Goal: Contribute content: Contribute content

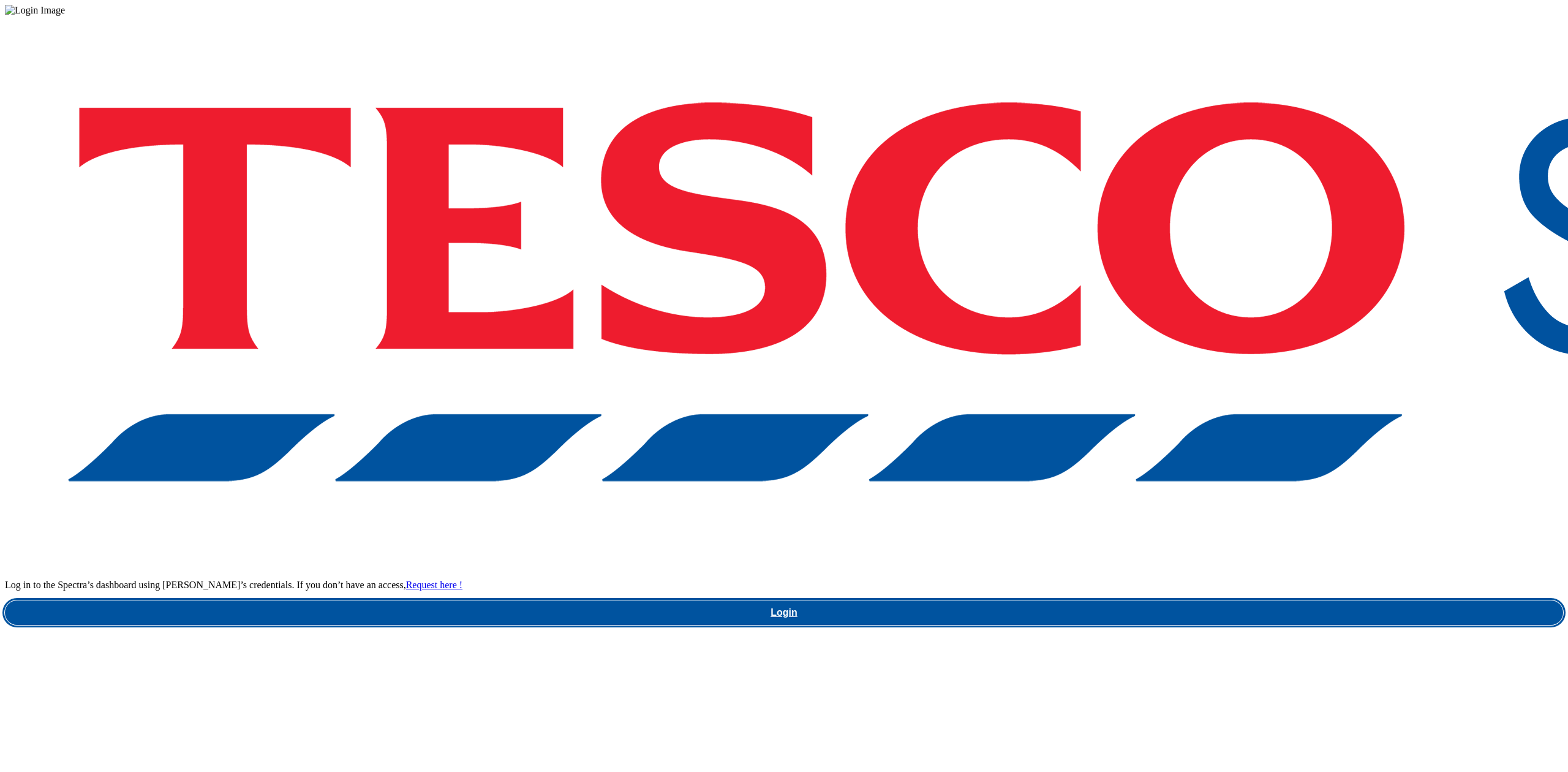
click at [1237, 600] on link "Login" at bounding box center [783, 613] width 1558 height 25
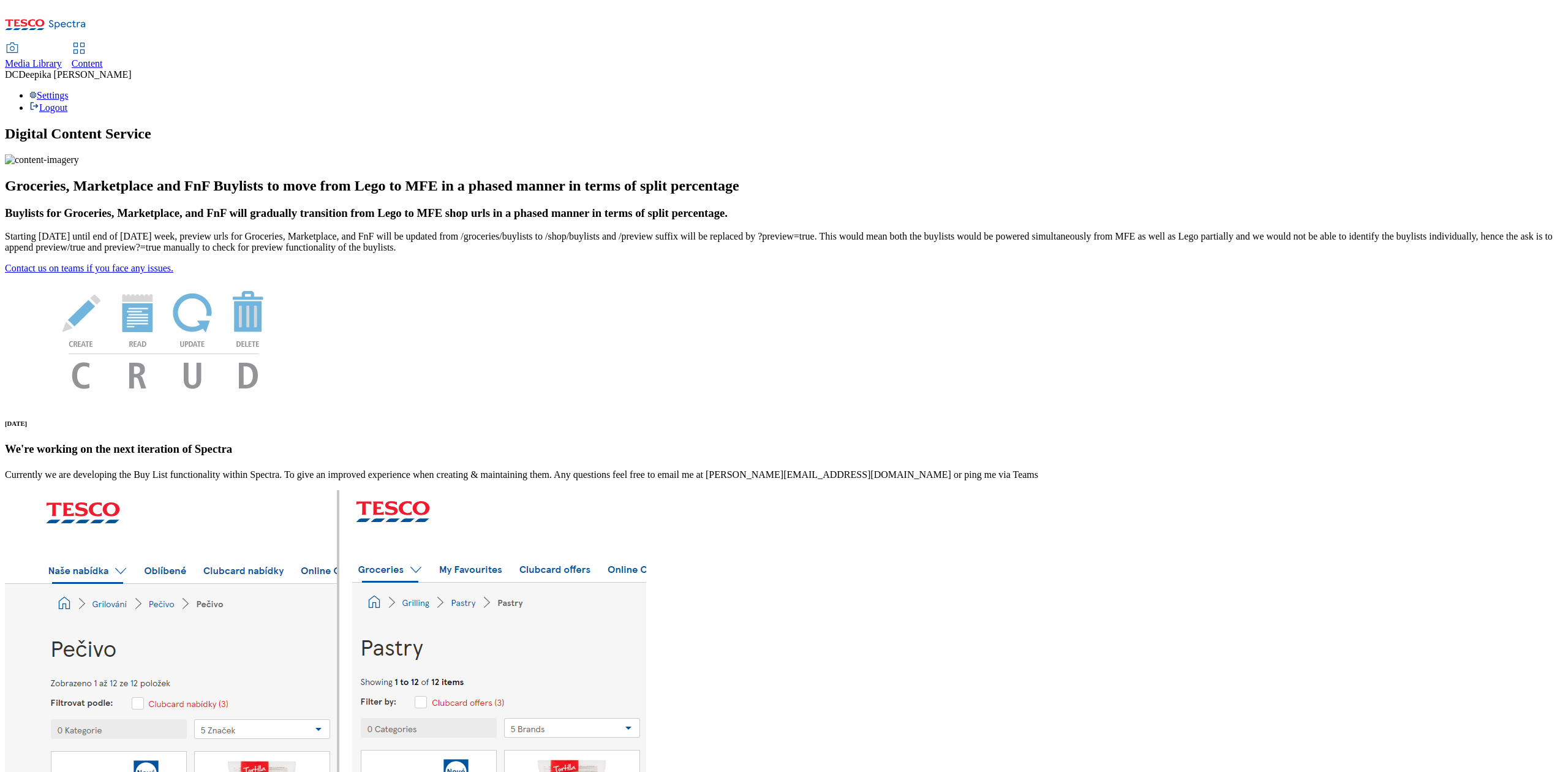
click at [103, 58] on div "Content" at bounding box center [87, 63] width 31 height 11
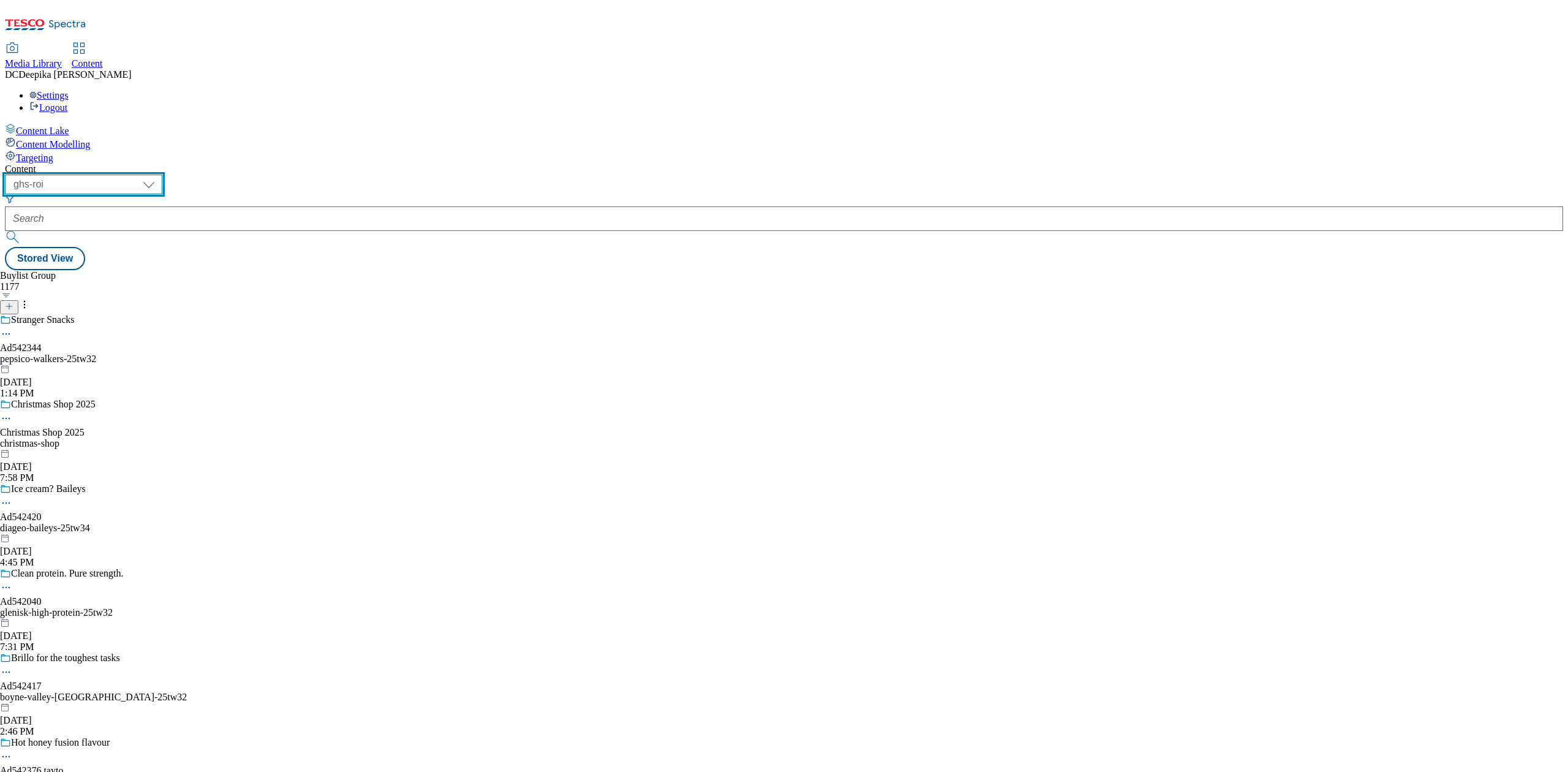
drag, startPoint x: 181, startPoint y: 91, endPoint x: 185, endPoint y: 103, distance: 12.6
click at [163, 174] on select "ghs-roi ghs-uk" at bounding box center [83, 184] width 157 height 19
select select "ghs-uk"
click at [159, 174] on select "ghs-roi ghs-uk" at bounding box center [83, 184] width 157 height 19
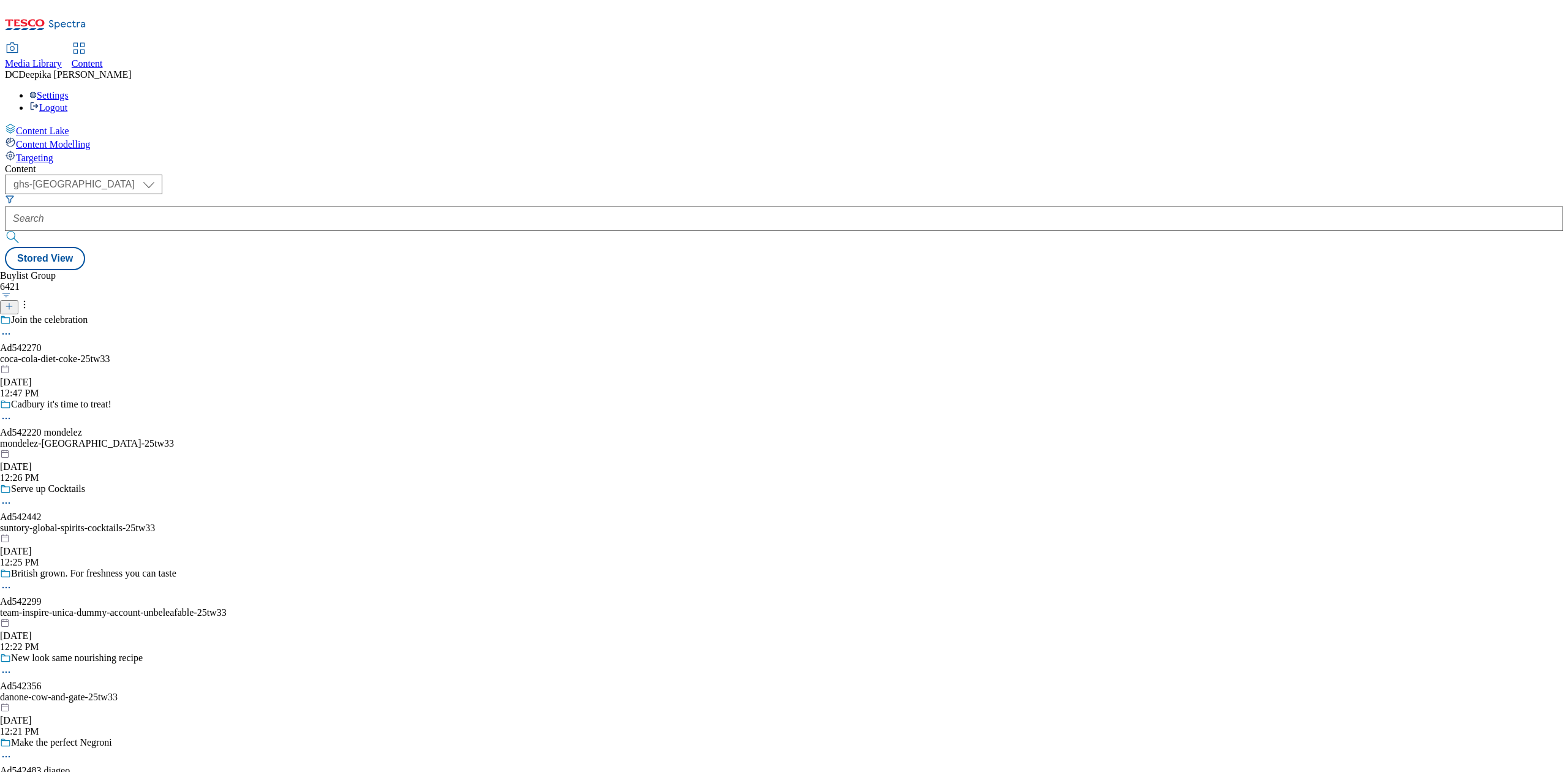
click at [13, 292] on button "button" at bounding box center [6, 295] width 13 height 6
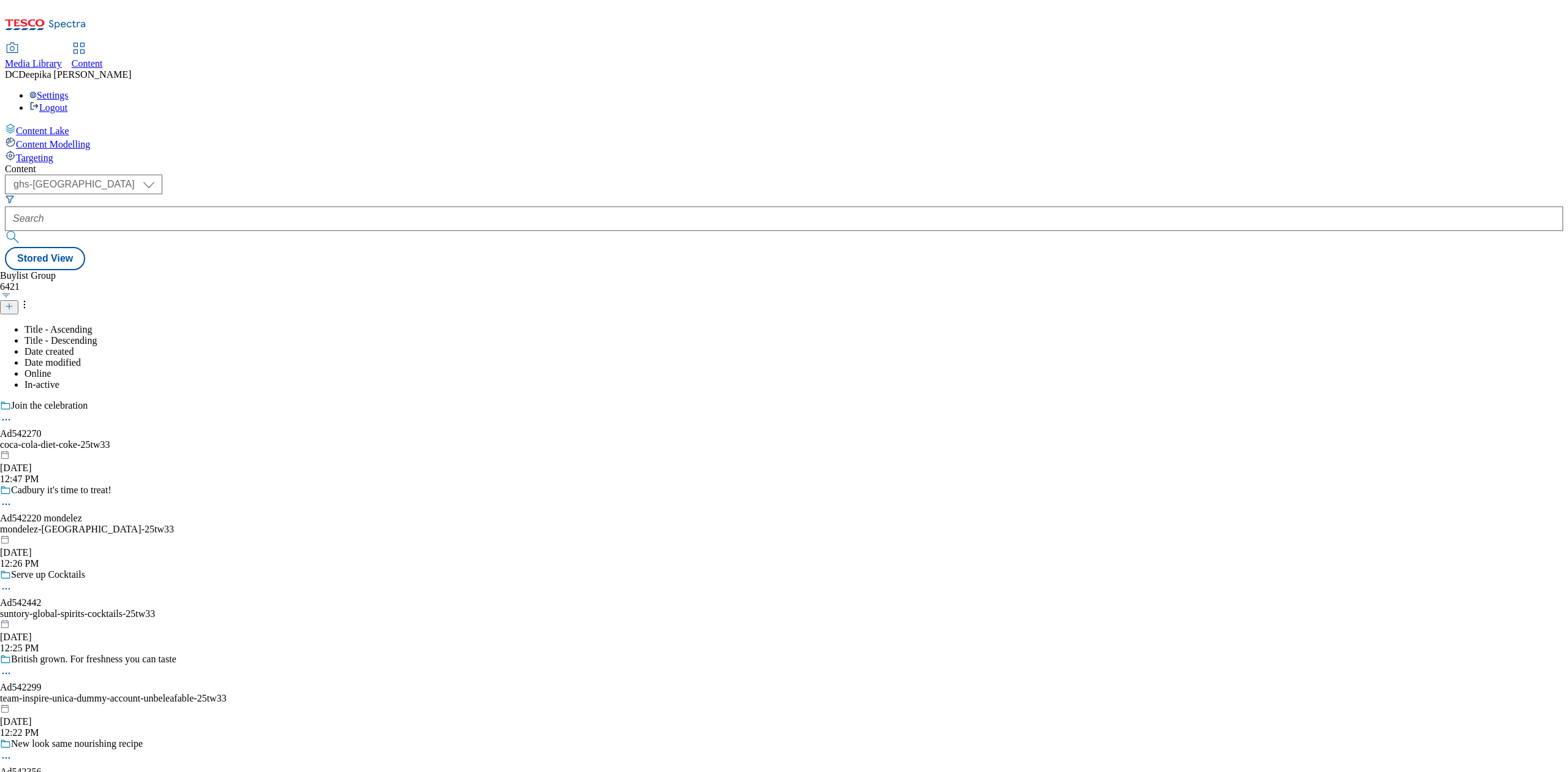
click at [530, 270] on div "Buylist Group 6421 Title - Ascending Title - Descending Date created Date modif…" at bounding box center [783, 270] width 1558 height 0
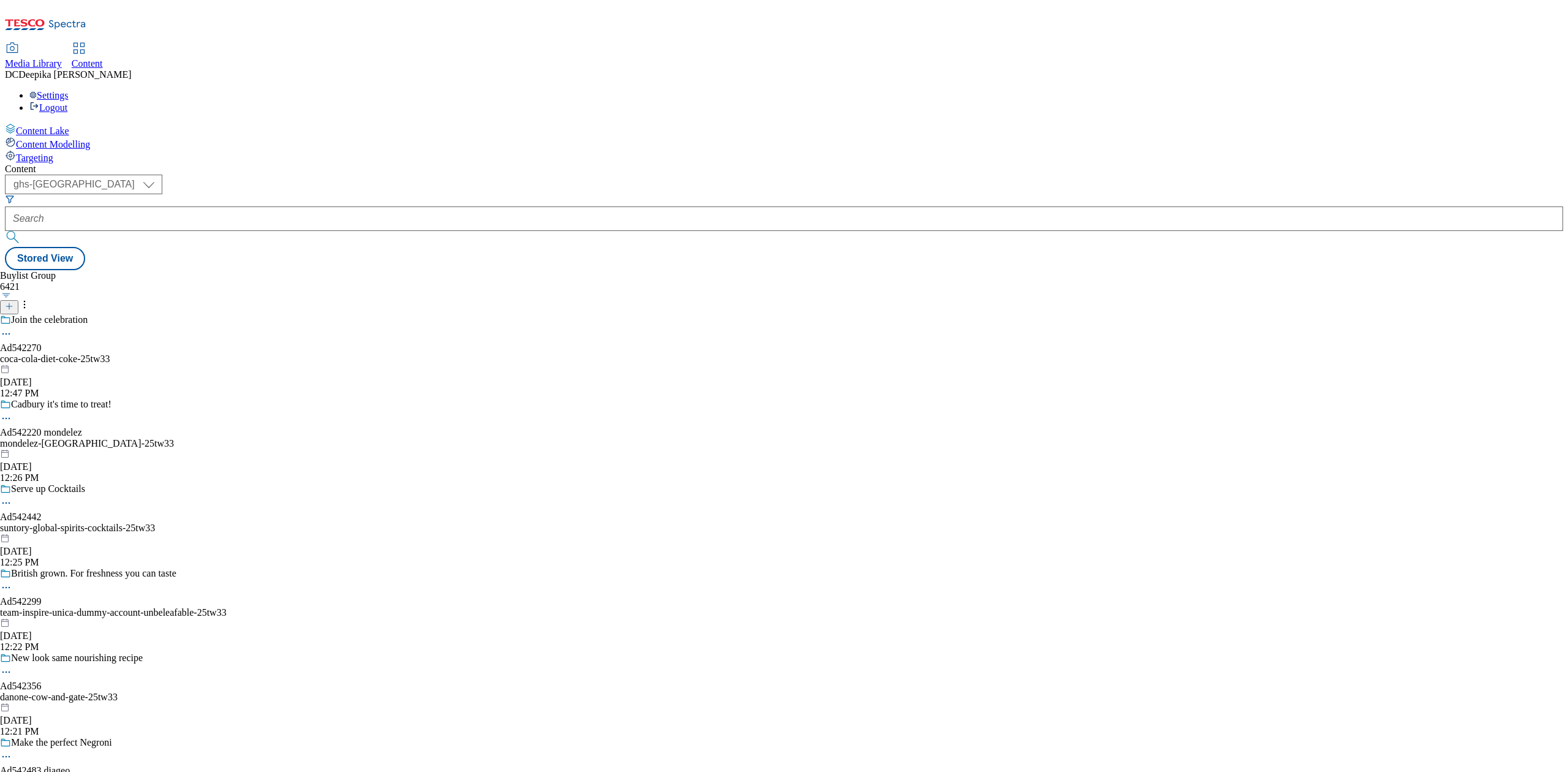
click at [9, 303] on line at bounding box center [9, 306] width 0 height 6
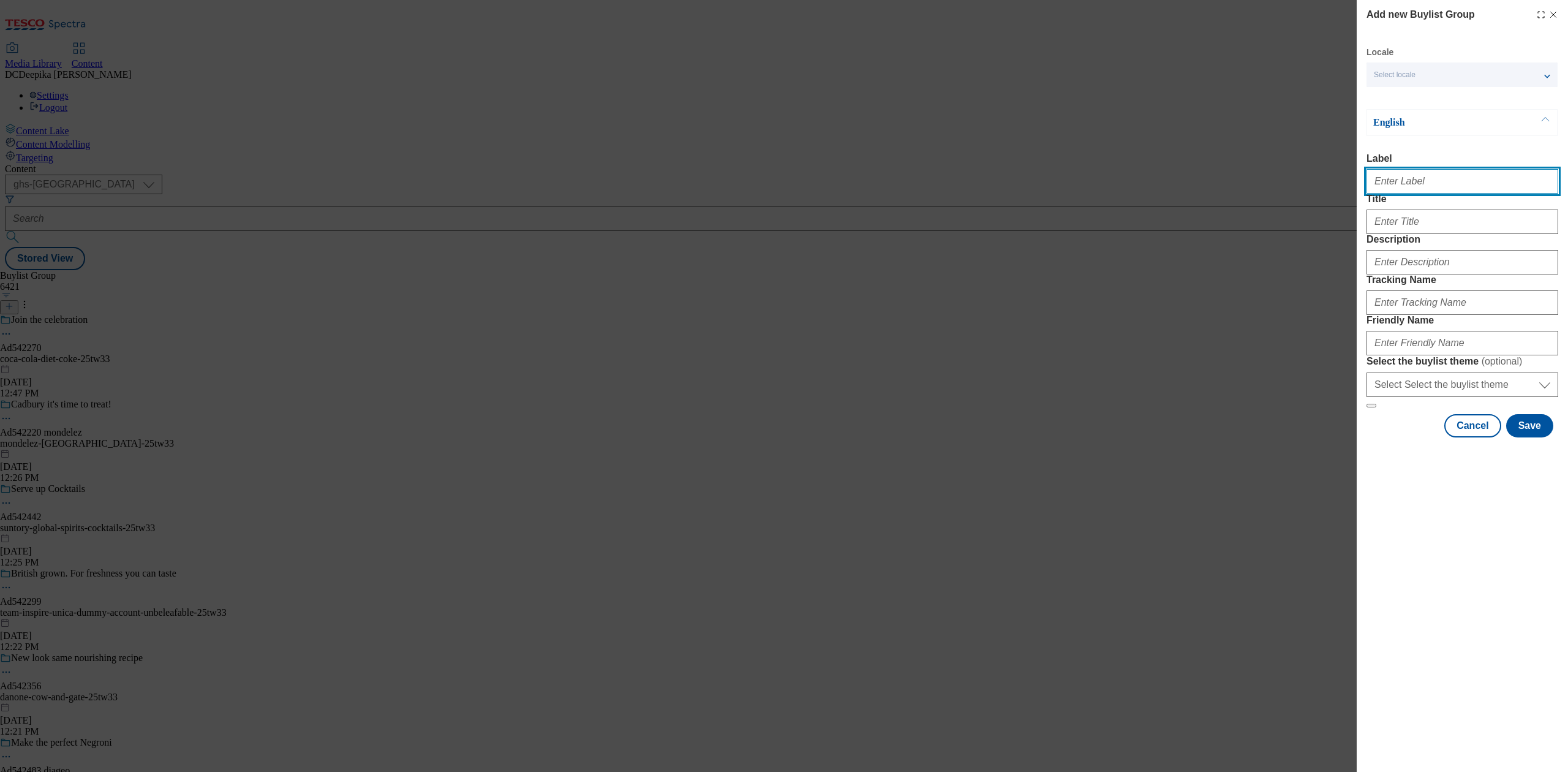
click at [1404, 186] on input "Label" at bounding box center [1462, 181] width 192 height 25
paste input "Ad541480"
type input "Ad541480"
click at [1419, 234] on input "Title" at bounding box center [1462, 222] width 192 height 25
click at [1476, 234] on input "Title" at bounding box center [1462, 222] width 192 height 25
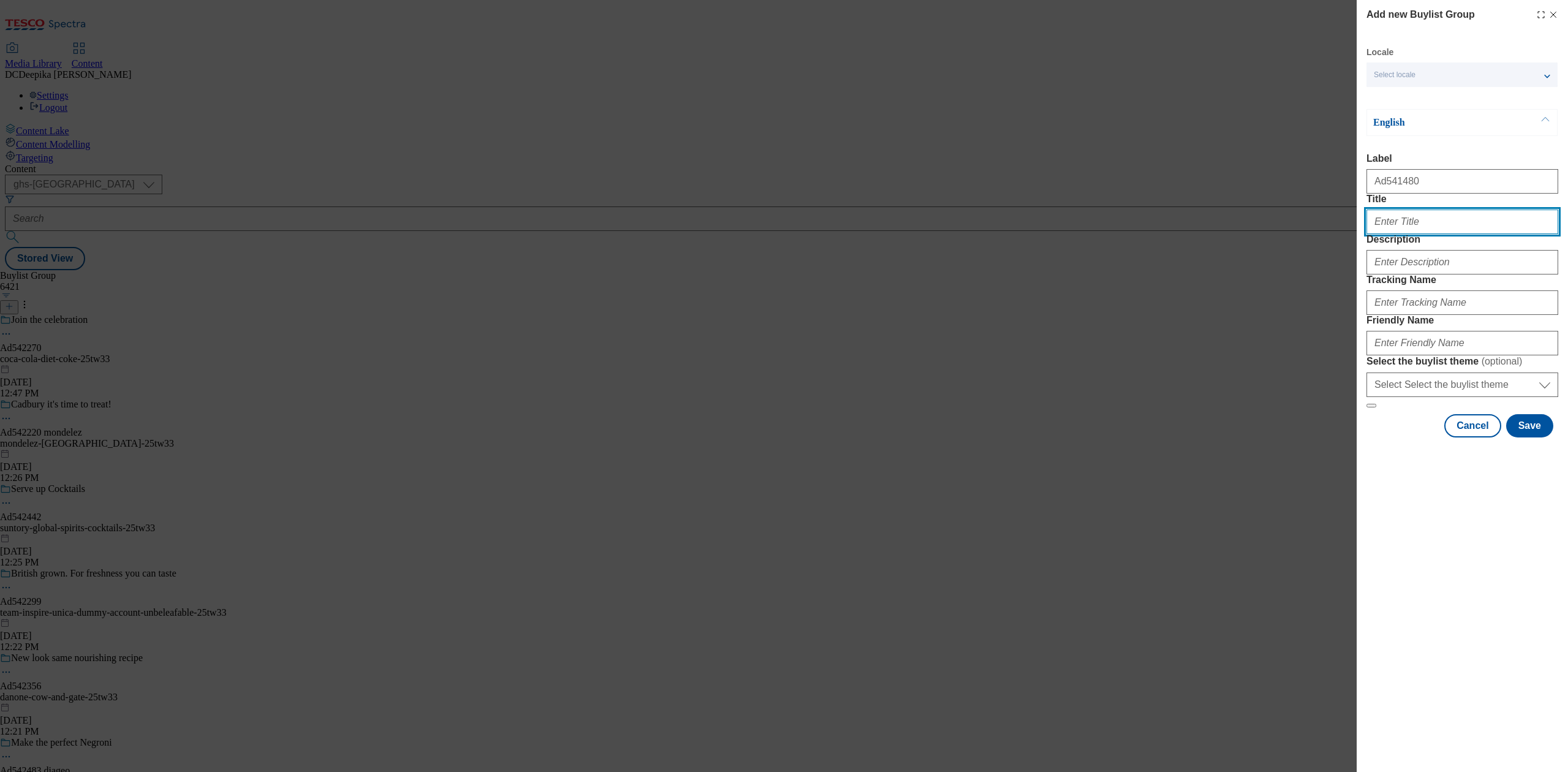
paste input "Double churned for a rich & creamy taste."
type input "Double churned for a rich & creamy taste."
click at [1433, 274] on input "Description" at bounding box center [1462, 263] width 192 height 25
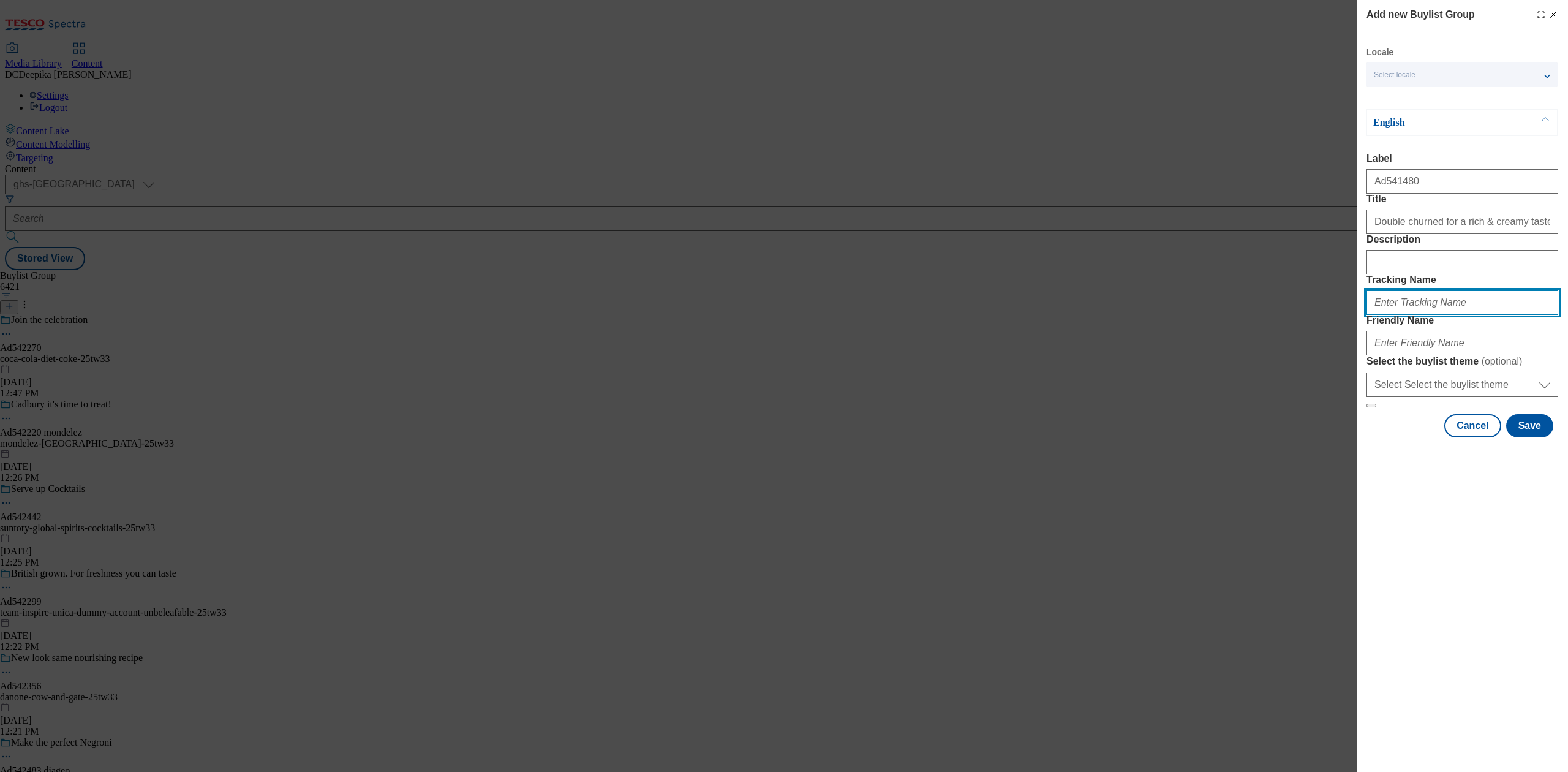
click at [1438, 315] on input "Tracking Name" at bounding box center [1462, 303] width 192 height 25
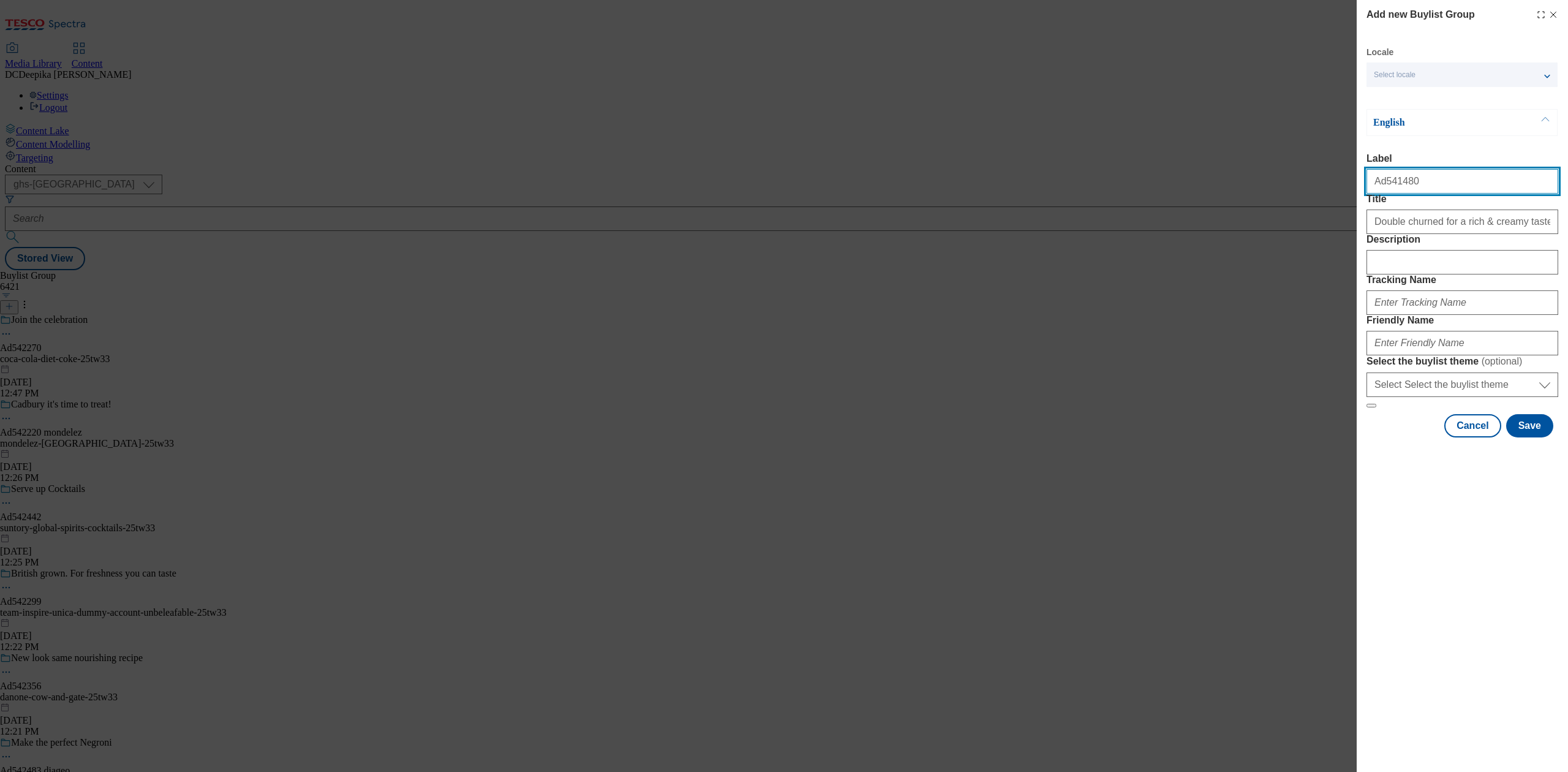
drag, startPoint x: 1405, startPoint y: 195, endPoint x: 1381, endPoint y: 199, distance: 24.3
click at [1381, 194] on div "Ad541480" at bounding box center [1462, 179] width 192 height 30
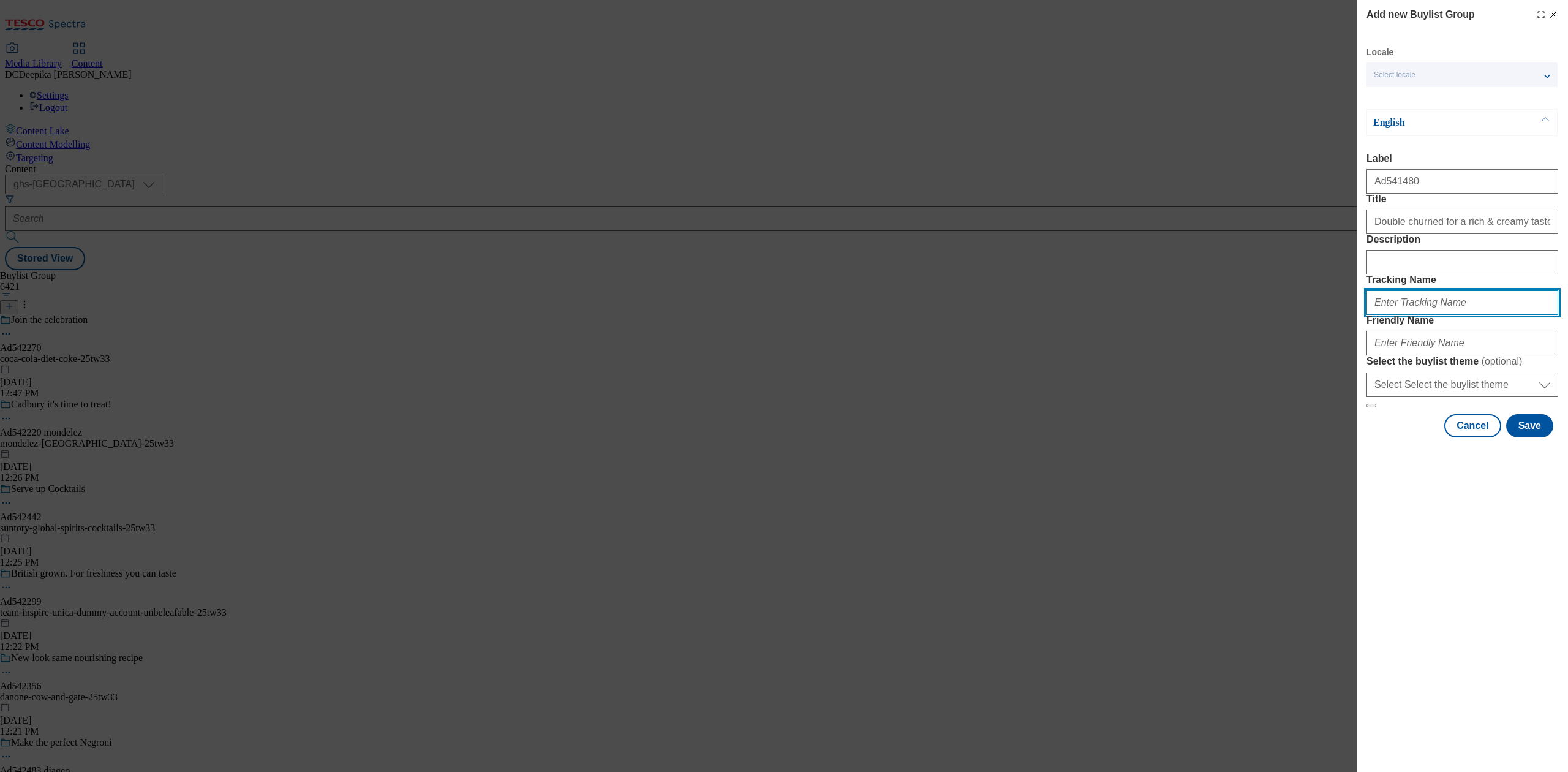
click at [1444, 315] on input "Tracking Name" at bounding box center [1462, 303] width 192 height 25
paste input "DH_AD541480"
type input "DH_AD541480"
click at [1436, 356] on input "Friendly Name" at bounding box center [1462, 343] width 192 height 25
paste input "arla-foods-anchor-25tw34"
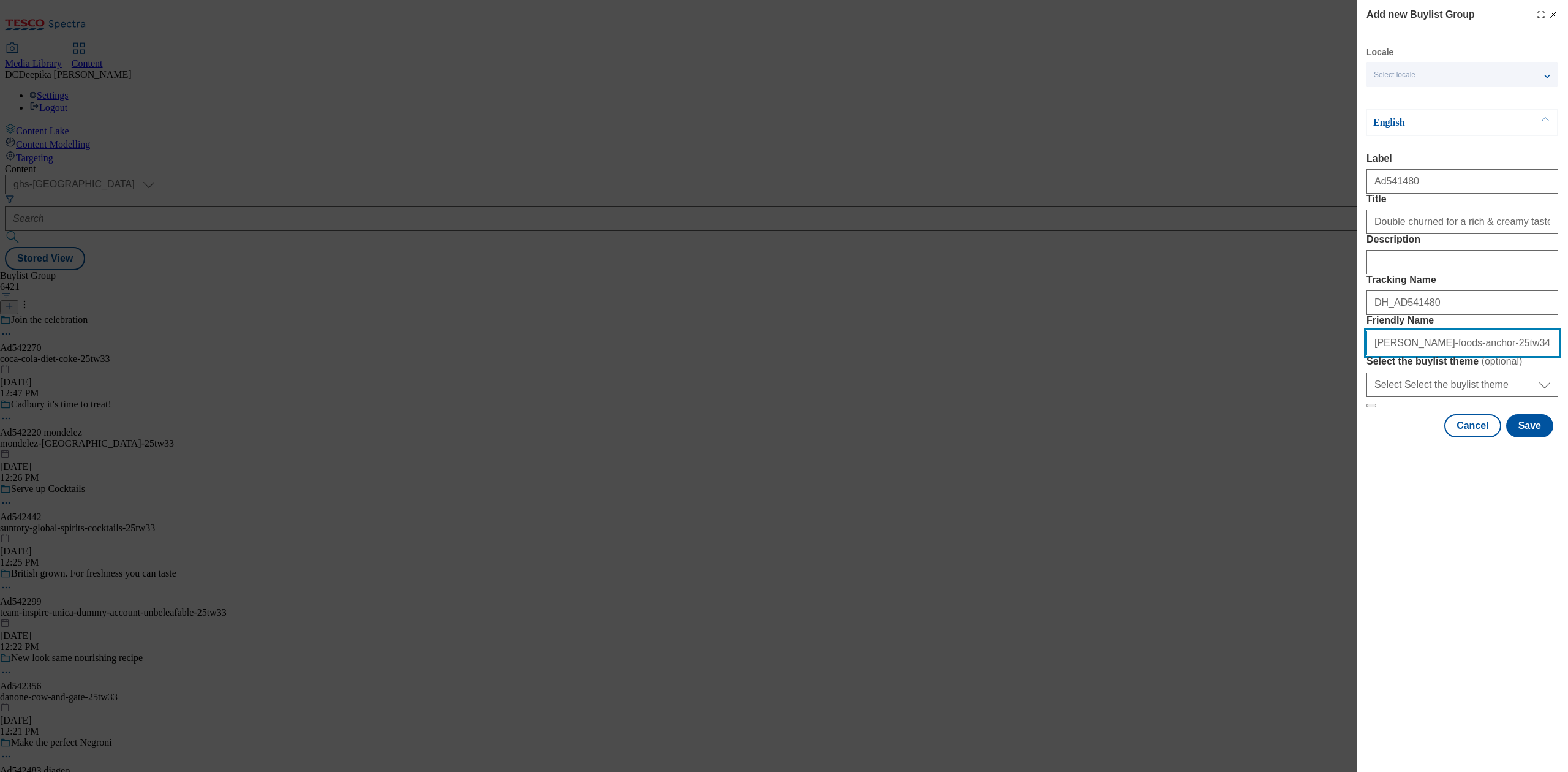
type input "arla-foods-anchor-25tw34"
click at [1529, 438] on button "Save" at bounding box center [1529, 426] width 47 height 23
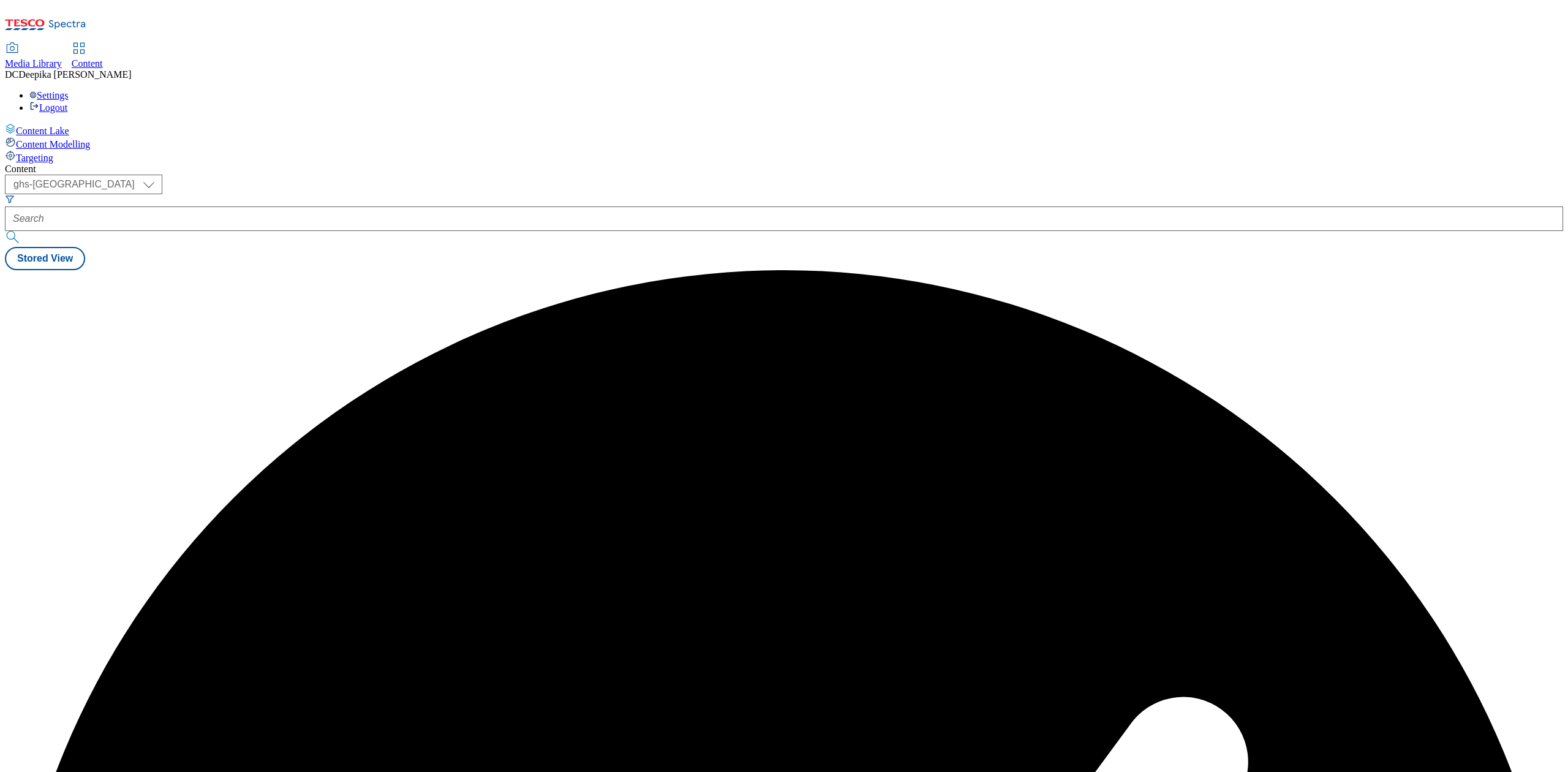
click at [617, 270] on div "Content ( optional ) ghs-roi ghs-uk ghs-uk Stored View" at bounding box center [783, 216] width 1558 height 107
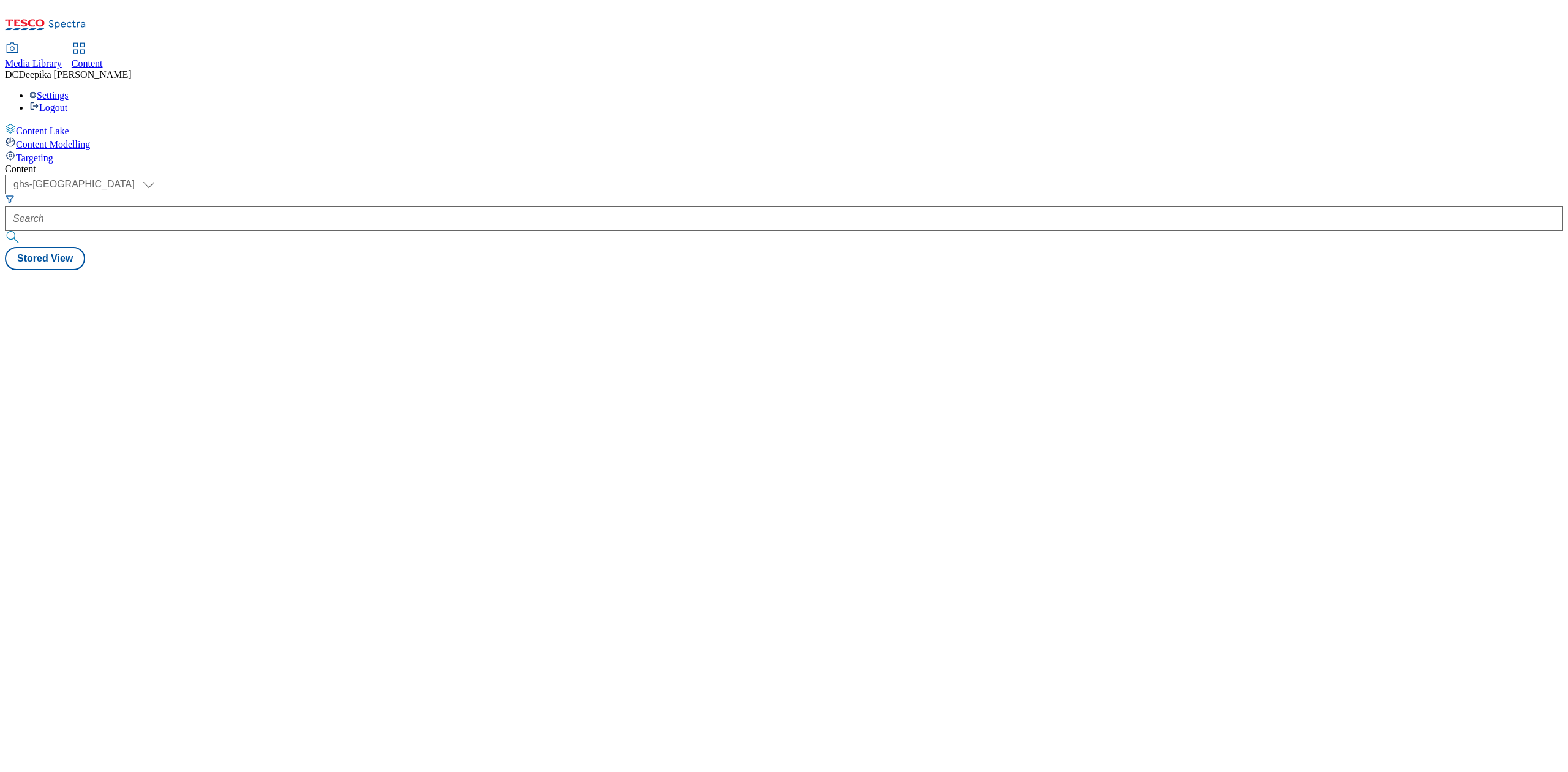
click at [626, 270] on div "Content ( optional ) ghs-roi ghs-uk ghs-uk Stored View" at bounding box center [783, 216] width 1558 height 107
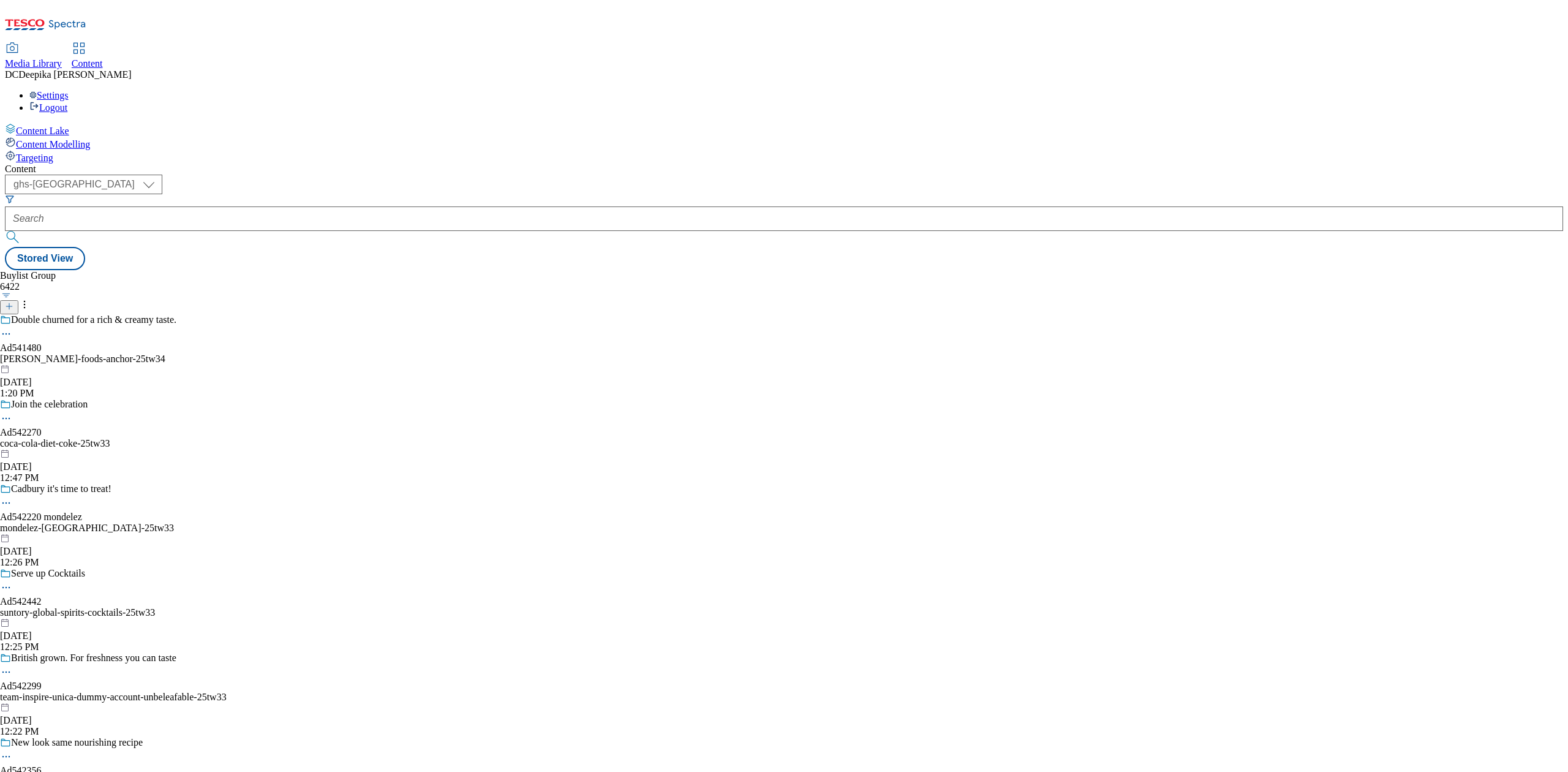
click at [227, 314] on div "Double churned for a rich & creamy taste. Ad541480 arla-foods-anchor-25tw34 Oct…" at bounding box center [113, 737] width 227 height 846
click at [227, 314] on div "Double churned for a rich & creamy taste. Ad541480 arla-foods-anchor-25tw34 Oct…" at bounding box center [113, 356] width 227 height 85
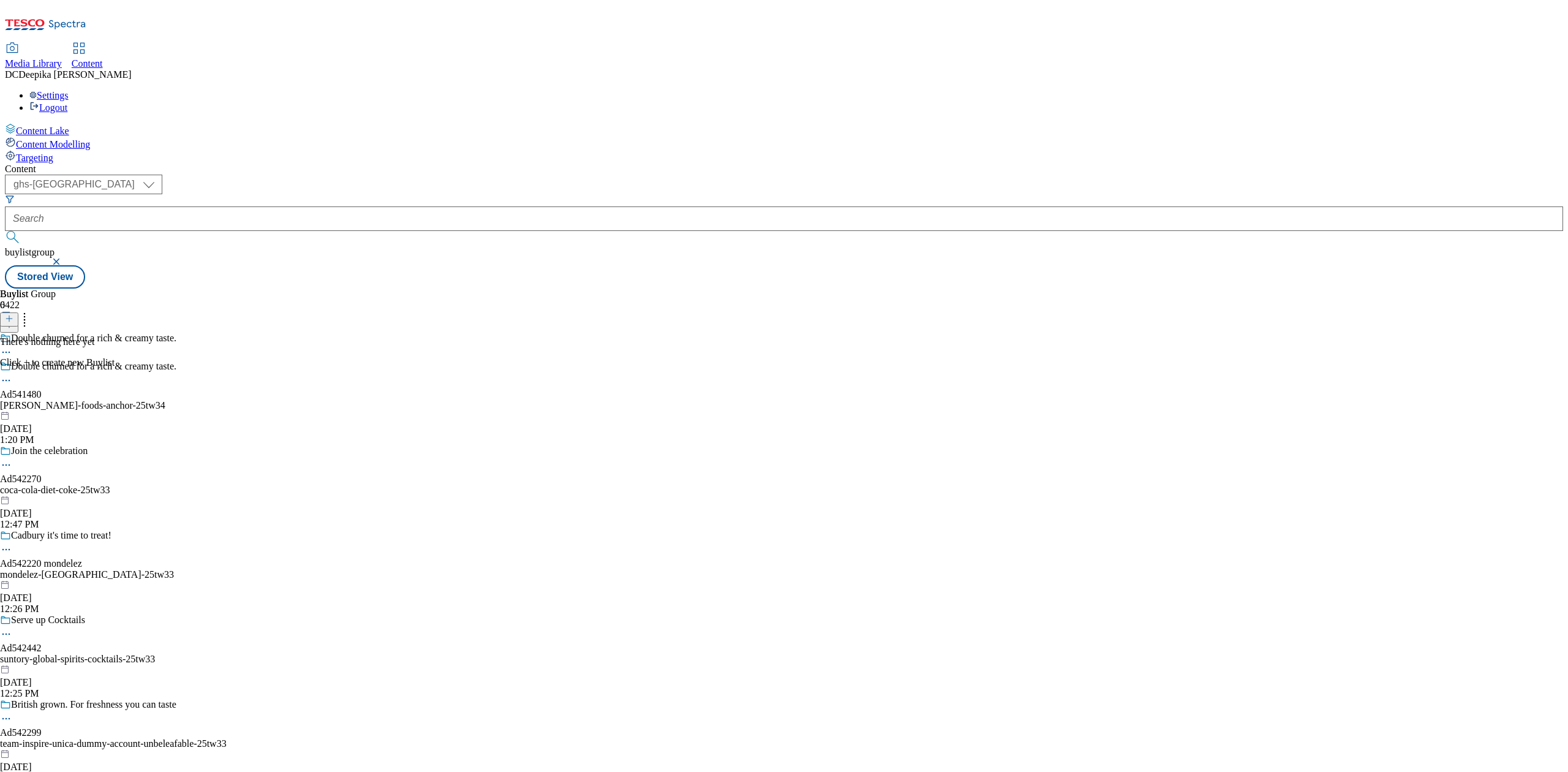
click at [14, 314] on icon at bounding box center [9, 318] width 8 height 8
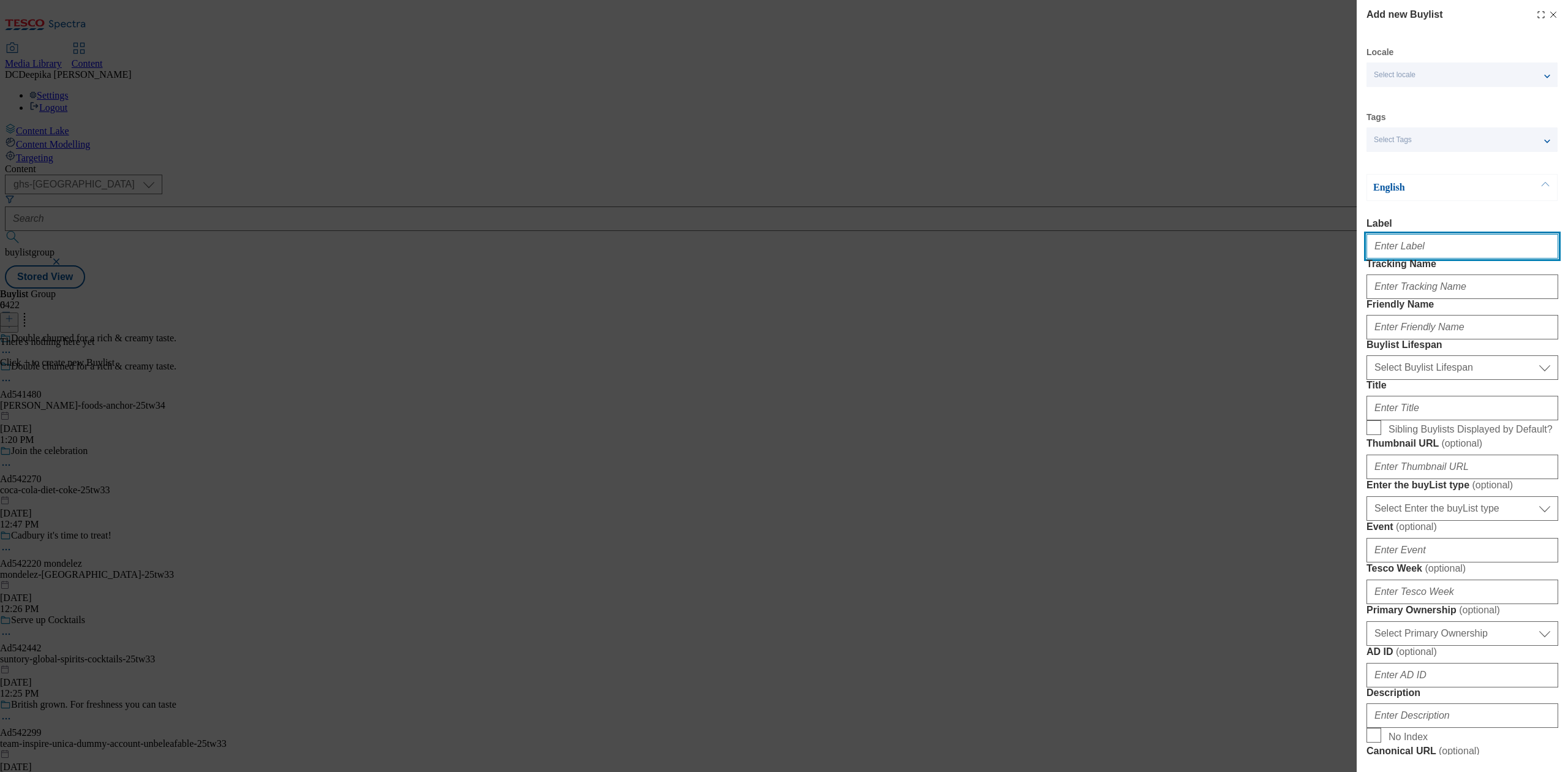
click at [1456, 256] on input "Label" at bounding box center [1462, 247] width 192 height 25
paste input "Ad541480"
type input "Ad541480"
click at [1439, 299] on input "Tracking Name" at bounding box center [1462, 287] width 192 height 25
paste input "Ad541480"
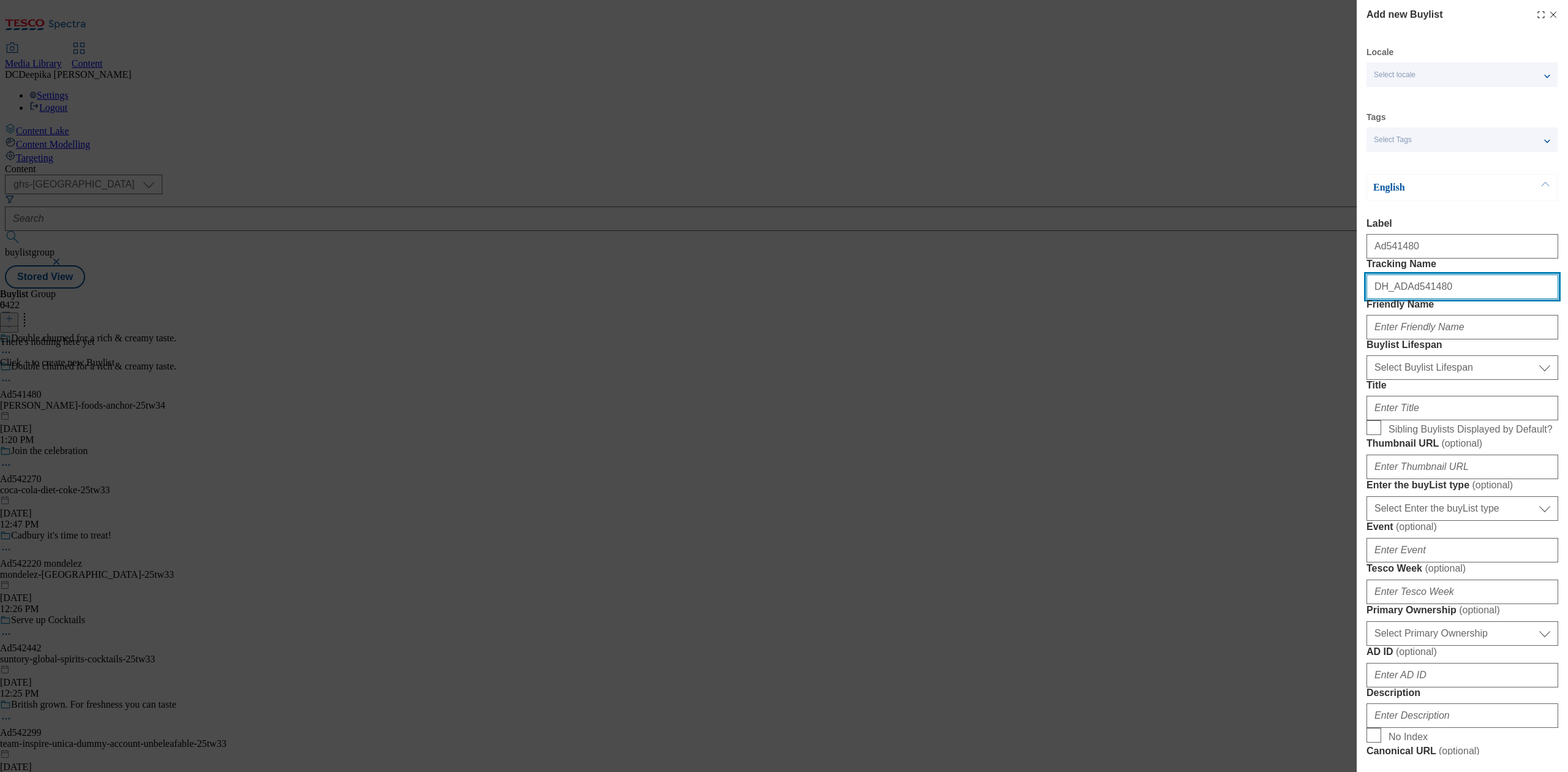
click at [1403, 299] on input "DH_ADAd541480" at bounding box center [1462, 287] width 192 height 25
type input "DH_AD541480"
click at [1447, 339] on input "Friendly Name" at bounding box center [1462, 327] width 192 height 25
click at [1478, 339] on input "Friendly Name" at bounding box center [1462, 327] width 192 height 25
paste input "arla-foods"
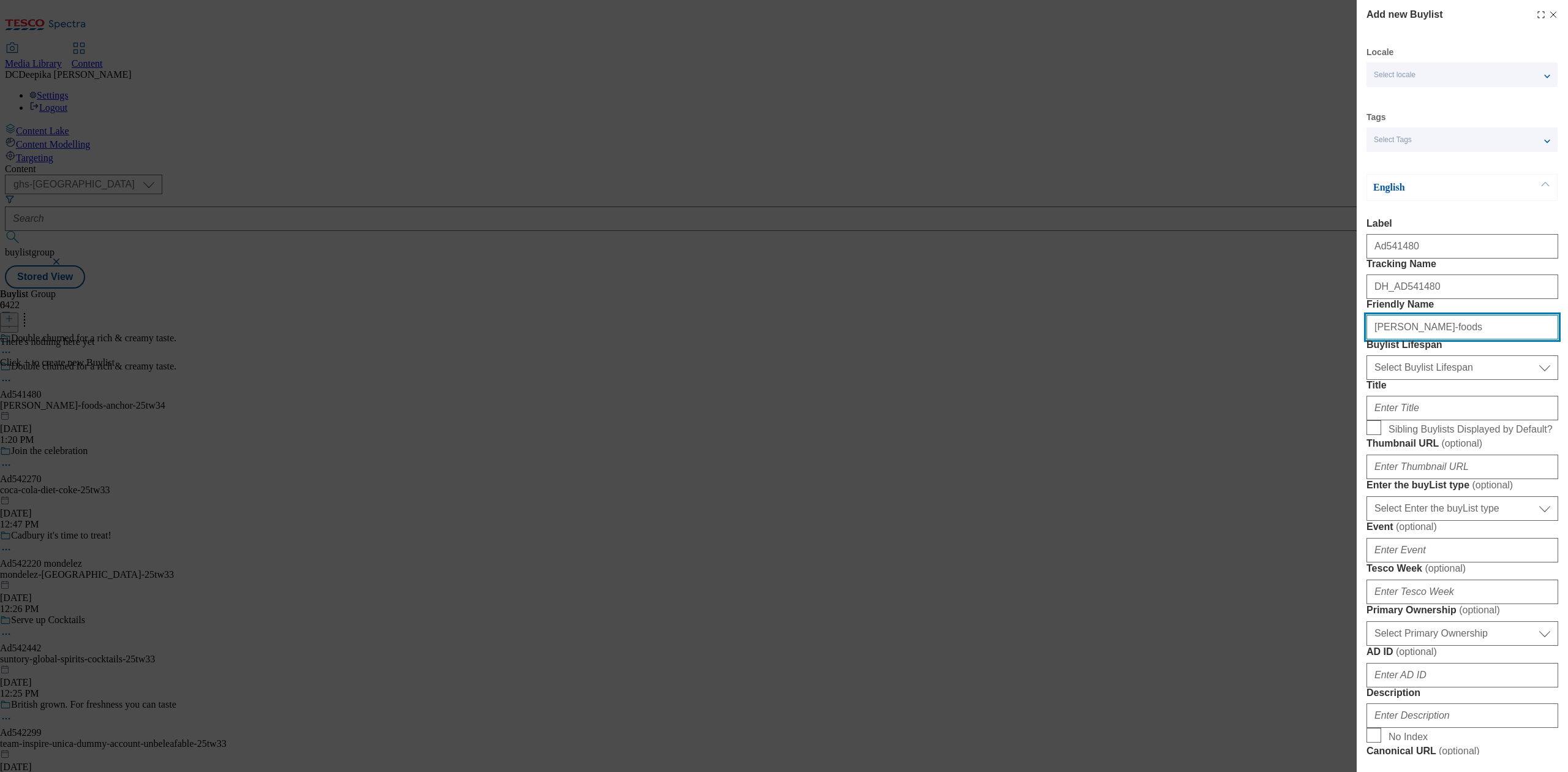
type input "arla-foods"
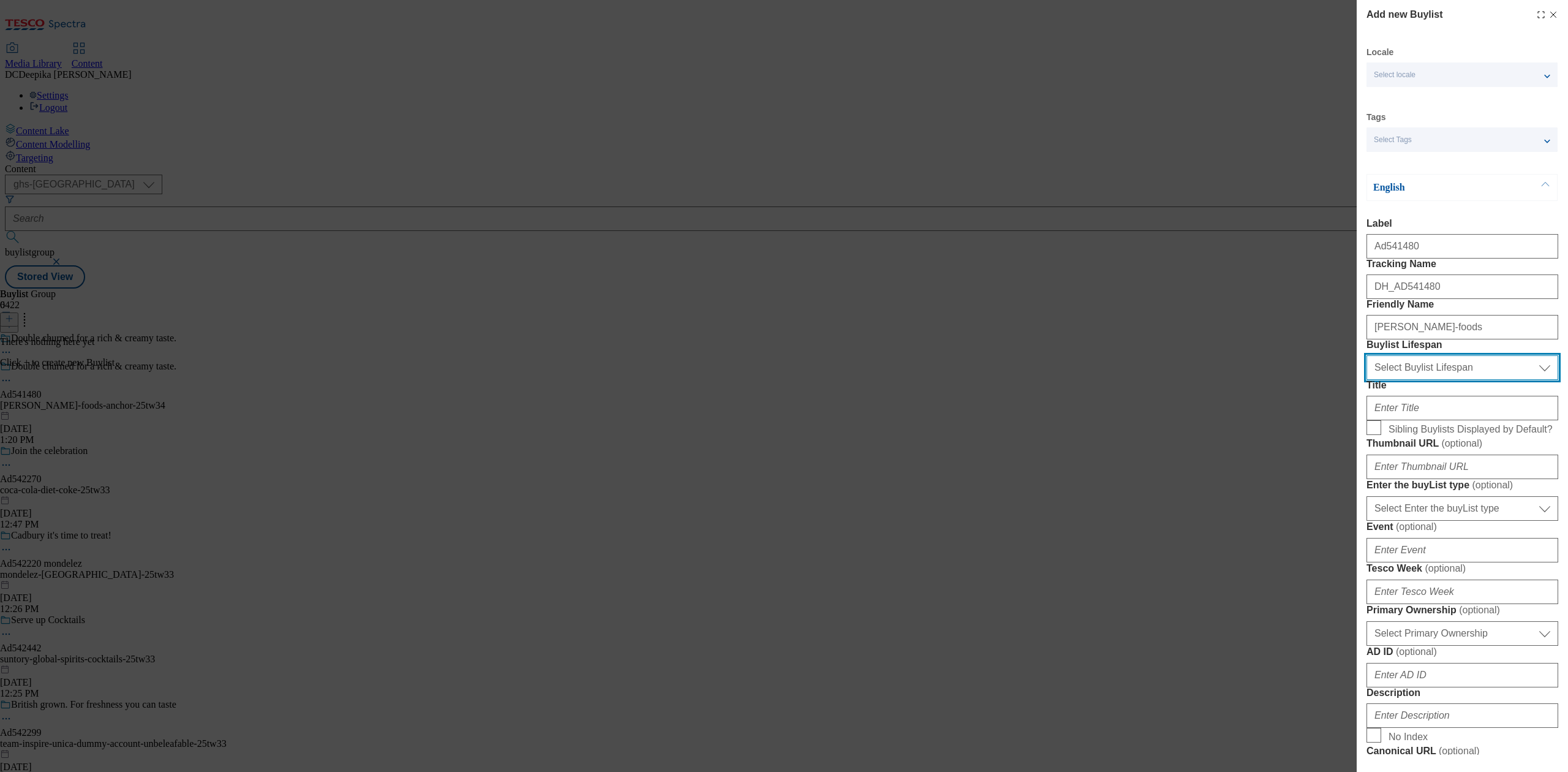
click at [1471, 380] on select "Select Buylist Lifespan evergreen seasonal tactical" at bounding box center [1462, 368] width 192 height 25
select select "tactical"
click at [1366, 380] on select "Select Buylist Lifespan evergreen seasonal tactical" at bounding box center [1462, 368] width 192 height 25
click at [1450, 420] on input "Title" at bounding box center [1462, 408] width 192 height 25
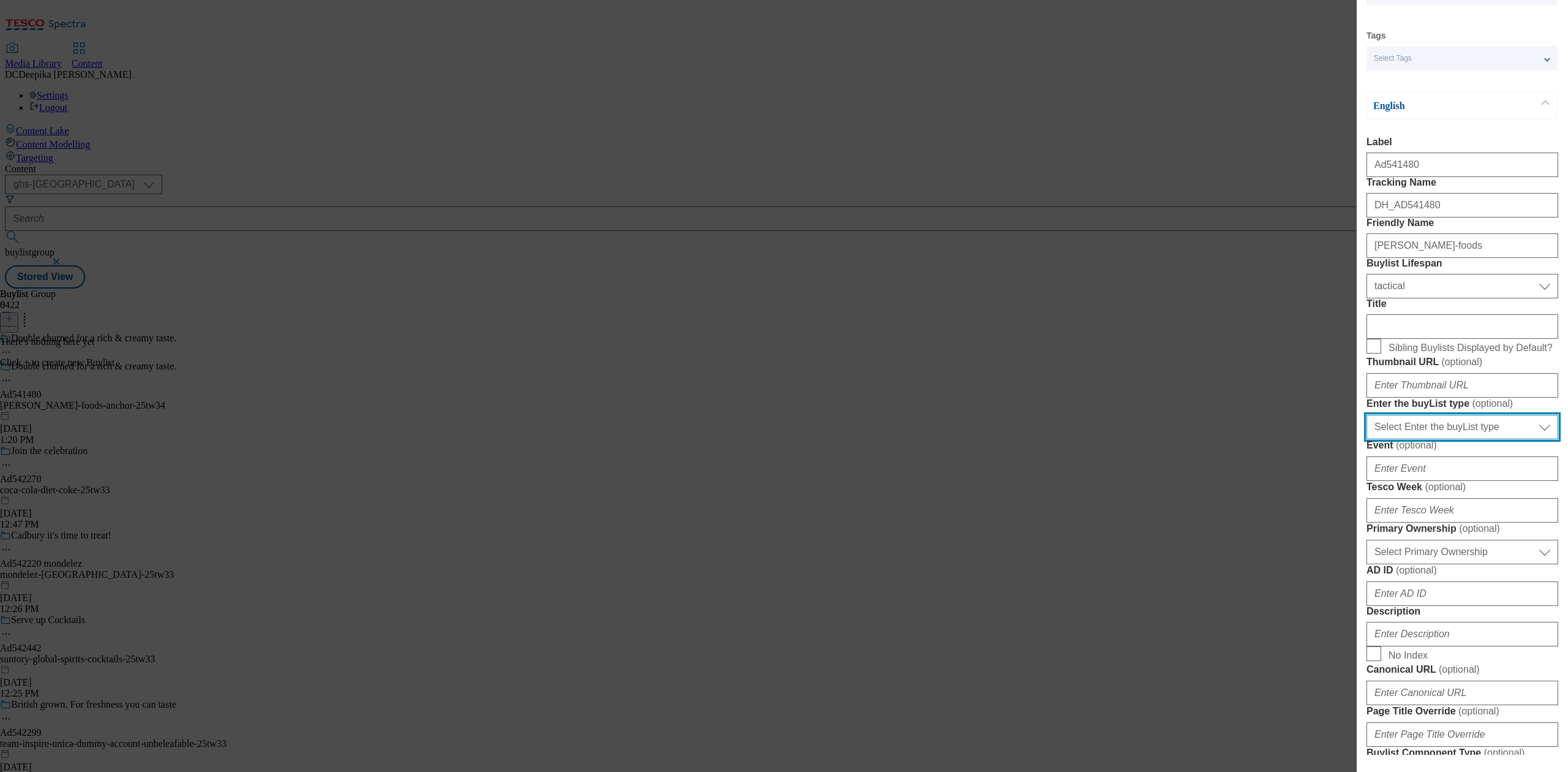
click at [1496, 439] on select "Select Enter the buyList type event supplier funded long term >4 weeks supplier…" at bounding box center [1462, 427] width 192 height 25
select select "supplier funded short term 1-3 weeks"
click at [1366, 439] on select "Select Enter the buyList type event supplier funded long term >4 weeks supplier…" at bounding box center [1462, 427] width 192 height 25
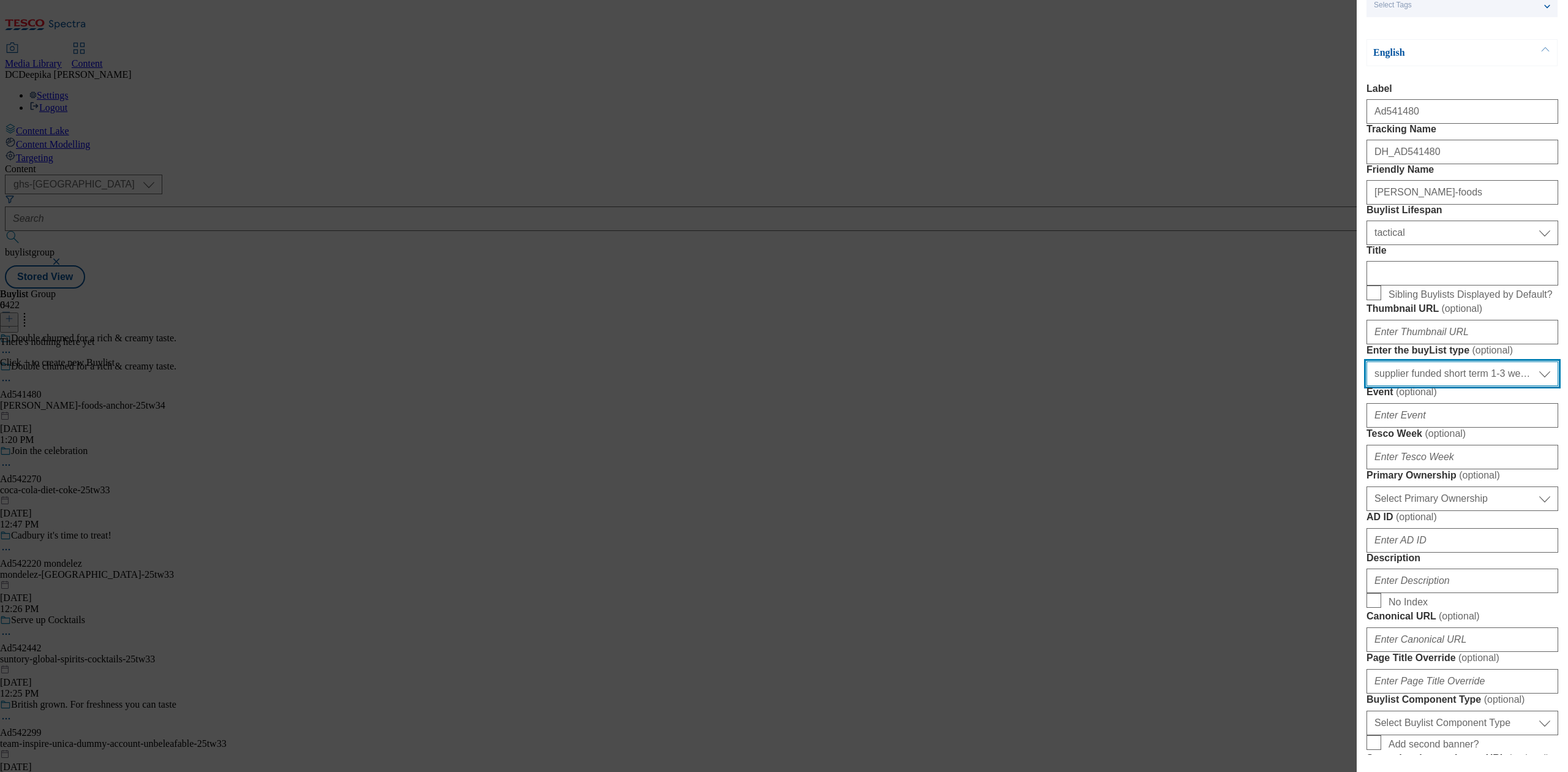
scroll to position [163, 0]
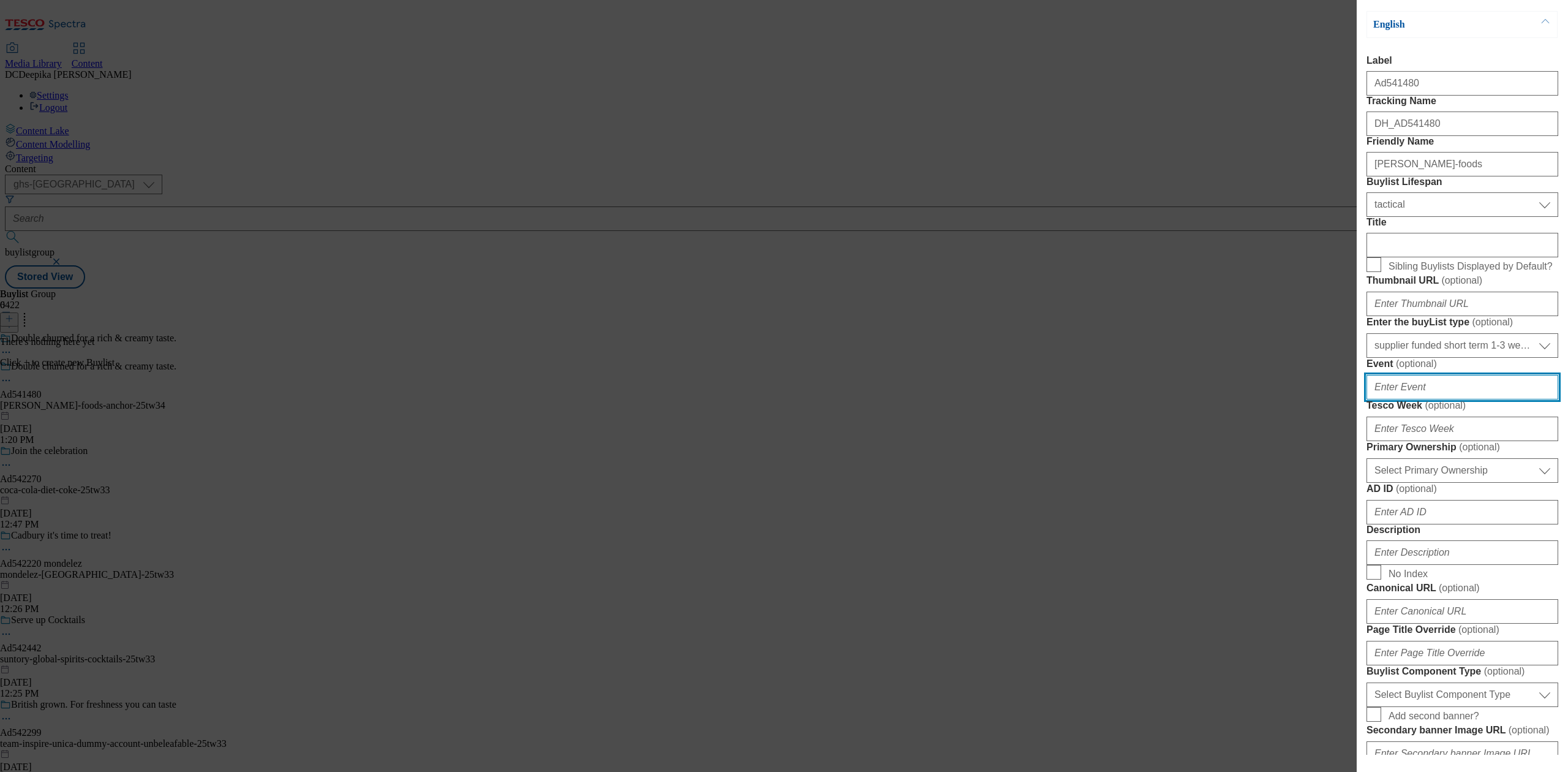
click at [1443, 400] on input "Event ( optional )" at bounding box center [1462, 387] width 192 height 25
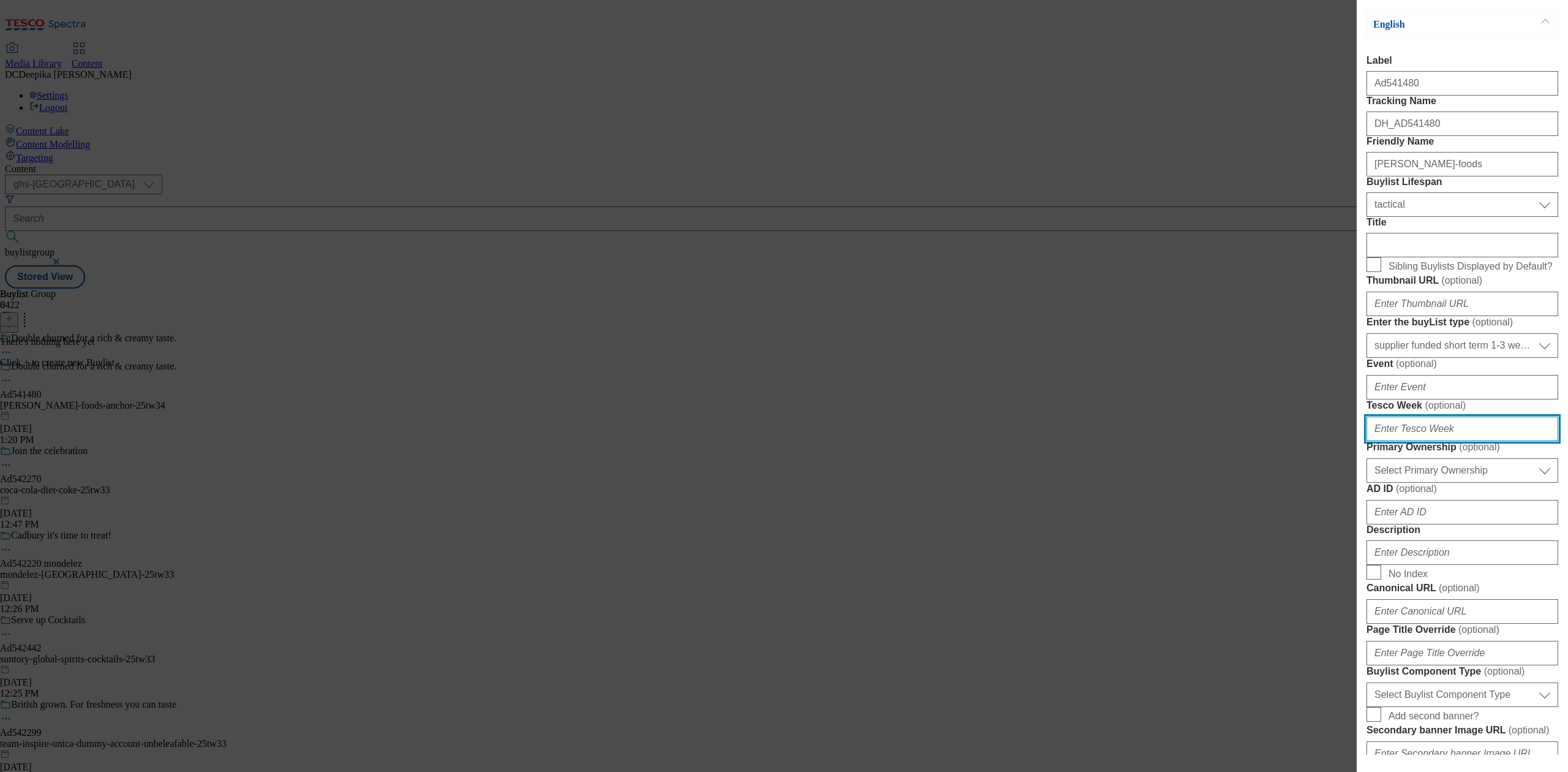
click at [1458, 441] on input "Tesco Week ( optional )" at bounding box center [1462, 429] width 192 height 25
type input "34"
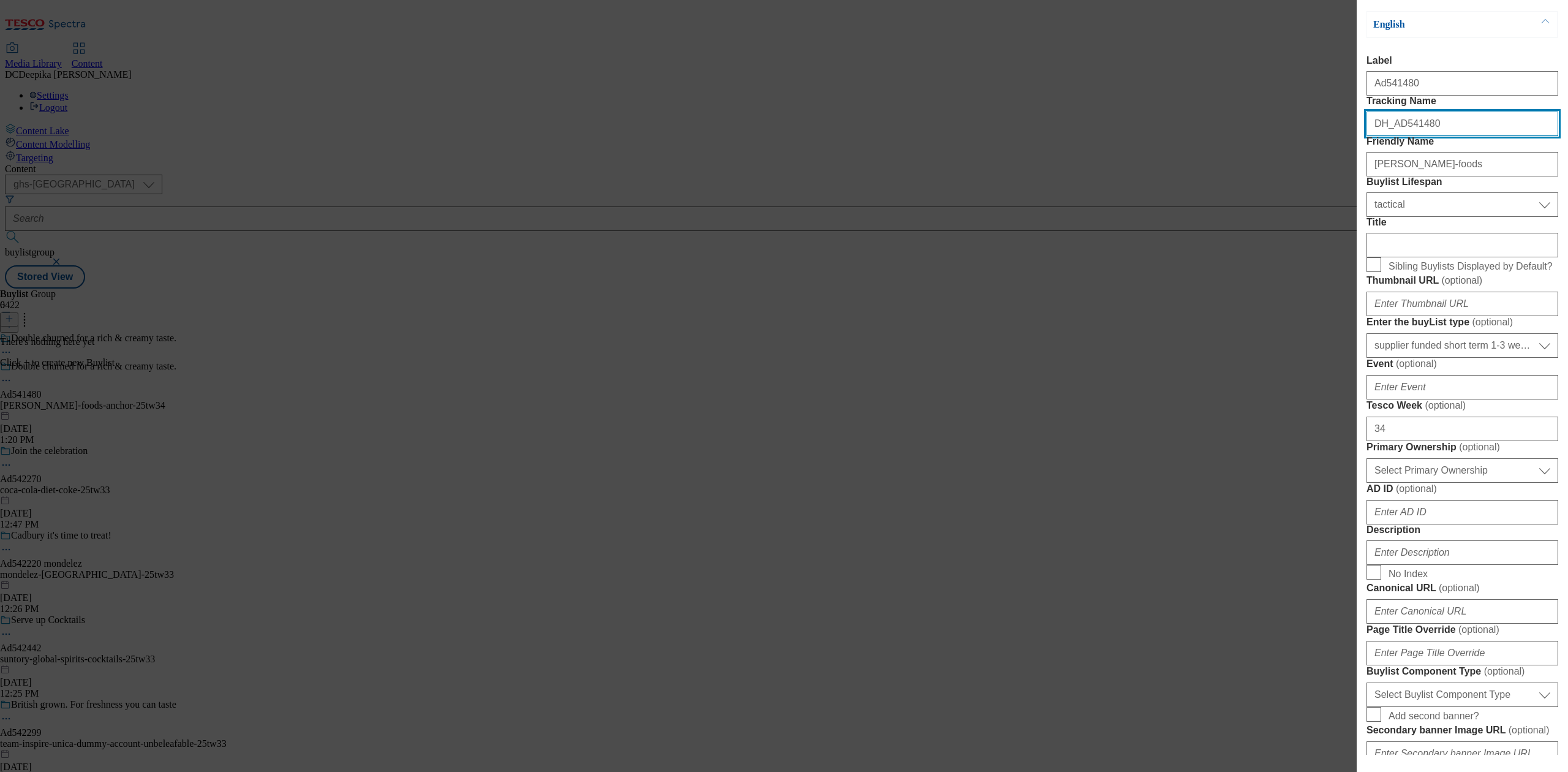
drag, startPoint x: 1409, startPoint y: 156, endPoint x: 1395, endPoint y: 163, distance: 15.7
click at [1395, 136] on div "DH_AD541480" at bounding box center [1462, 121] width 192 height 30
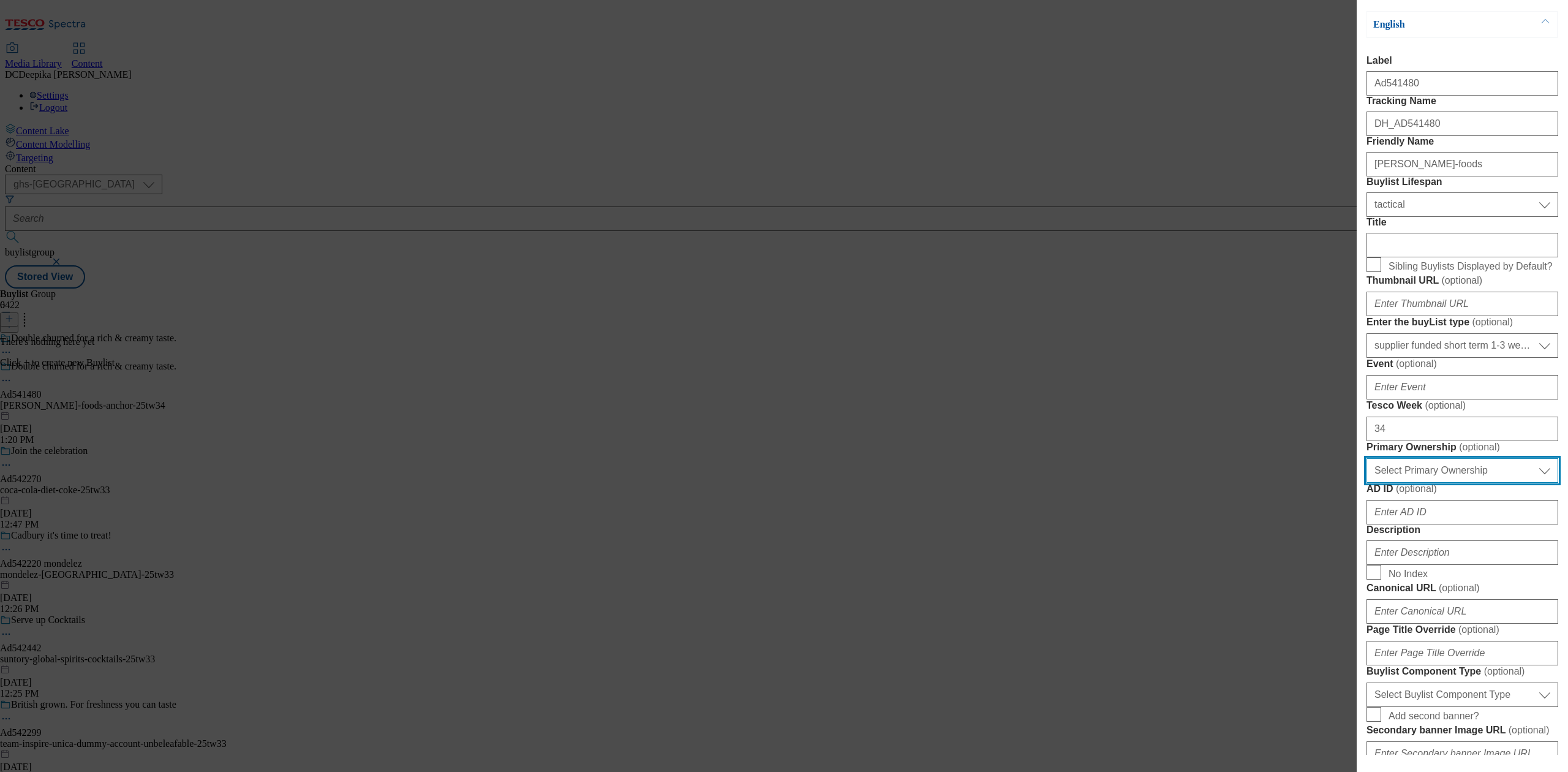
click at [1477, 482] on select "Select Primary Ownership tesco dunnhumby" at bounding box center [1462, 471] width 192 height 25
select select "dunnhumby"
click at [1366, 482] on select "Select Primary Ownership tesco dunnhumby" at bounding box center [1462, 471] width 192 height 25
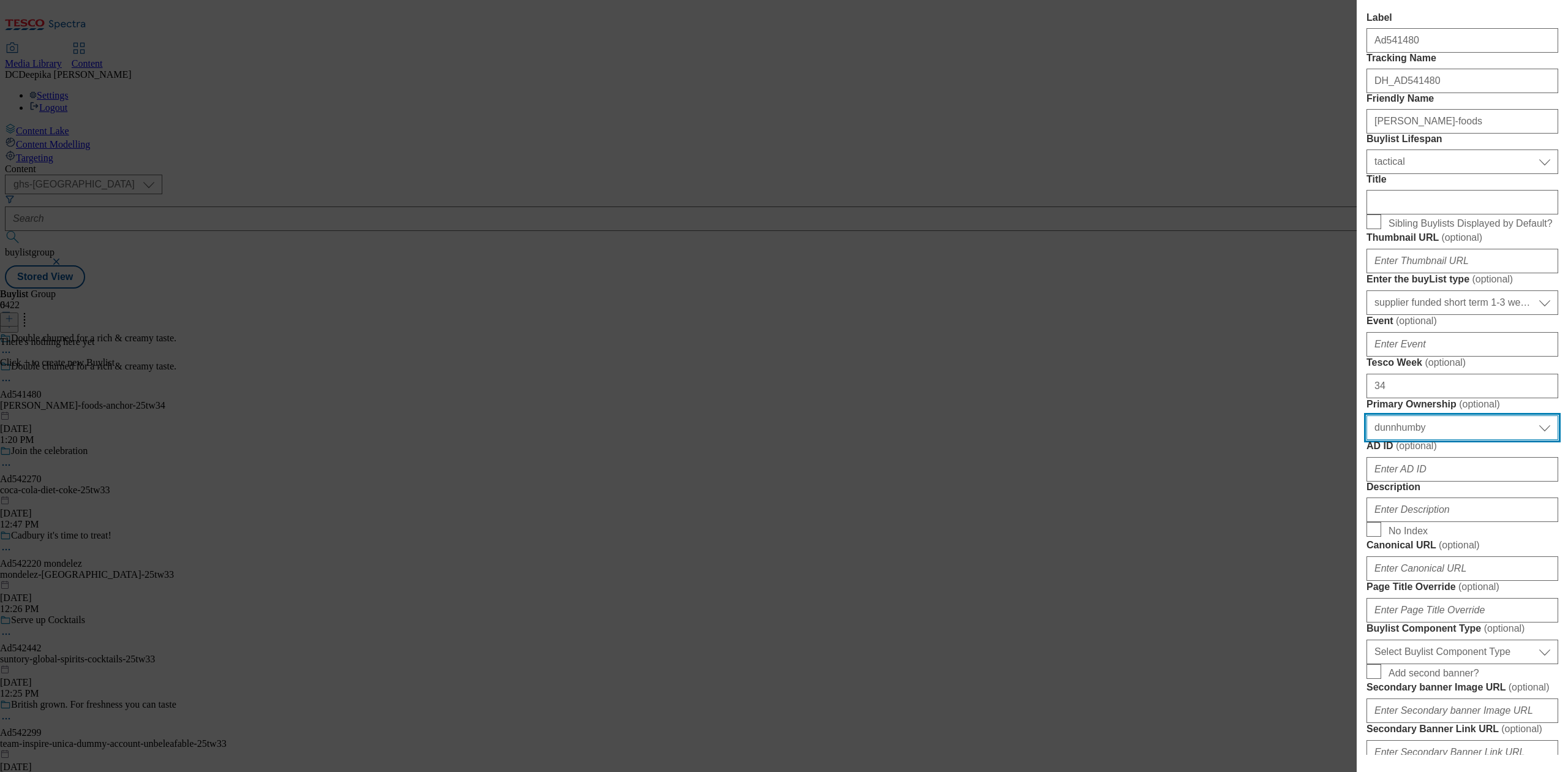
scroll to position [327, 0]
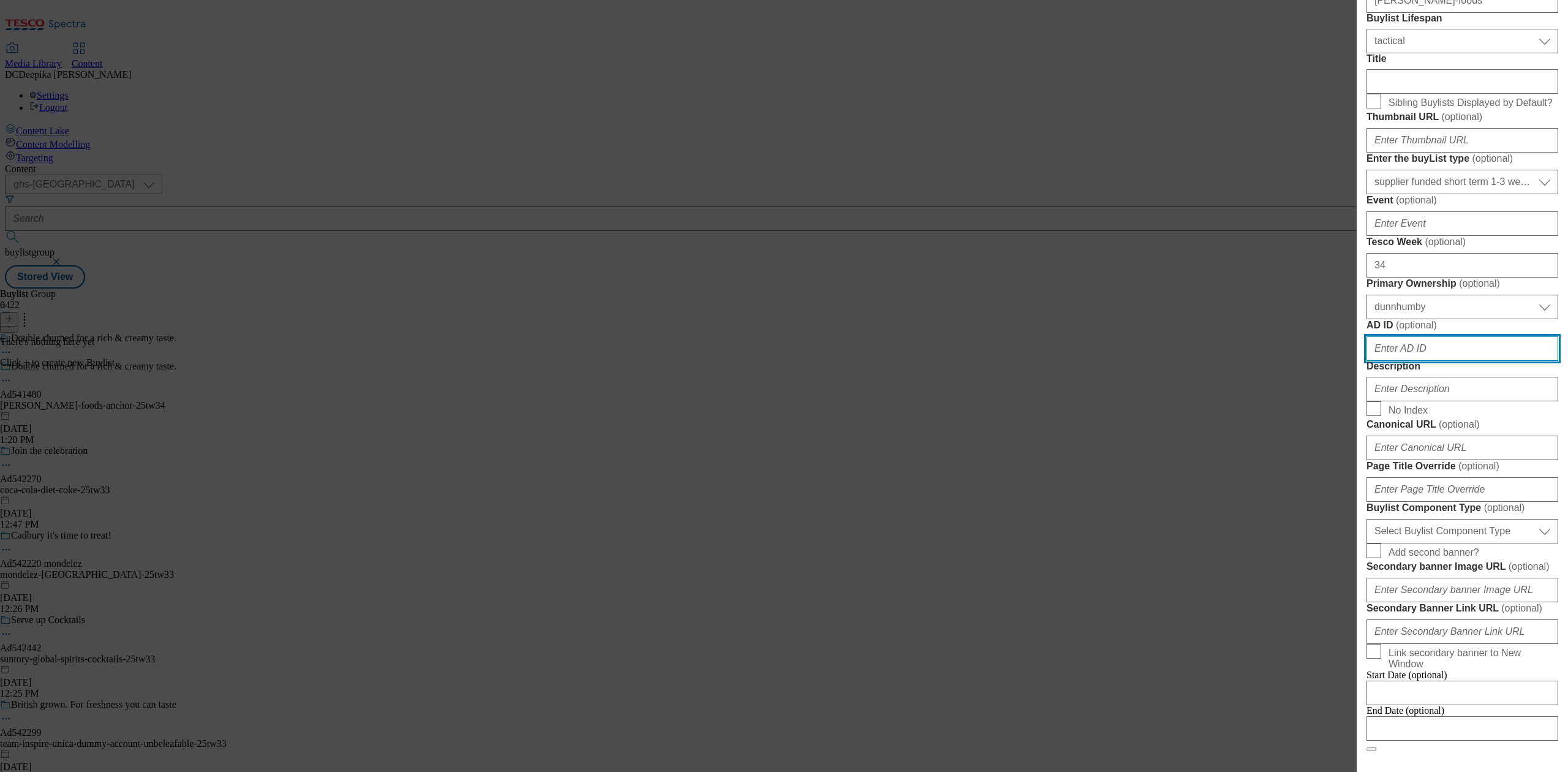
click at [1453, 361] on input "AD ID ( optional )" at bounding box center [1462, 349] width 192 height 25
paste input "541480"
type input "541480"
click at [1433, 401] on input "Description" at bounding box center [1462, 389] width 192 height 25
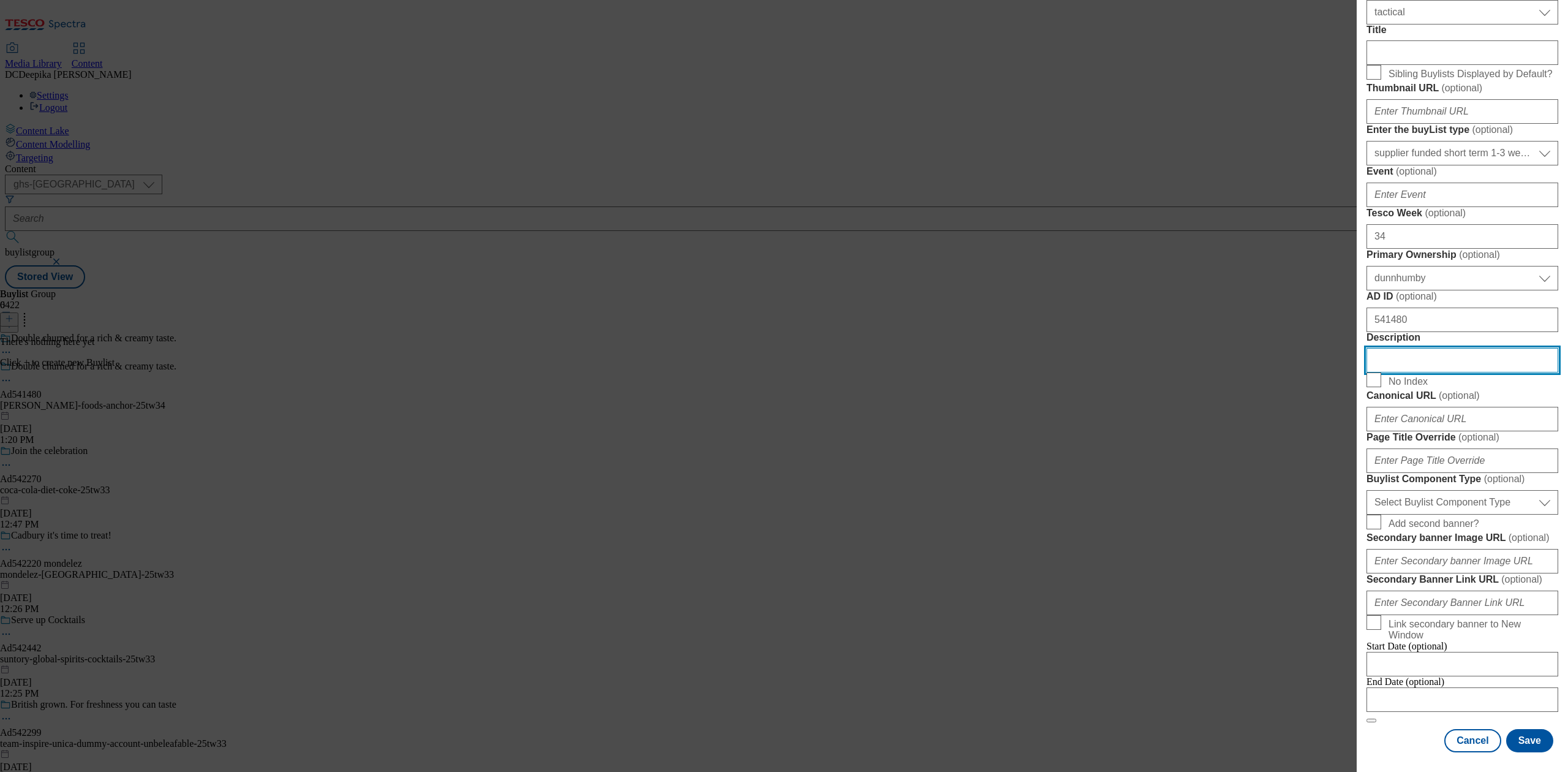
scroll to position [490, 0]
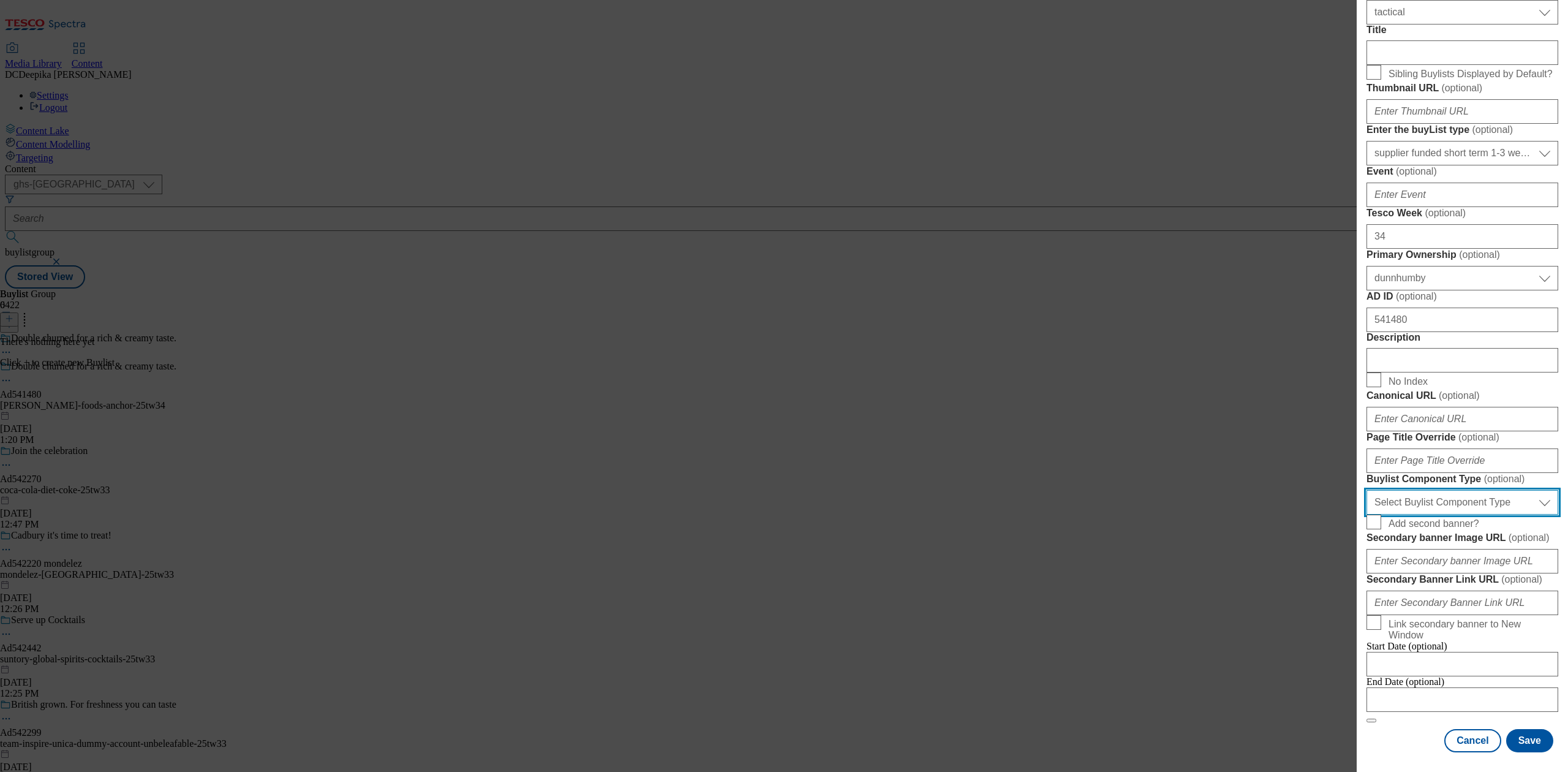
click at [1461, 515] on select "Select Buylist Component Type Banner Competition Header Meal" at bounding box center [1462, 502] width 192 height 25
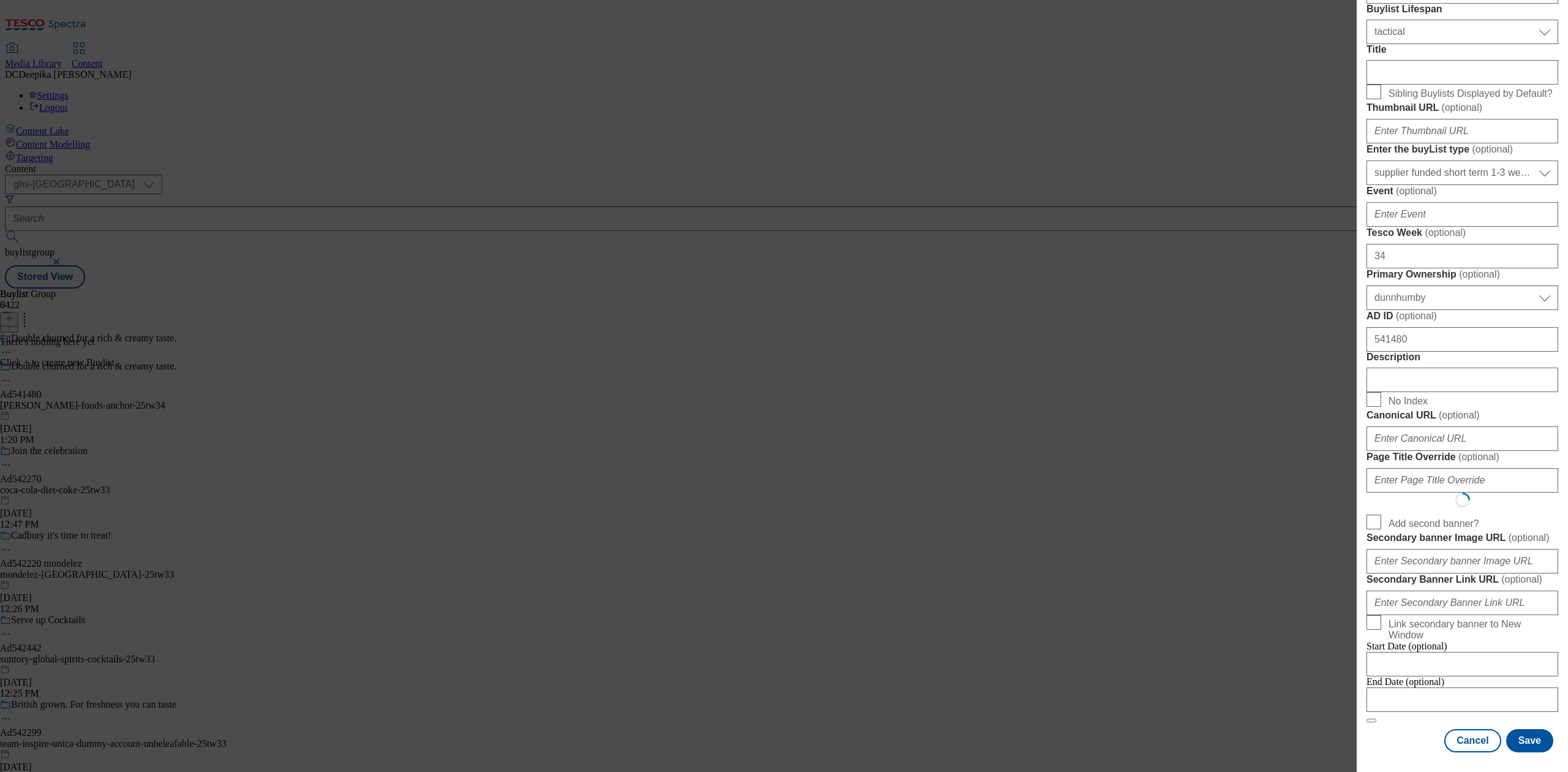
select select "Banner"
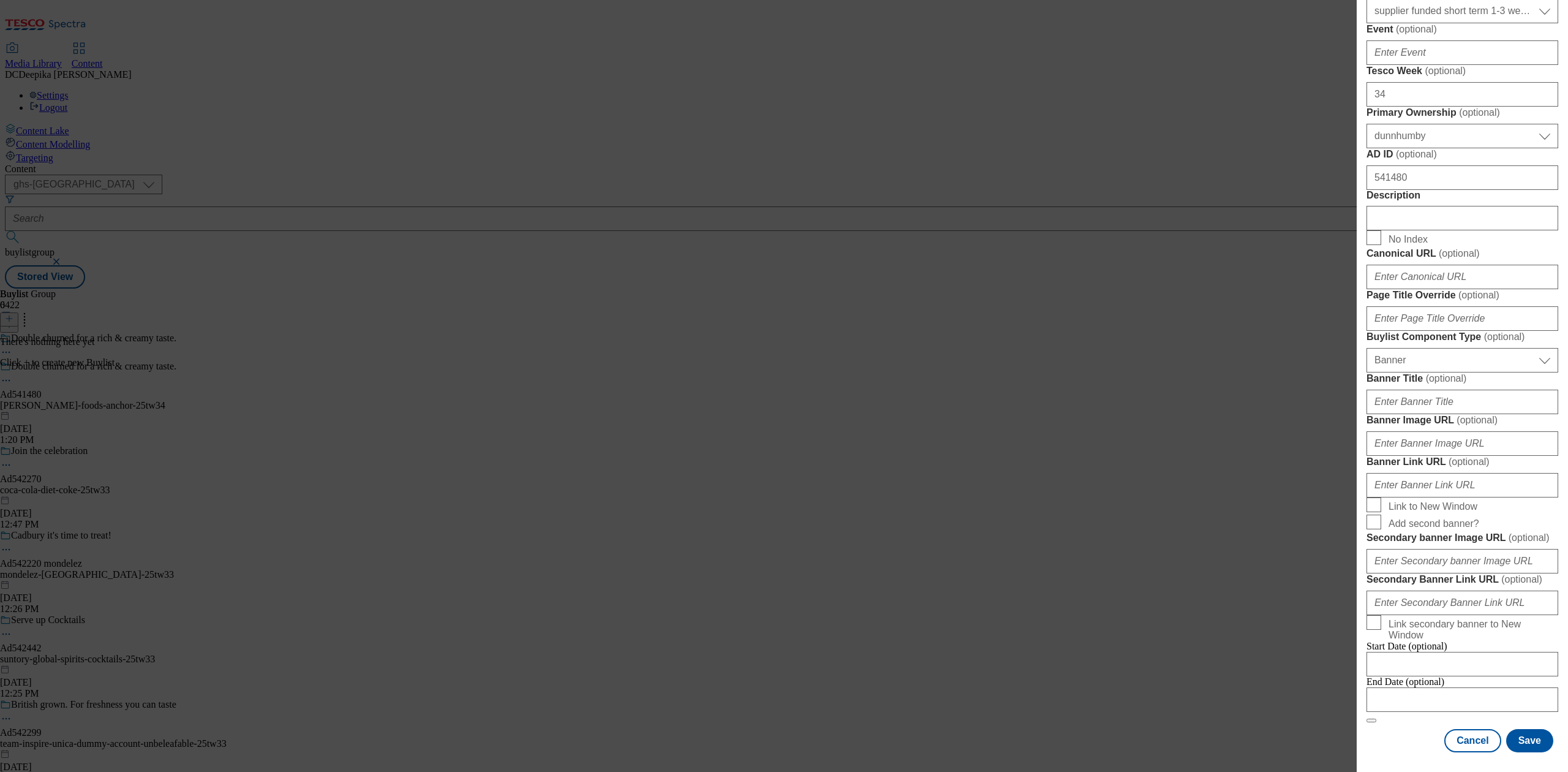
scroll to position [1033, 0]
click at [1395, 687] on input "Modal" at bounding box center [1462, 700] width 192 height 25
select select "2025"
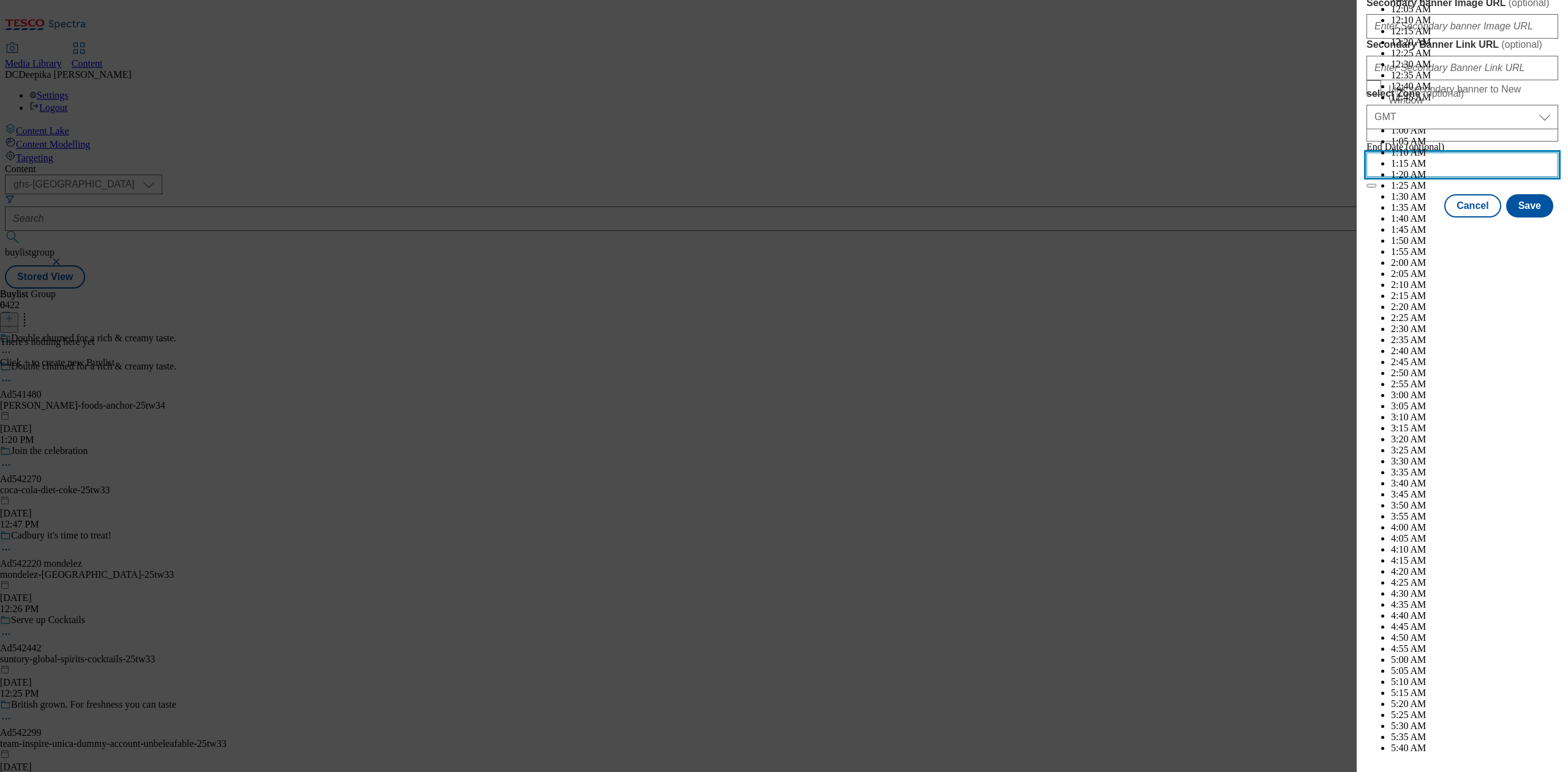
scroll to position [3648, 0]
select select "January"
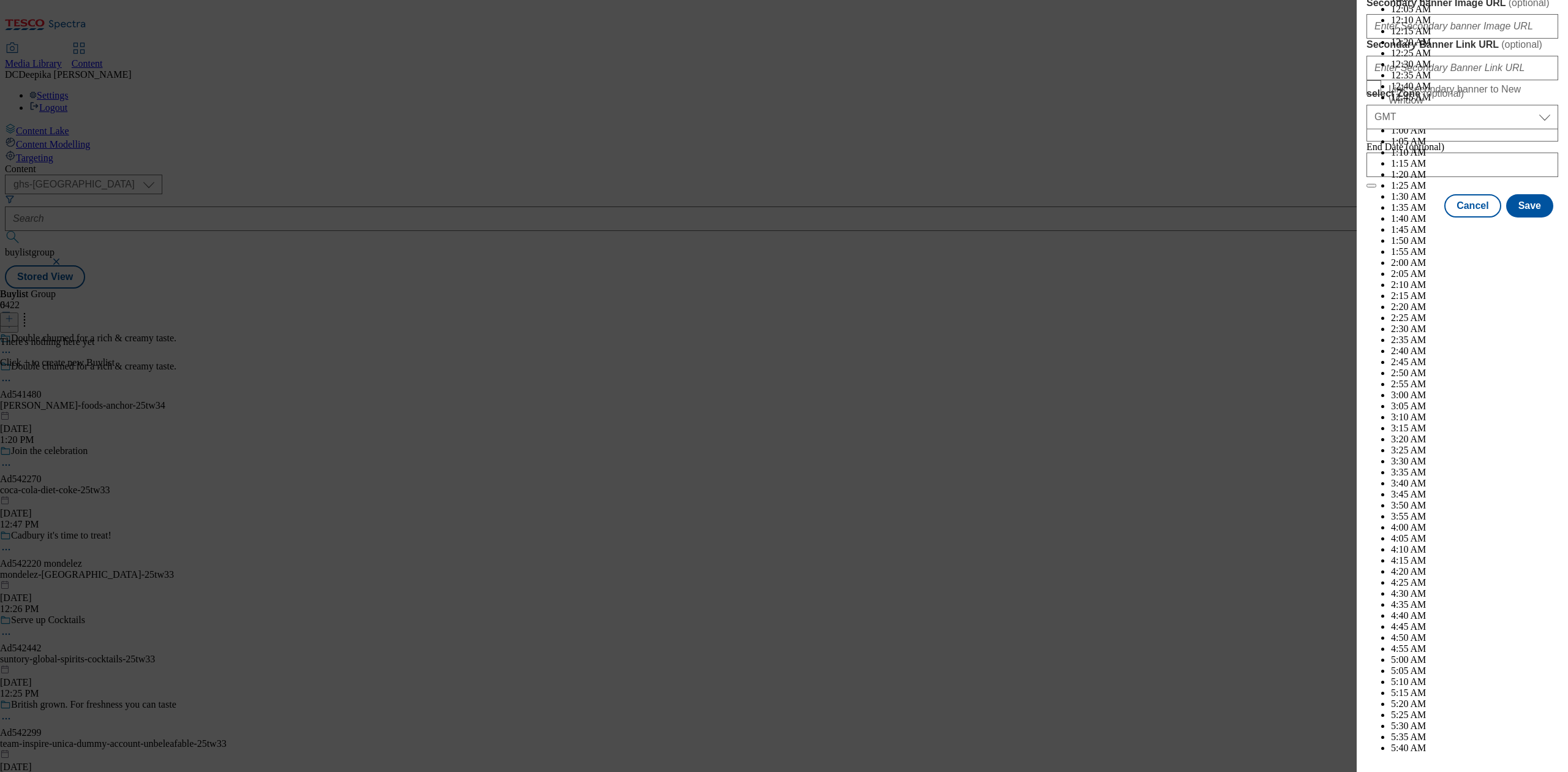
select select "2026"
click at [1525, 229] on button "Save" at bounding box center [1529, 217] width 47 height 23
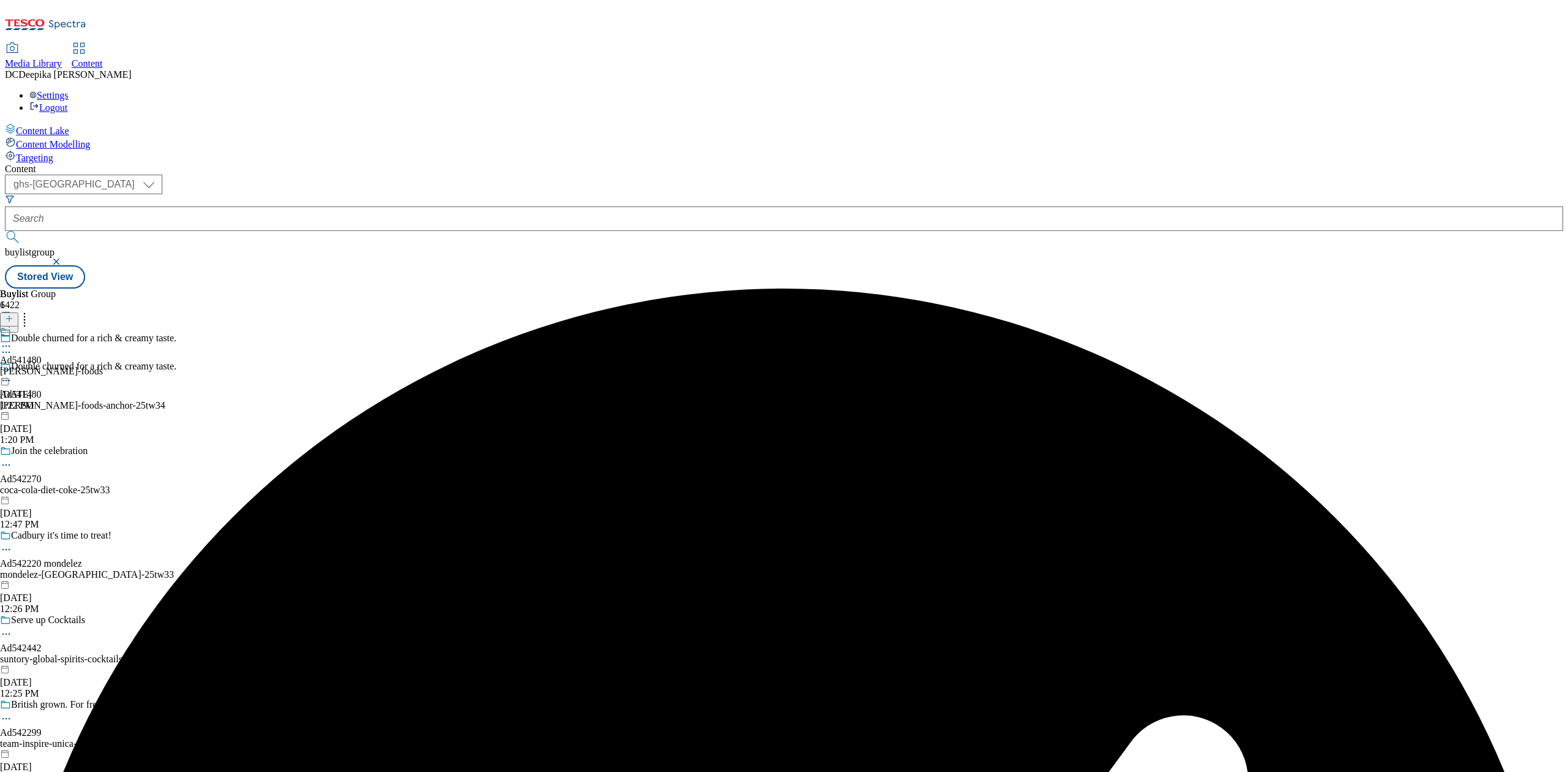
click at [103, 366] on div "arla-foods" at bounding box center [51, 372] width 103 height 11
click at [14, 314] on icon at bounding box center [9, 318] width 8 height 8
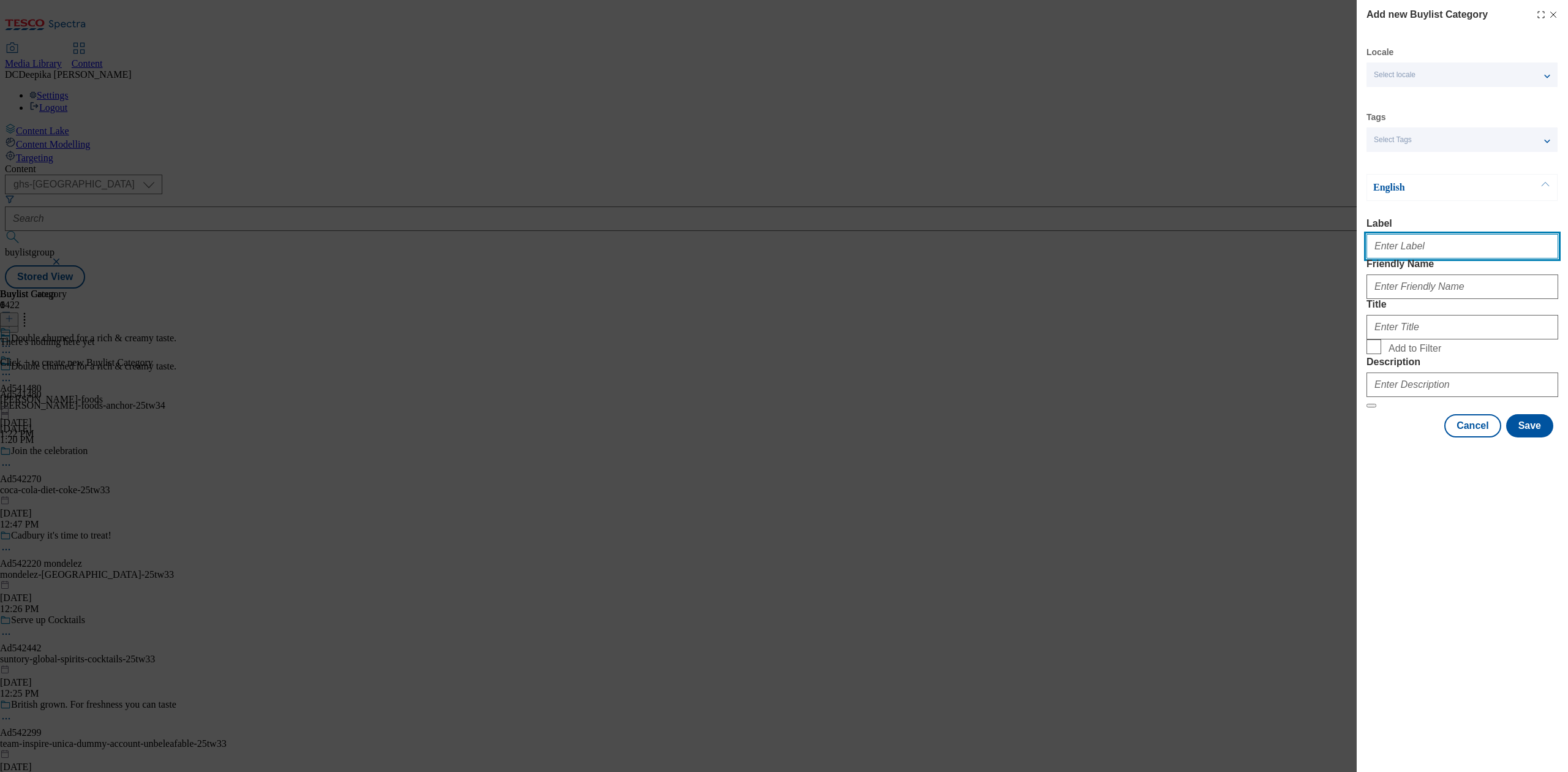
click at [1416, 255] on input "Label" at bounding box center [1462, 247] width 192 height 25
paste input "Ad541480"
type input "Ad541480"
click at [1441, 299] on input "Friendly Name" at bounding box center [1462, 287] width 192 height 25
paste input "arla-foods-anchor"
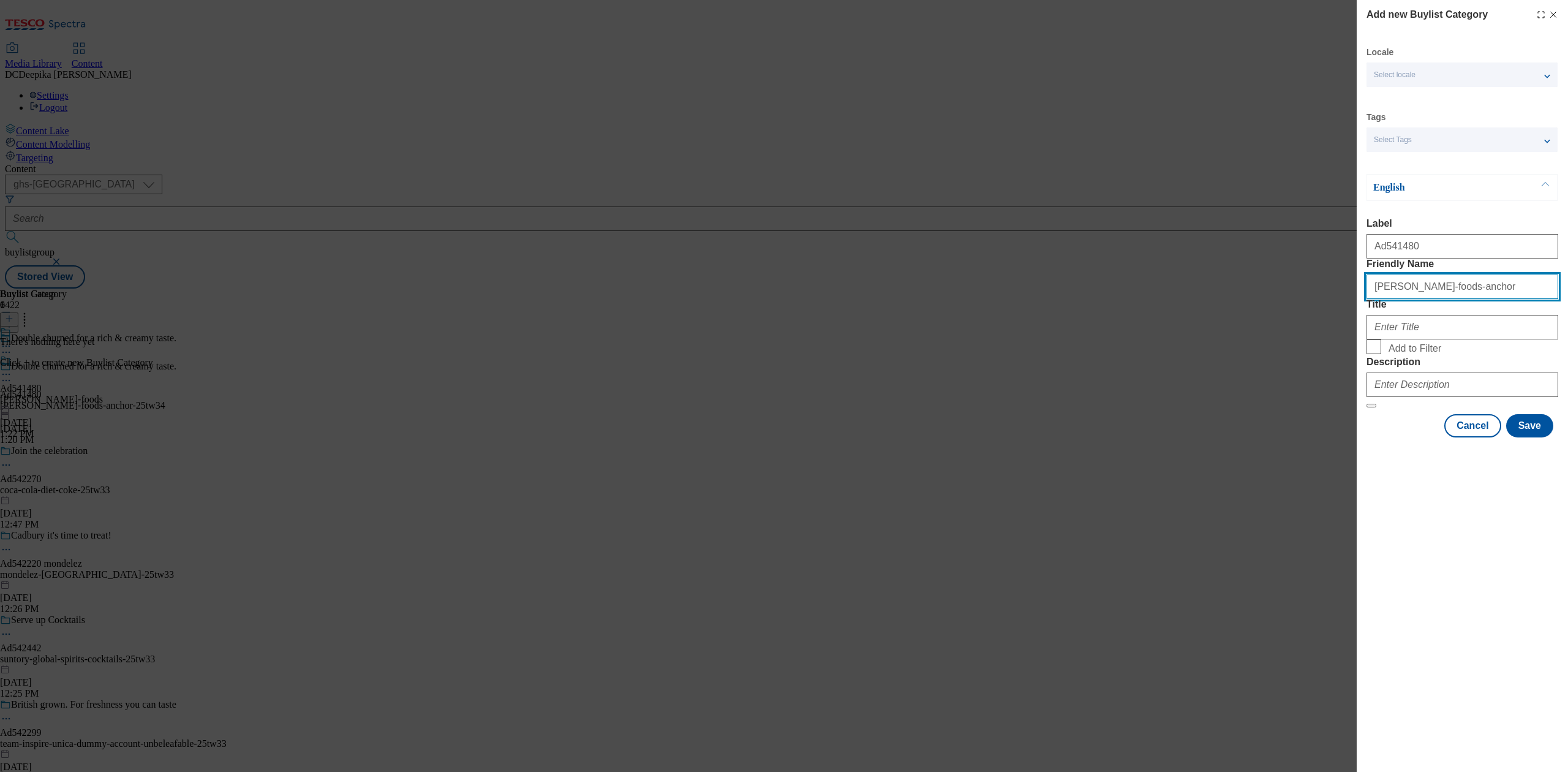
type input "arla-foods-anchor"
click at [1492, 339] on input "Title" at bounding box center [1462, 327] width 192 height 25
paste input "Arla"
type input "Arla Foods"
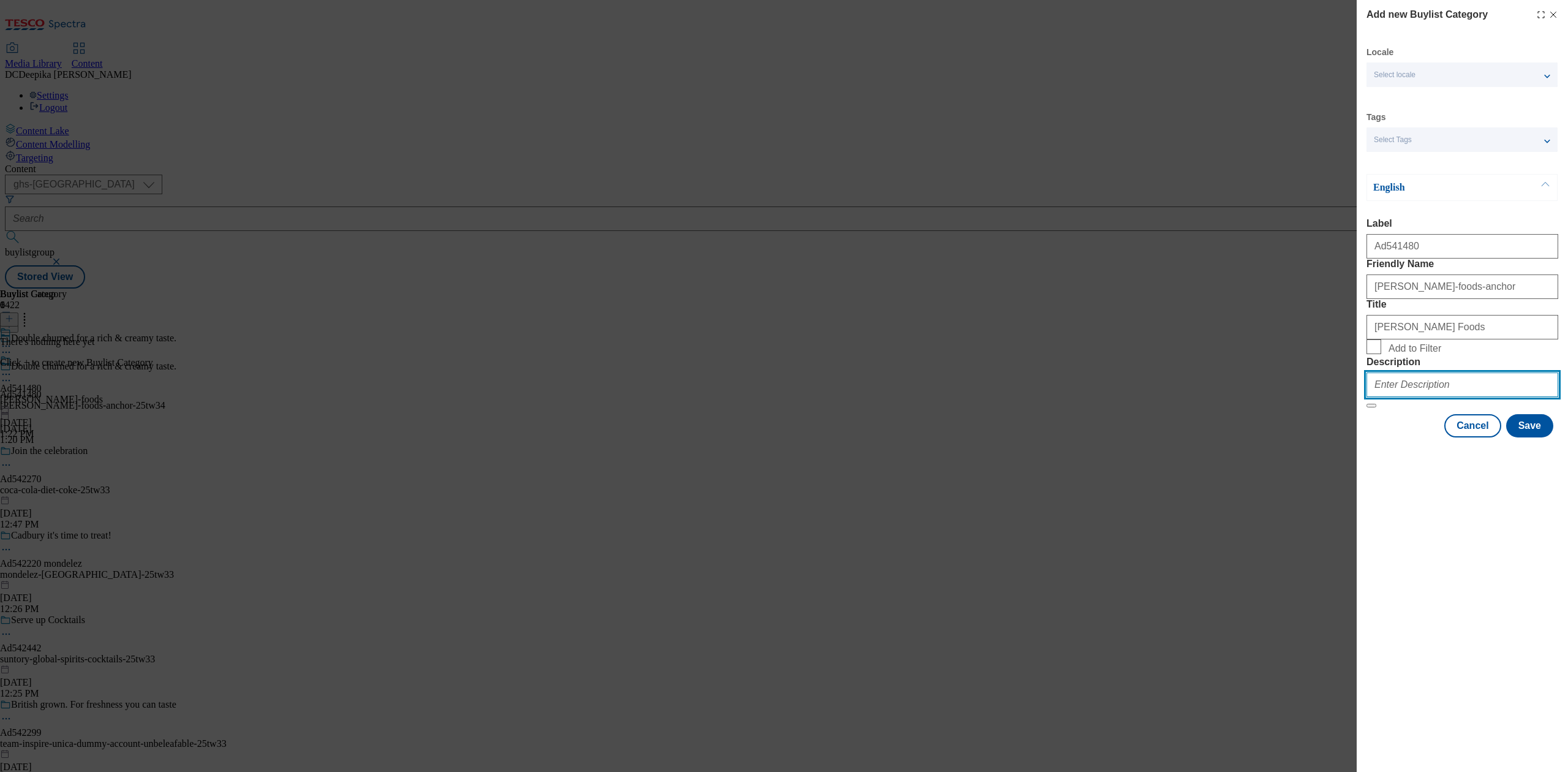
click at [1438, 397] on input "Description" at bounding box center [1462, 385] width 192 height 25
click at [1539, 438] on button "Save" at bounding box center [1529, 426] width 47 height 23
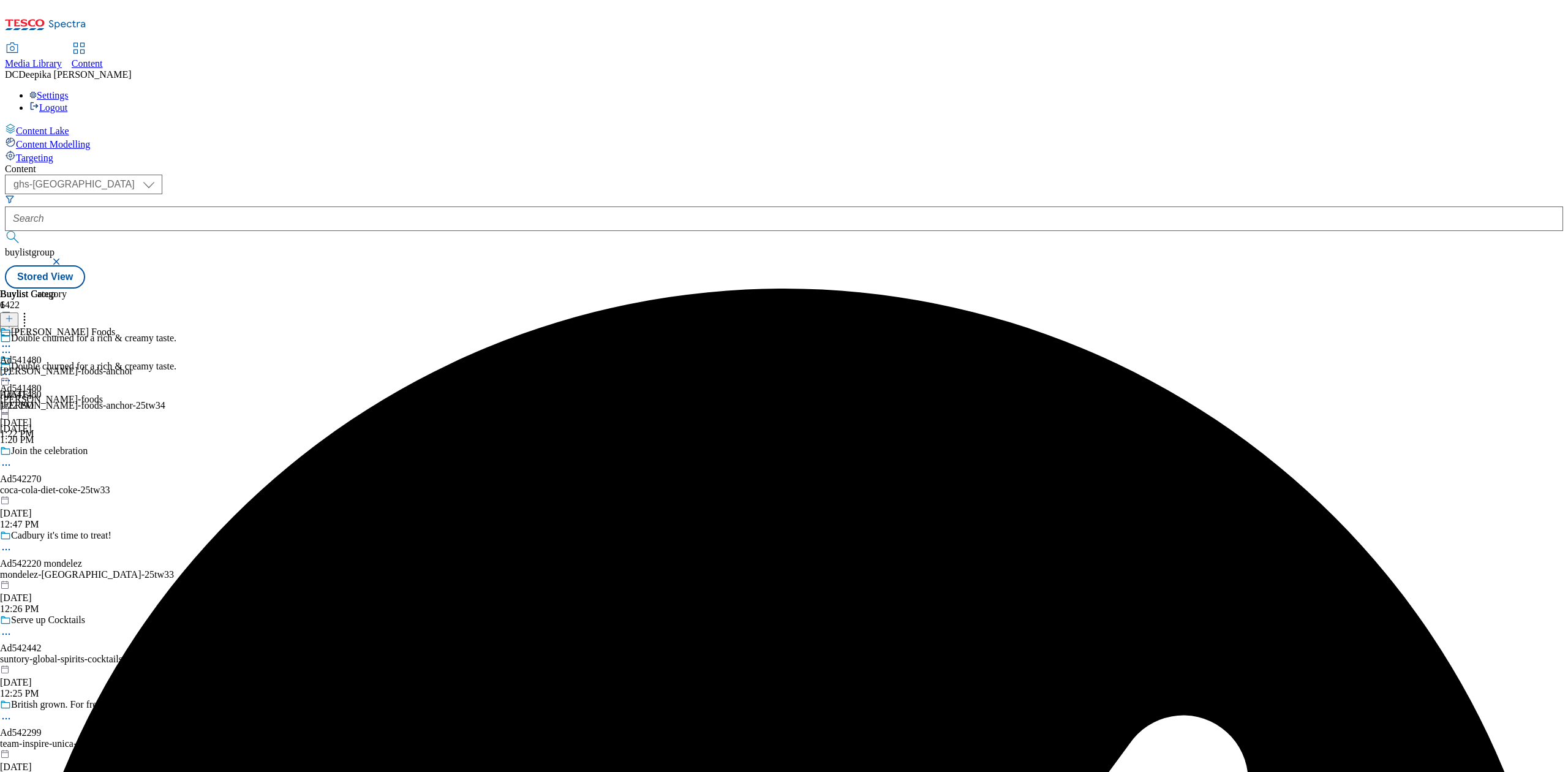
click at [133, 366] on div "arla-foods-anchor" at bounding box center [66, 372] width 133 height 11
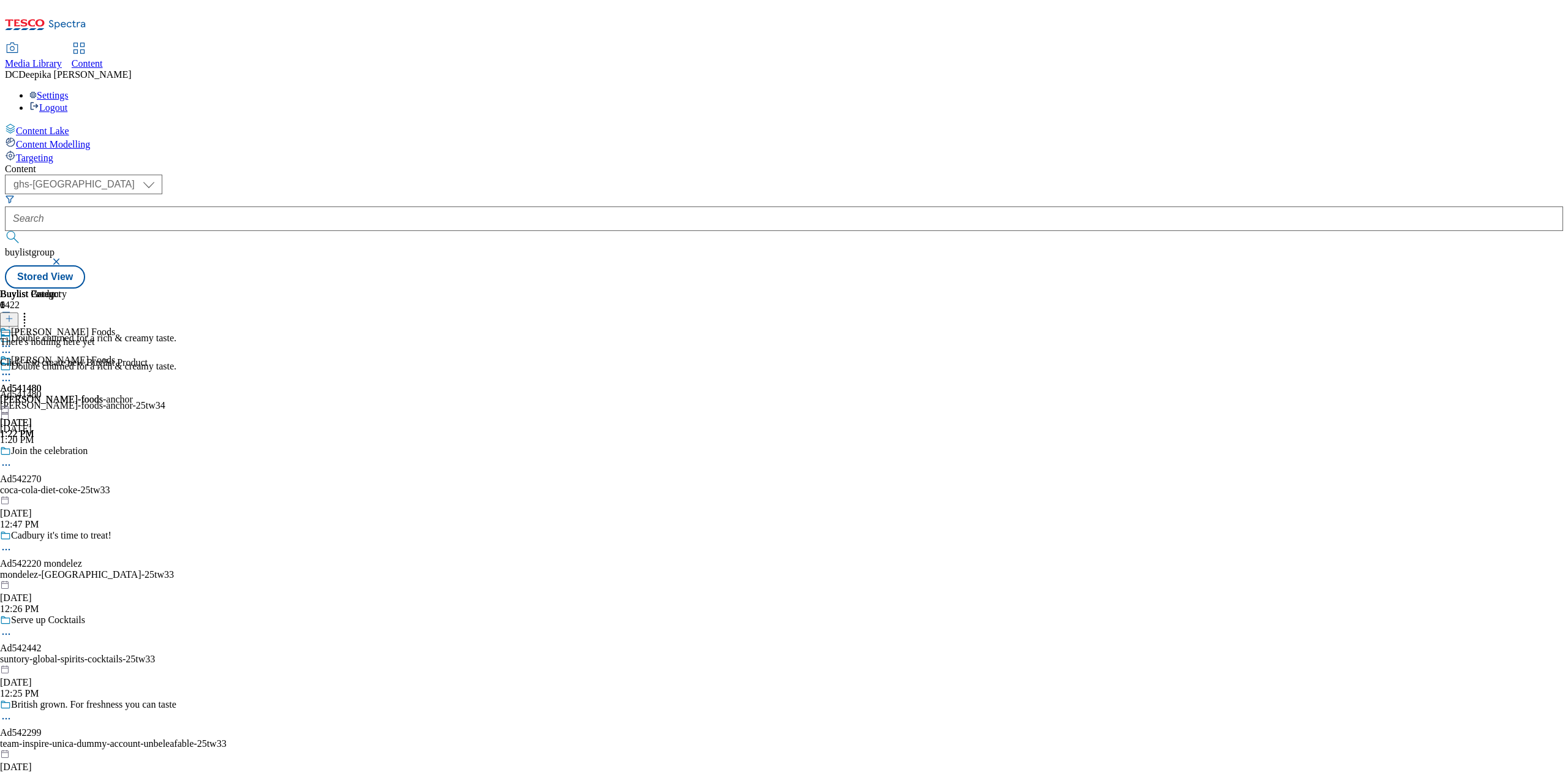
click at [12, 318] on line at bounding box center [9, 318] width 6 height 0
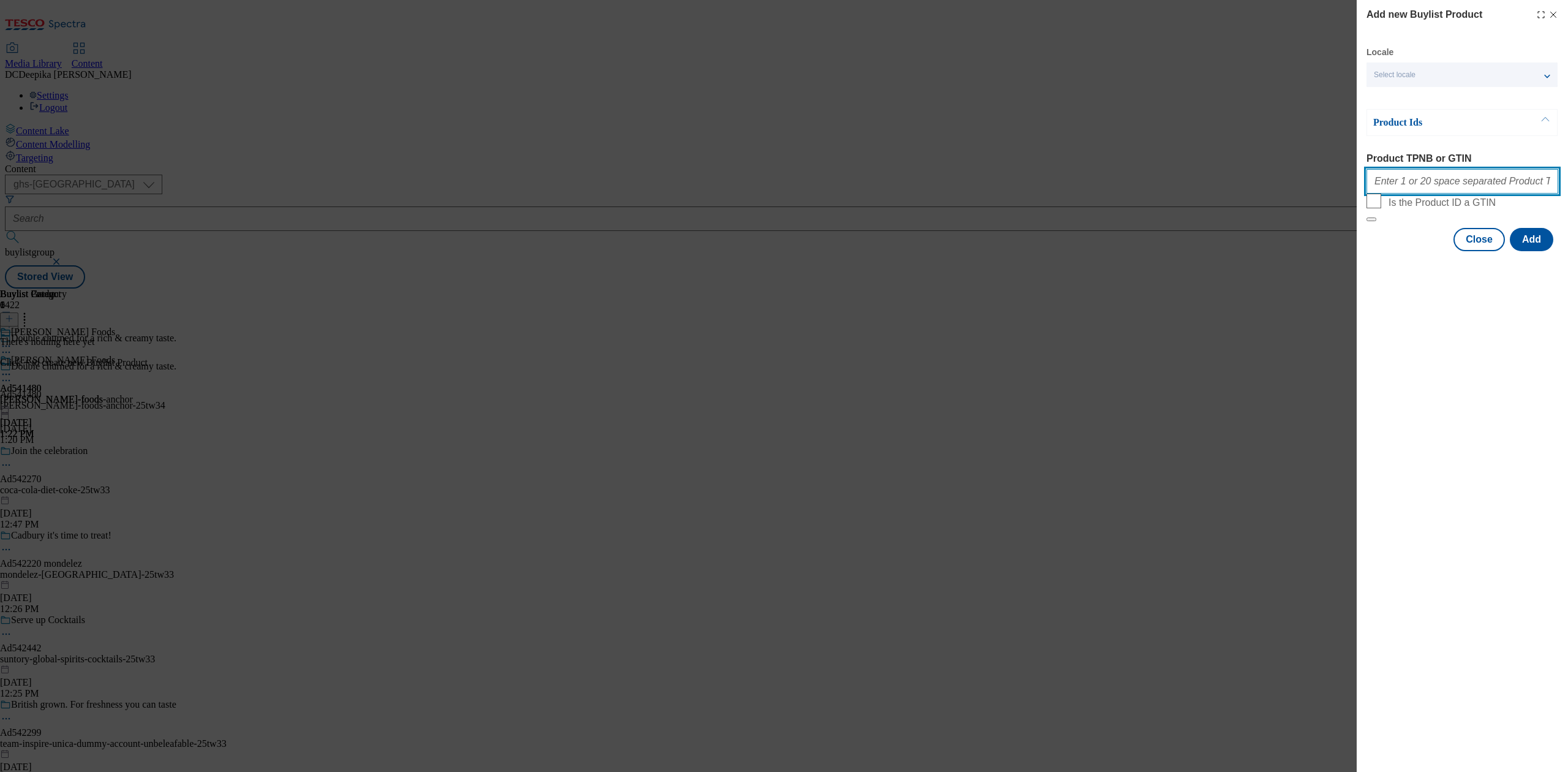
click at [1502, 179] on input "Product TPNB or GTIN" at bounding box center [1462, 181] width 192 height 25
paste input "92003796 91714313"
type input "92003796 91714313"
click at [1544, 251] on button "Add" at bounding box center [1531, 240] width 43 height 23
click at [1527, 251] on button "Add" at bounding box center [1531, 240] width 43 height 23
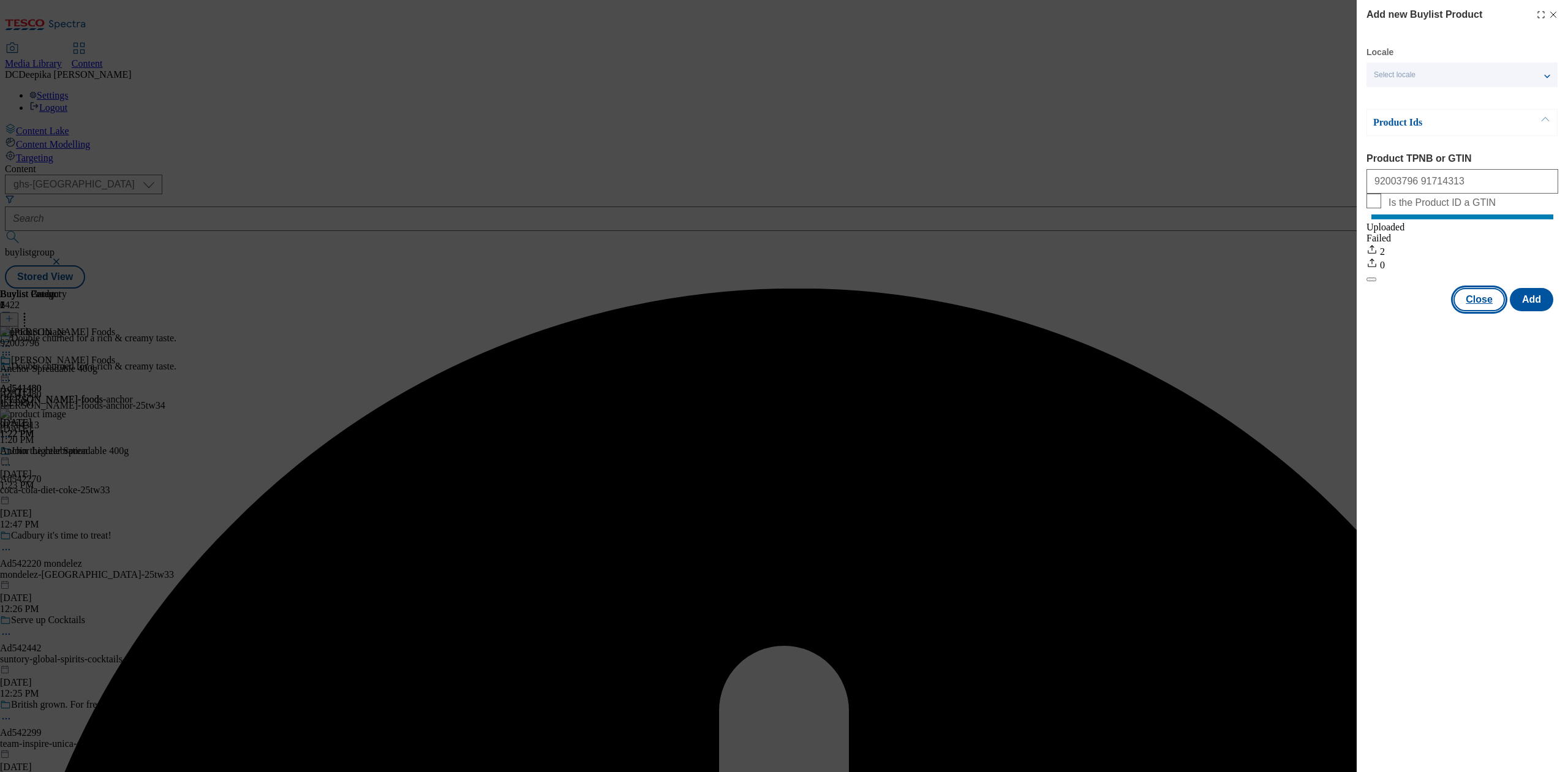
click at [1489, 307] on button "Close" at bounding box center [1478, 300] width 52 height 23
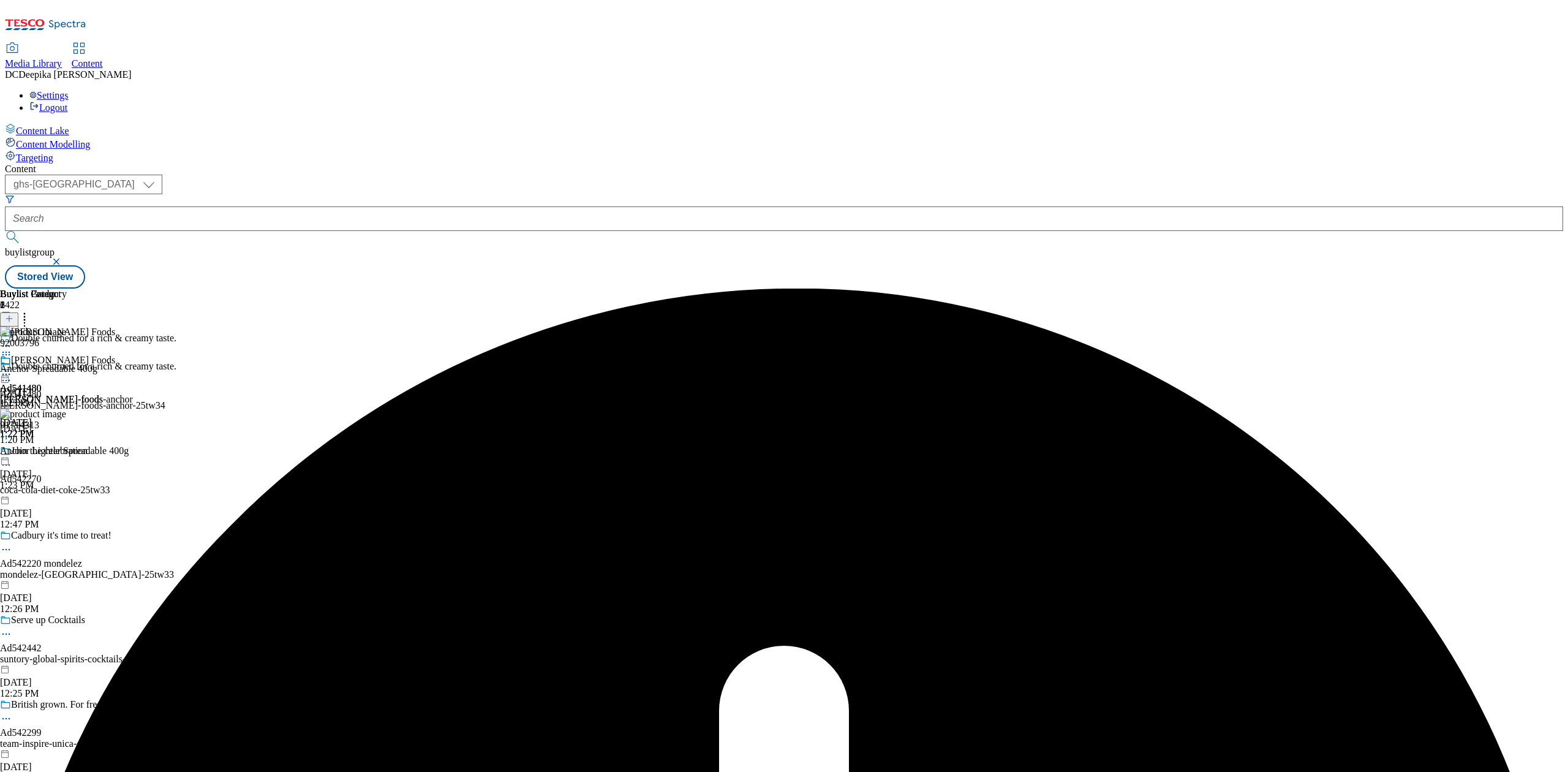
click at [12, 368] on icon at bounding box center [6, 374] width 12 height 12
click at [67, 452] on span "Preview" at bounding box center [52, 456] width 29 height 9
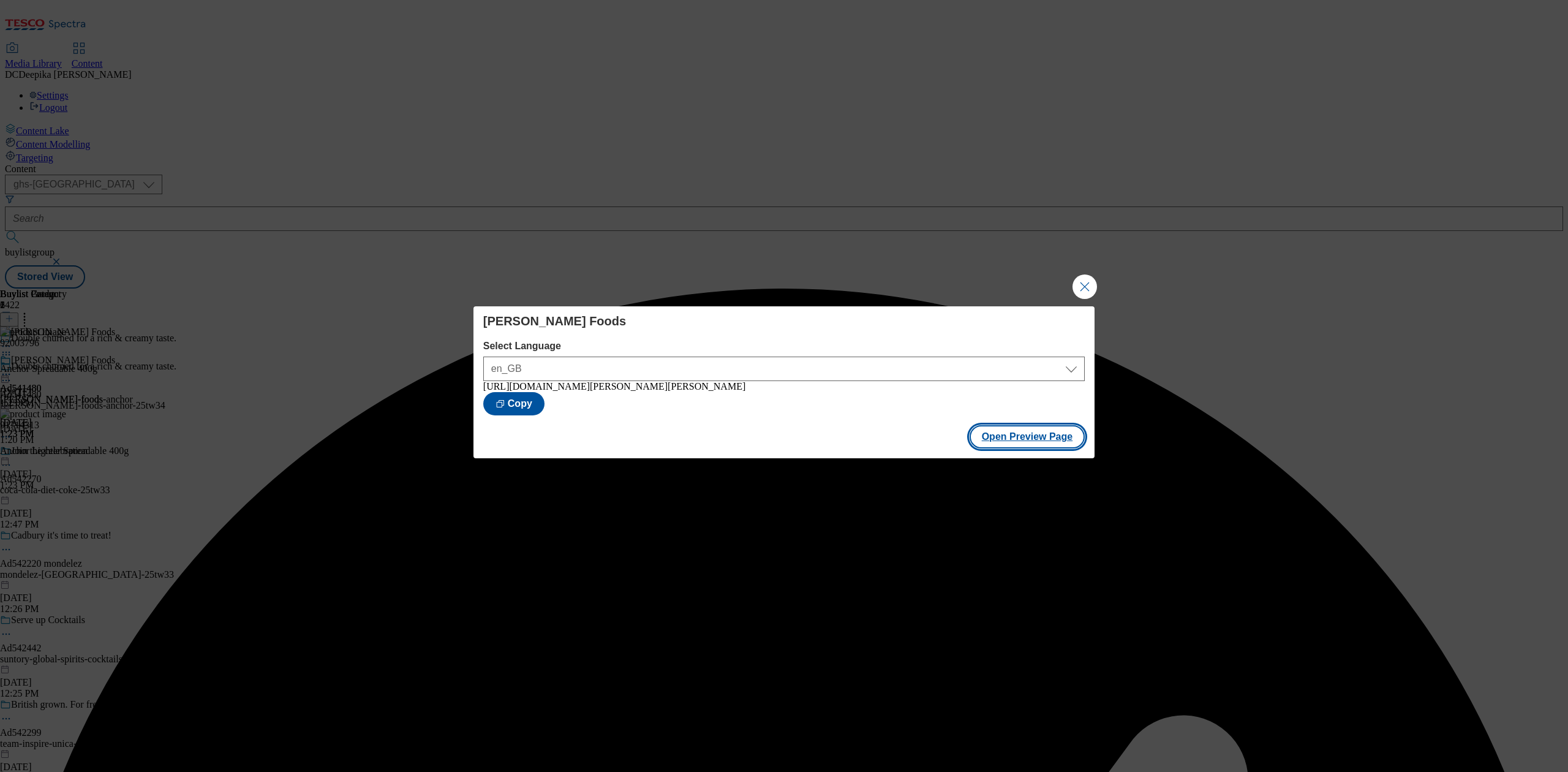
click at [1015, 438] on button "Open Preview Page" at bounding box center [1027, 437] width 116 height 23
click at [1091, 279] on button "Close Modal" at bounding box center [1084, 287] width 25 height 25
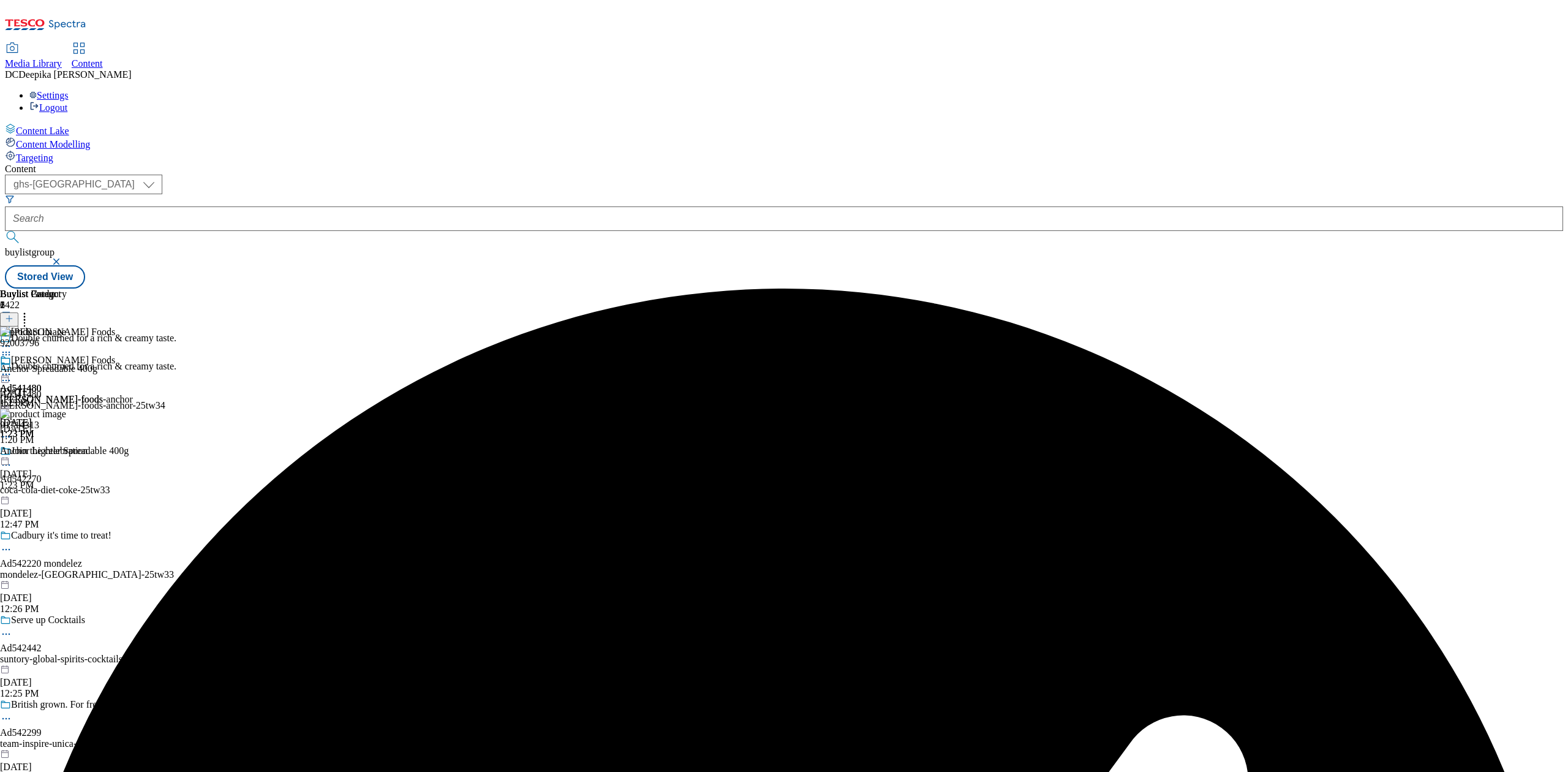
click at [12, 374] on icon at bounding box center [6, 380] width 12 height 12
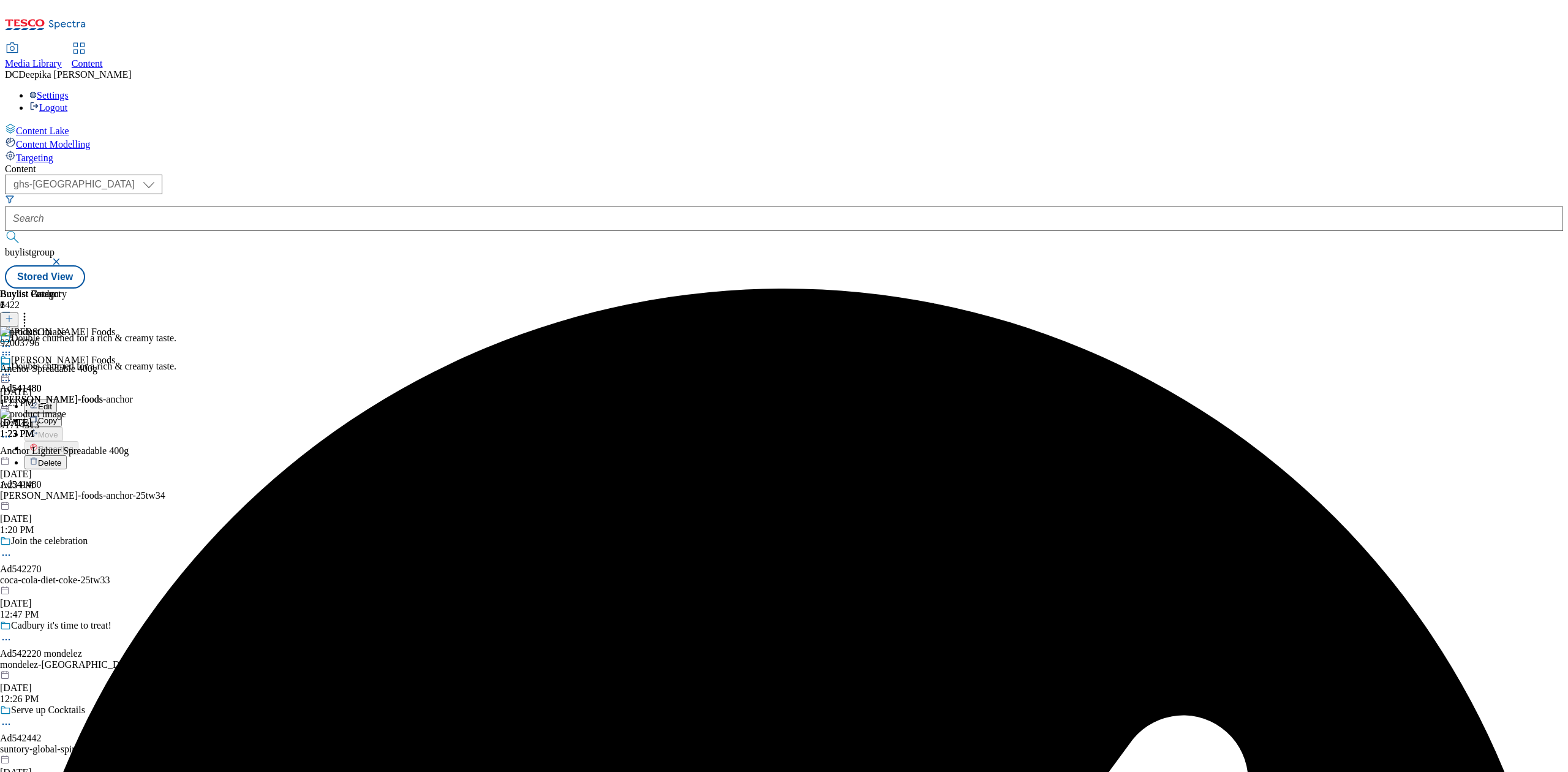
click at [57, 399] on button "Edit" at bounding box center [41, 406] width 32 height 14
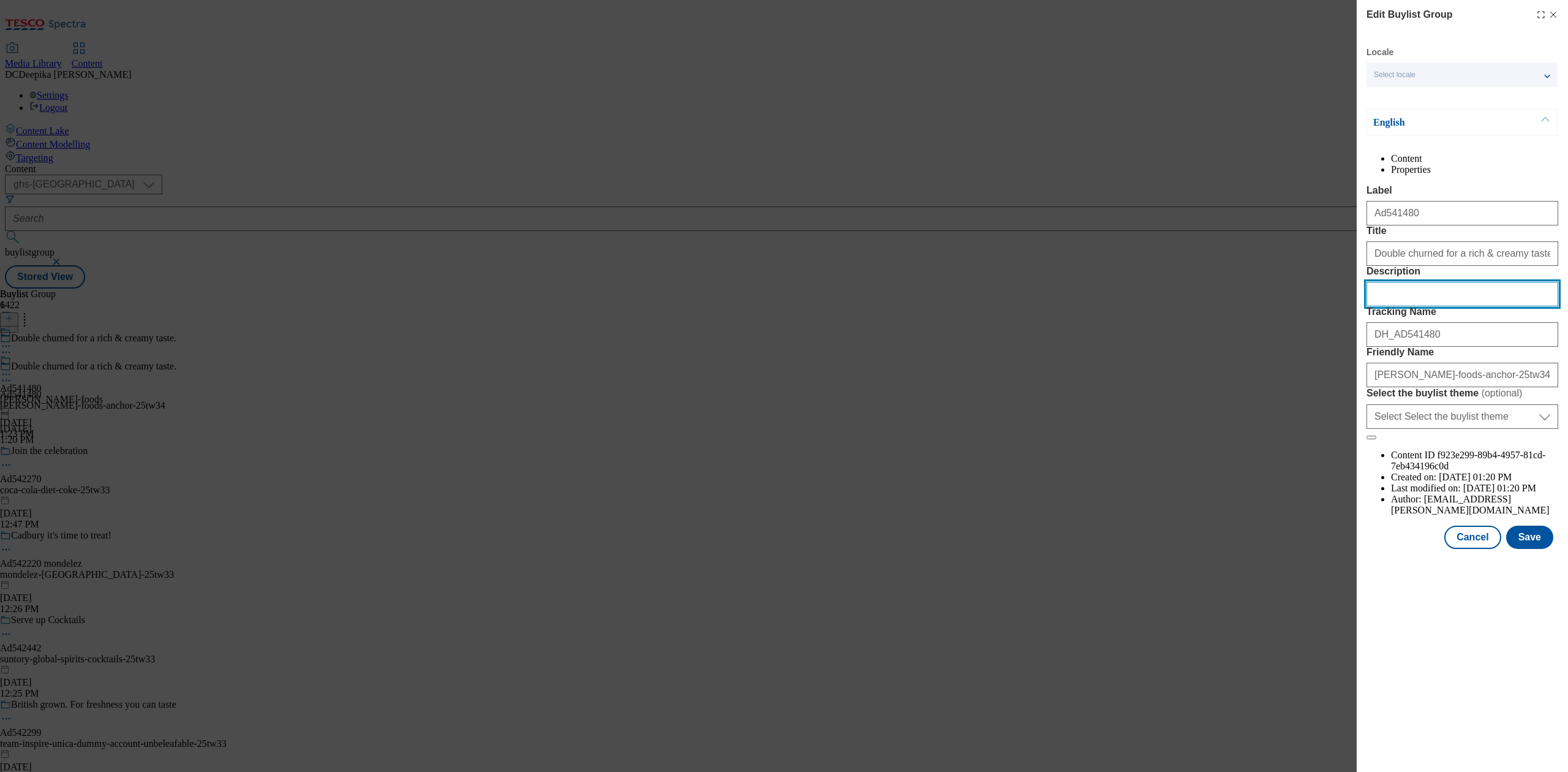
click at [1380, 306] on input "Description" at bounding box center [1462, 294] width 192 height 25
paste input "Anchor Spreadable Blend of Butter and Rapeseed Oil 400g"
type input "Anchor Spreadable Blend of Butter and Rapeseed Oil 400g"
click at [1540, 549] on button "Save" at bounding box center [1529, 538] width 47 height 23
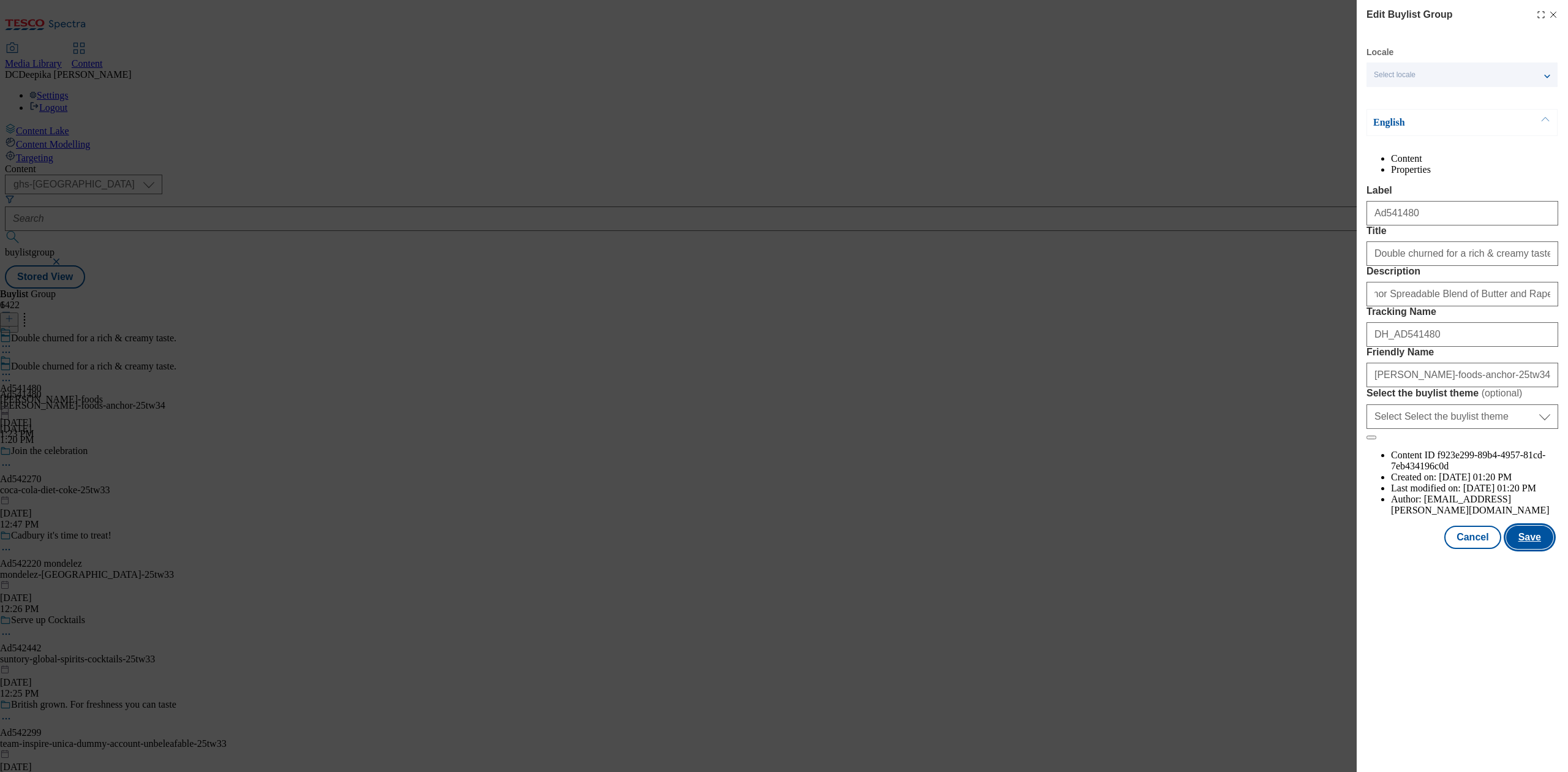
scroll to position [0, 0]
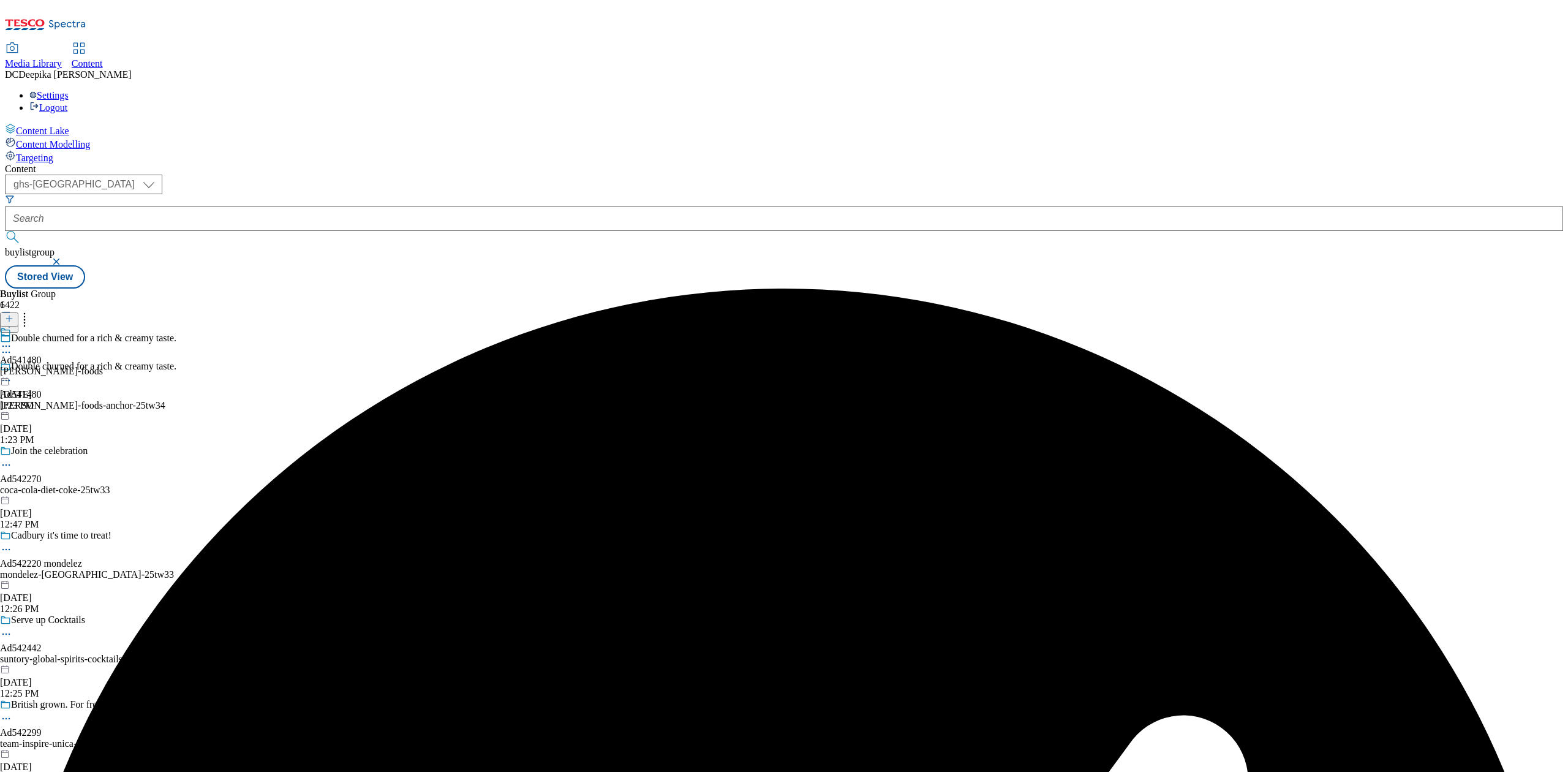
click at [12, 340] on icon at bounding box center [6, 346] width 12 height 12
click at [107, 365] on li "Edit" at bounding box center [65, 372] width 82 height 14
click at [12, 340] on icon at bounding box center [6, 346] width 12 height 12
click at [57, 365] on button "Edit" at bounding box center [41, 372] width 32 height 14
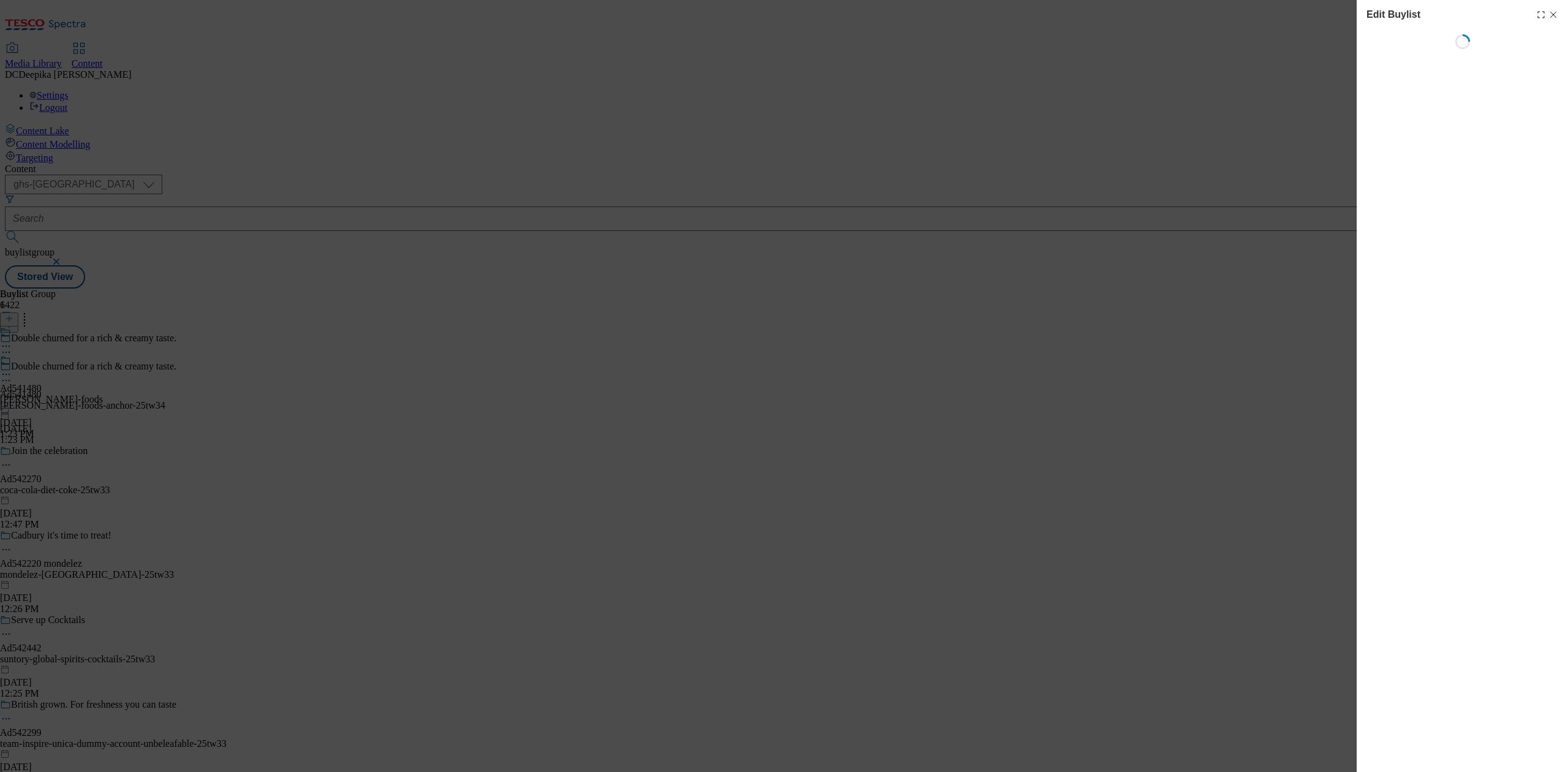
select select "tactical"
select select "supplier funded short term 1-3 weeks"
select select "dunnhumby"
select select "Banner"
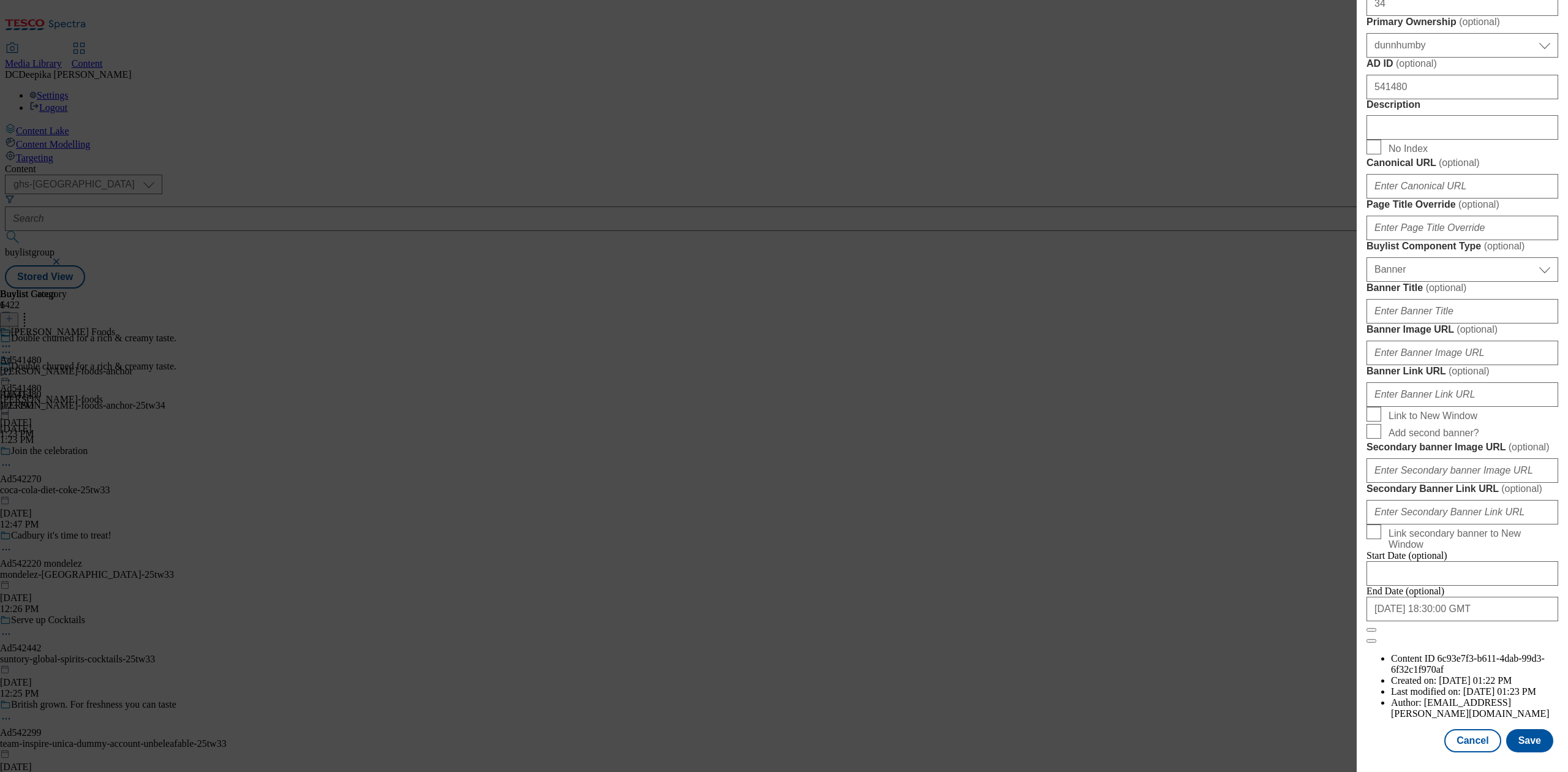
scroll to position [760, 0]
click at [1378, 140] on input "Description" at bounding box center [1462, 128] width 192 height 25
paste input "Anchor Spreadable Blend of Butter and Rapeseed Oil 400g"
type input "Anchor Spreadable Blend of Butter and Rapeseed Oil 400g"
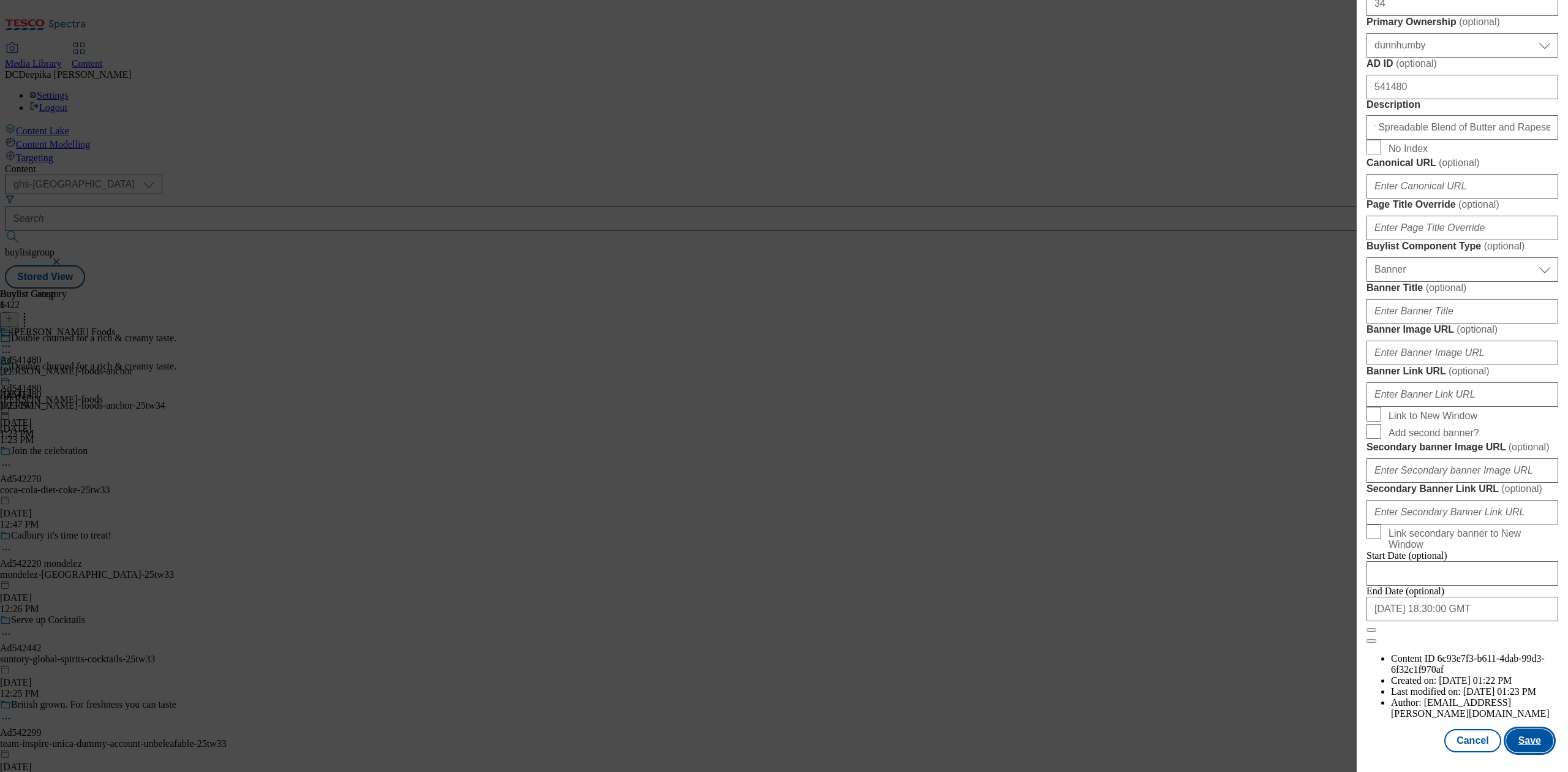
click at [1536, 729] on button "Save" at bounding box center [1529, 741] width 47 height 23
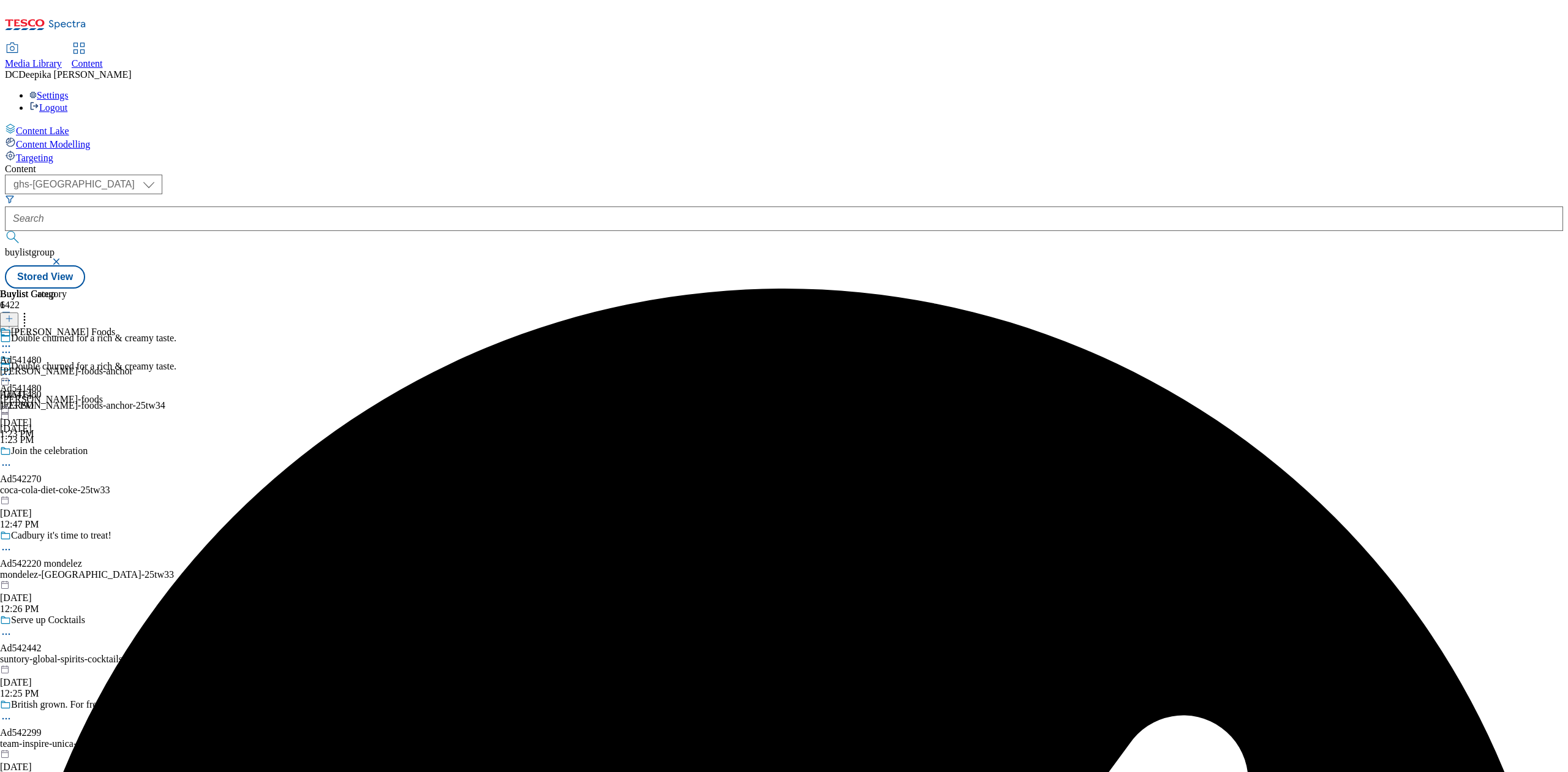
click at [12, 340] on icon at bounding box center [6, 346] width 12 height 12
click at [52, 367] on span "Edit" at bounding box center [45, 372] width 14 height 9
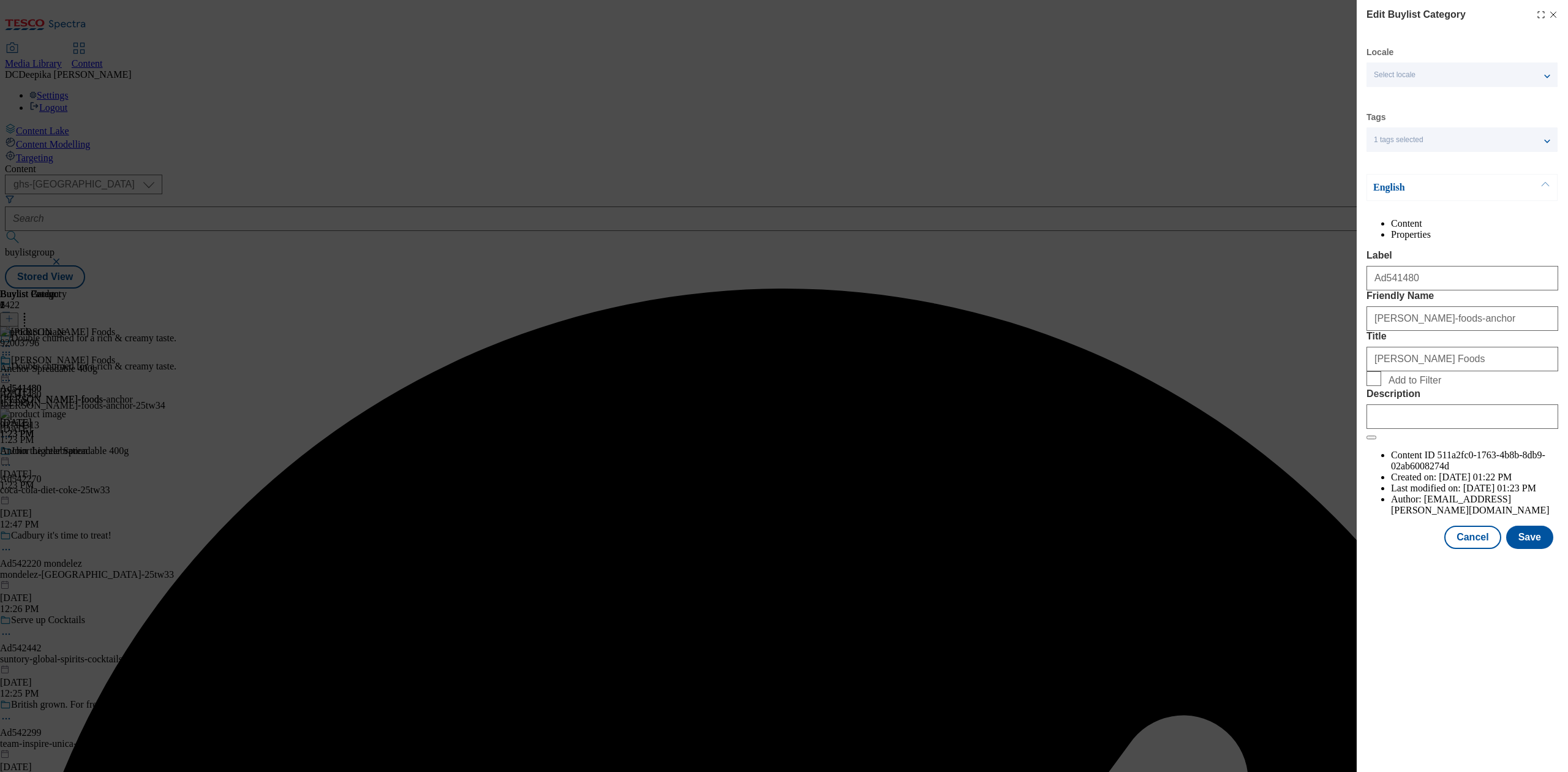
click at [1403, 429] on div "Modal" at bounding box center [1462, 414] width 192 height 30
click at [1397, 429] on input "Description" at bounding box center [1462, 417] width 192 height 25
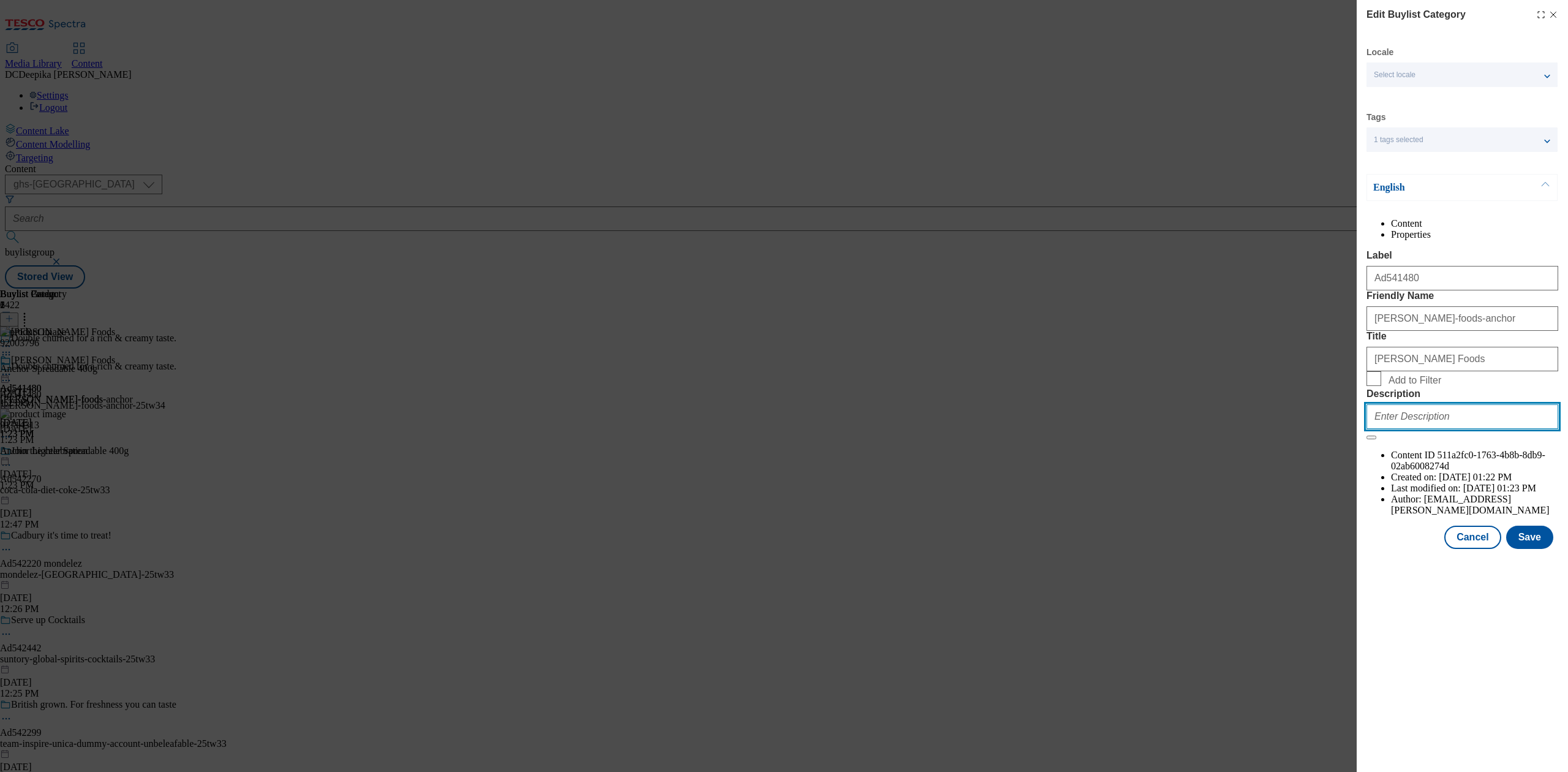
paste input "Anchor Spreadable Blend of Butter and Rapeseed Oil 400g"
type input "Anchor Spreadable Blend of Butter and Rapeseed Oil 400g"
click at [1538, 549] on button "Save" at bounding box center [1529, 538] width 47 height 23
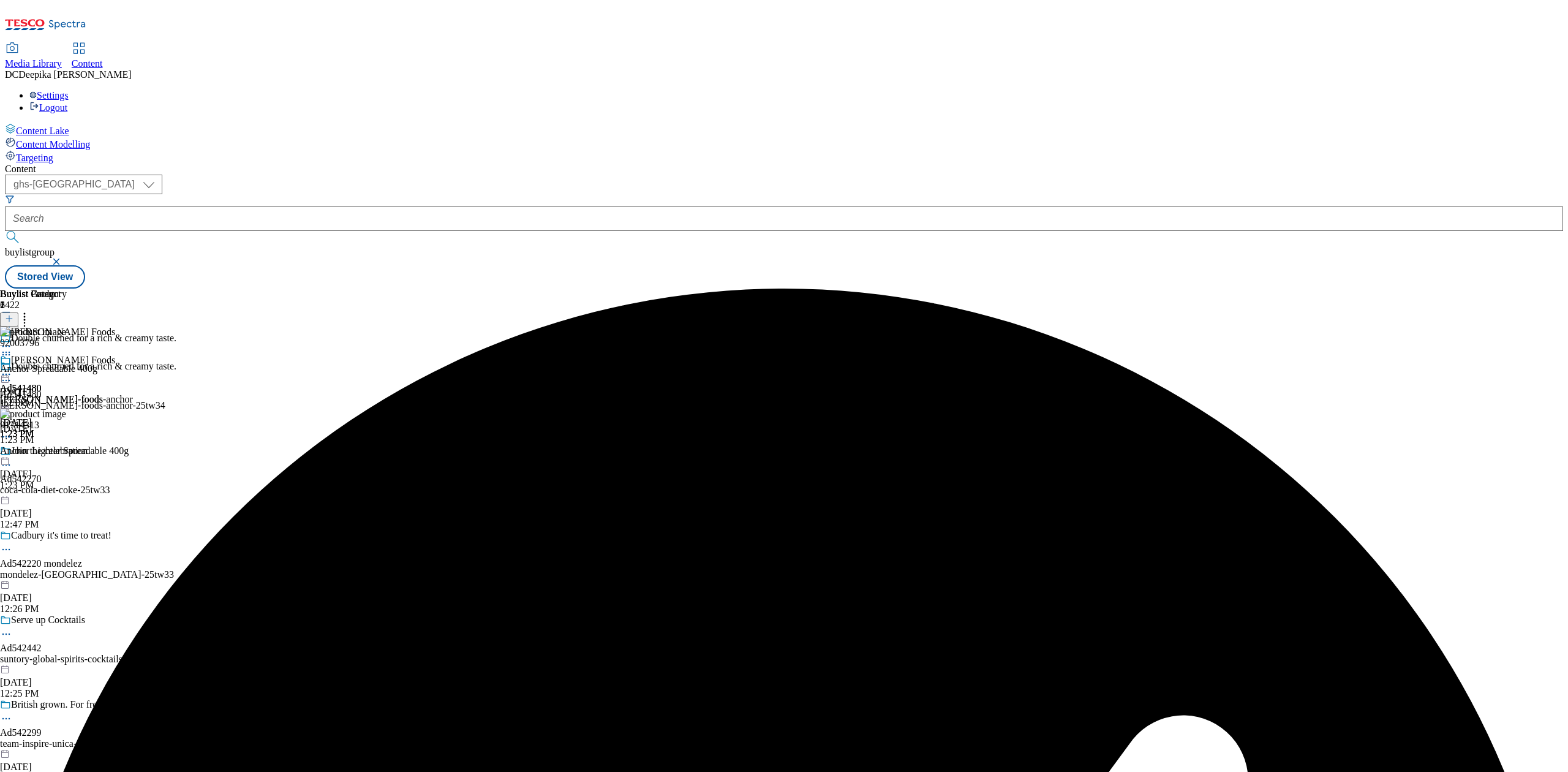
click at [1310, 289] on div "Buylist Group 6422 Double churned for a rich & creamy taste. Double churned for…" at bounding box center [783, 289] width 1558 height 0
click at [12, 368] on icon at bounding box center [6, 374] width 12 height 12
click at [67, 452] on span "Preview" at bounding box center [52, 456] width 29 height 9
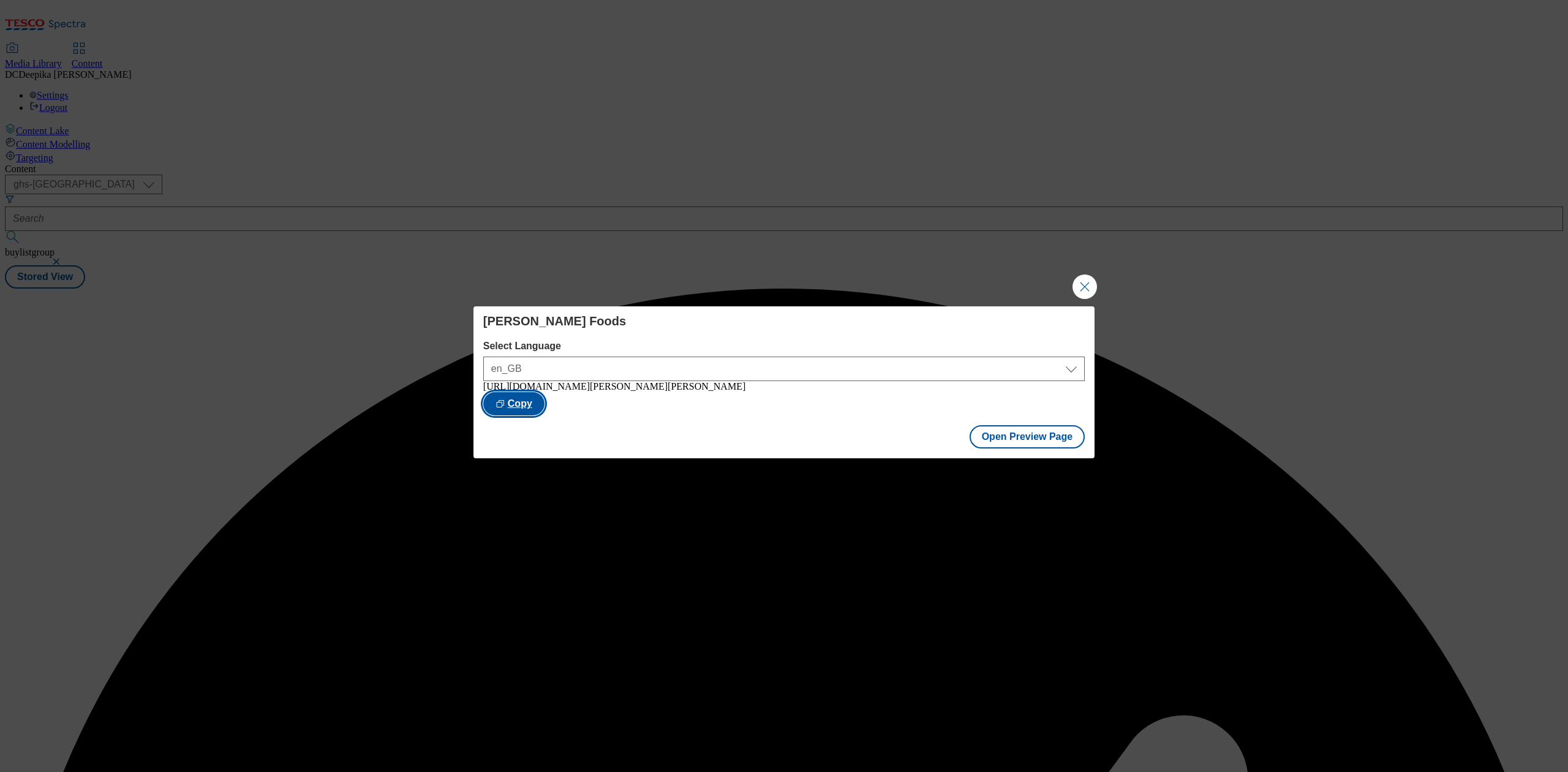
click at [544, 414] on button "Copy" at bounding box center [513, 404] width 61 height 23
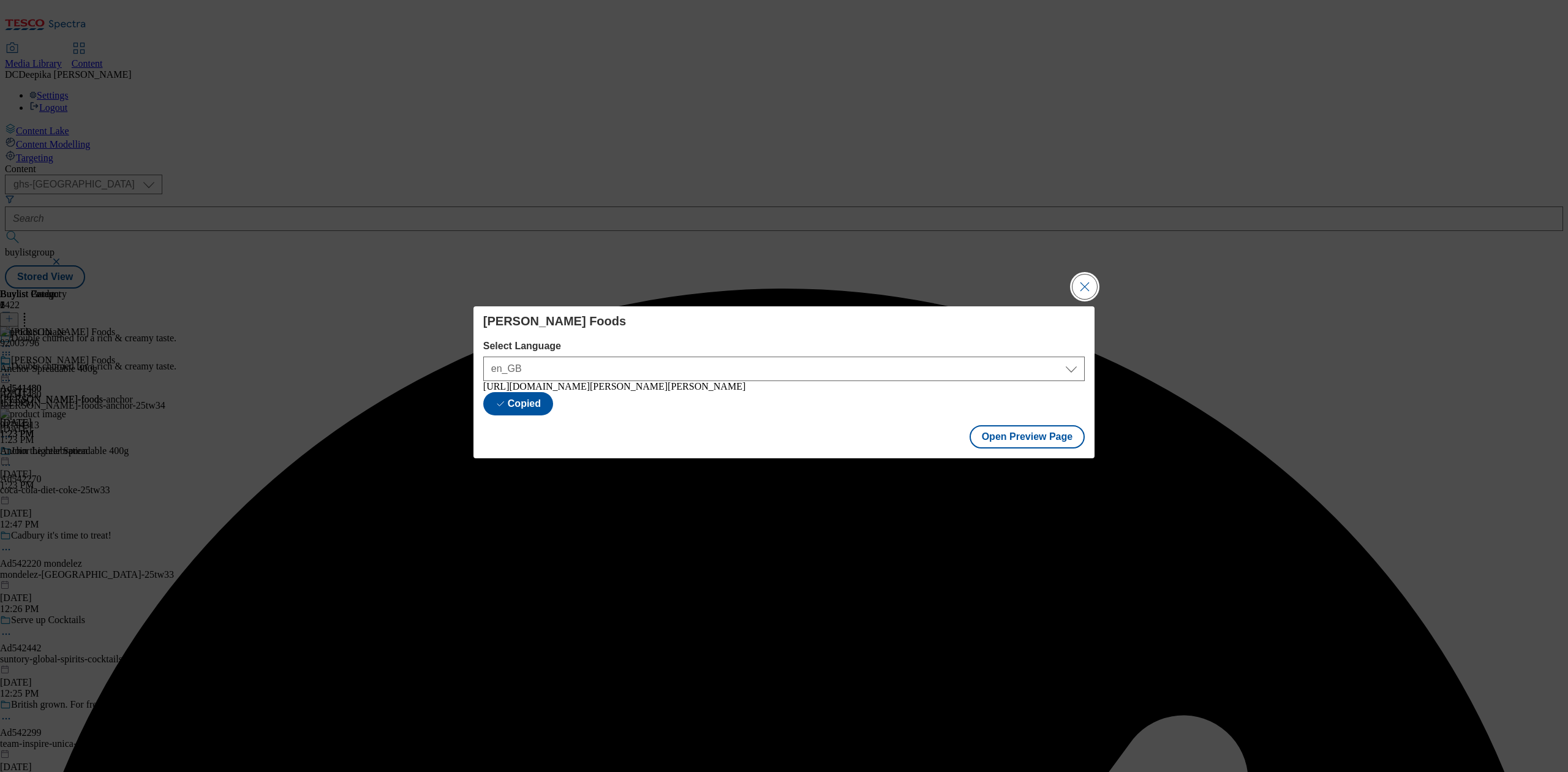
click at [1091, 284] on button "Close Modal" at bounding box center [1084, 287] width 25 height 25
